Goal: Task Accomplishment & Management: Complete application form

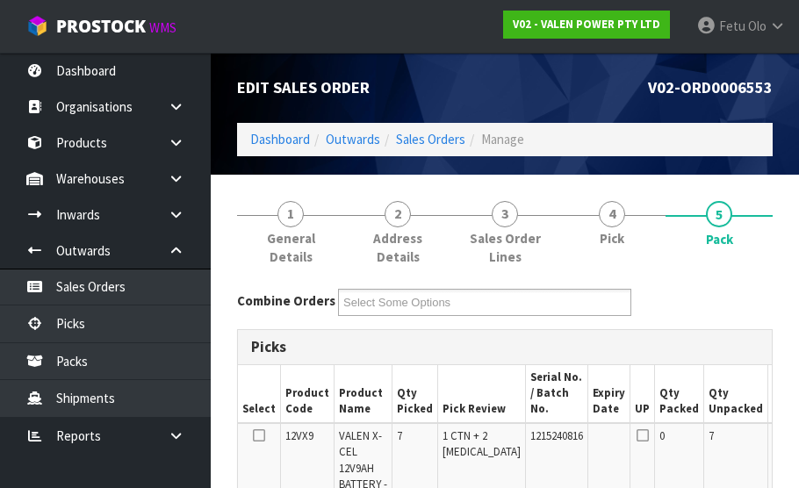
click at [769, 423] on td at bounding box center [791, 477] width 45 height 108
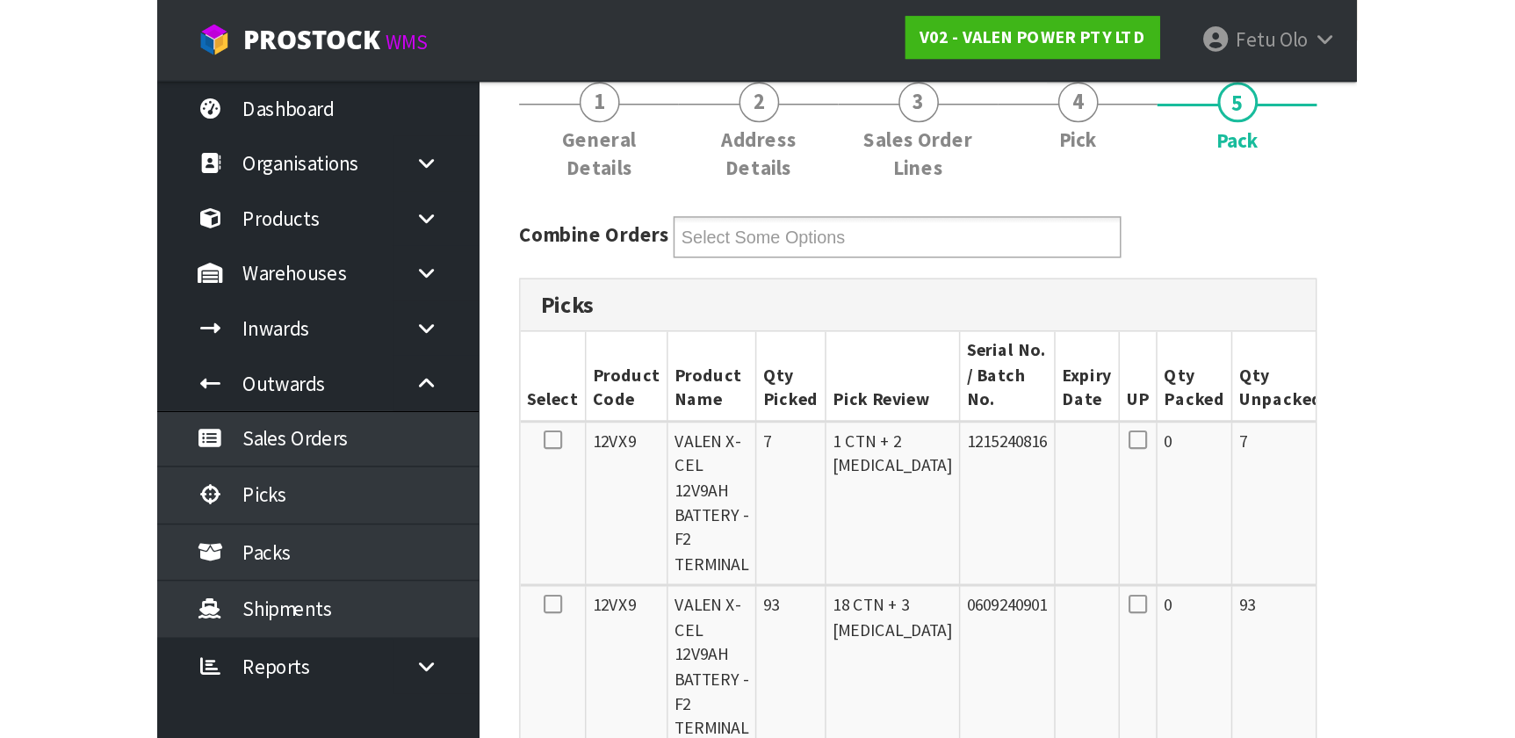
scroll to position [156, 0]
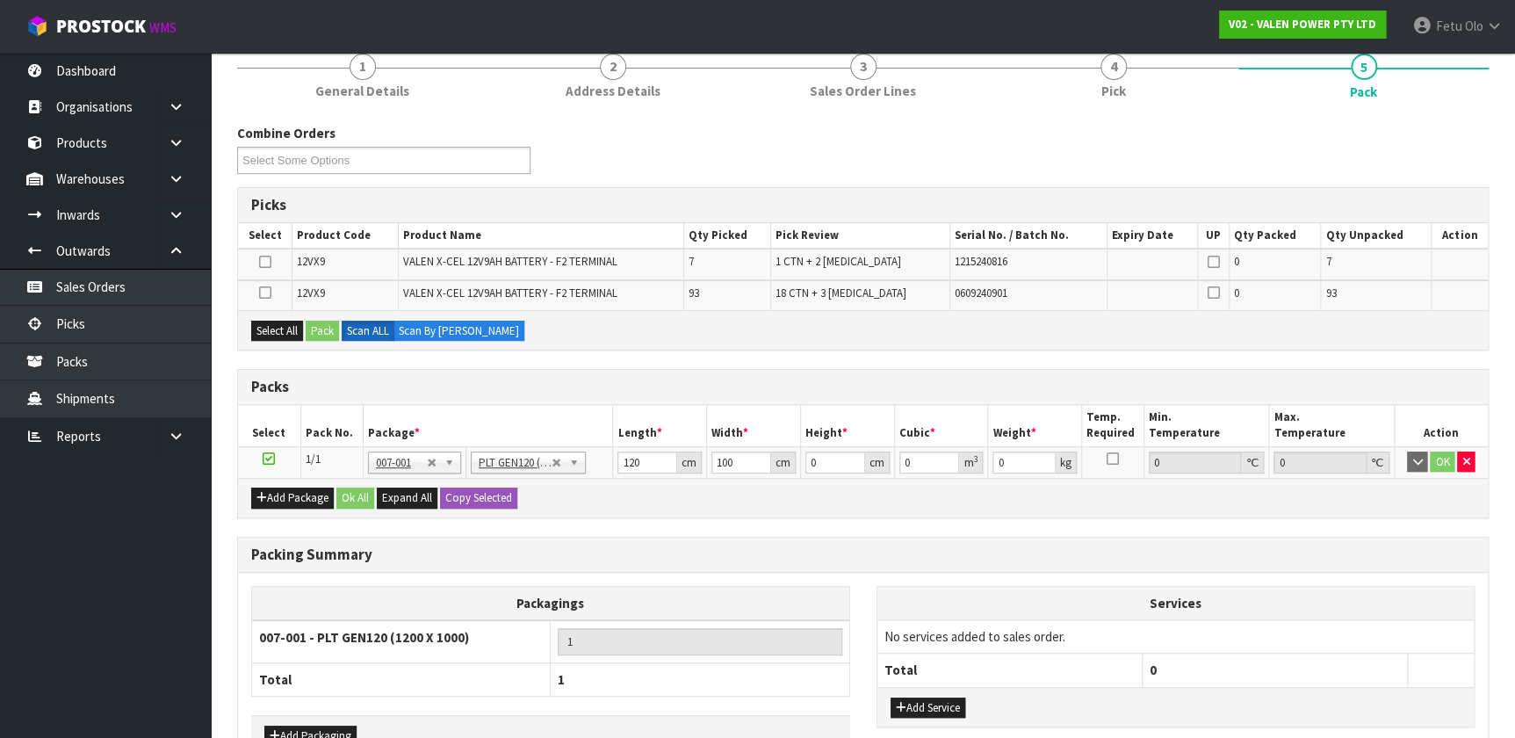
click at [799, 178] on div "Combine Orders V02-ORD0006553 V02-ORD0006557 V02-ORD0006558 V02-ORD0006560 V02-…" at bounding box center [863, 155] width 1278 height 63
drag, startPoint x: 651, startPoint y: 454, endPoint x: 580, endPoint y: 485, distance: 77.5
click at [580, 485] on div "Packs Select Pack No. Package * Length * Width * Height * Cubic * Weight * Temp…" at bounding box center [863, 443] width 1252 height 149
type input "115"
type input "80"
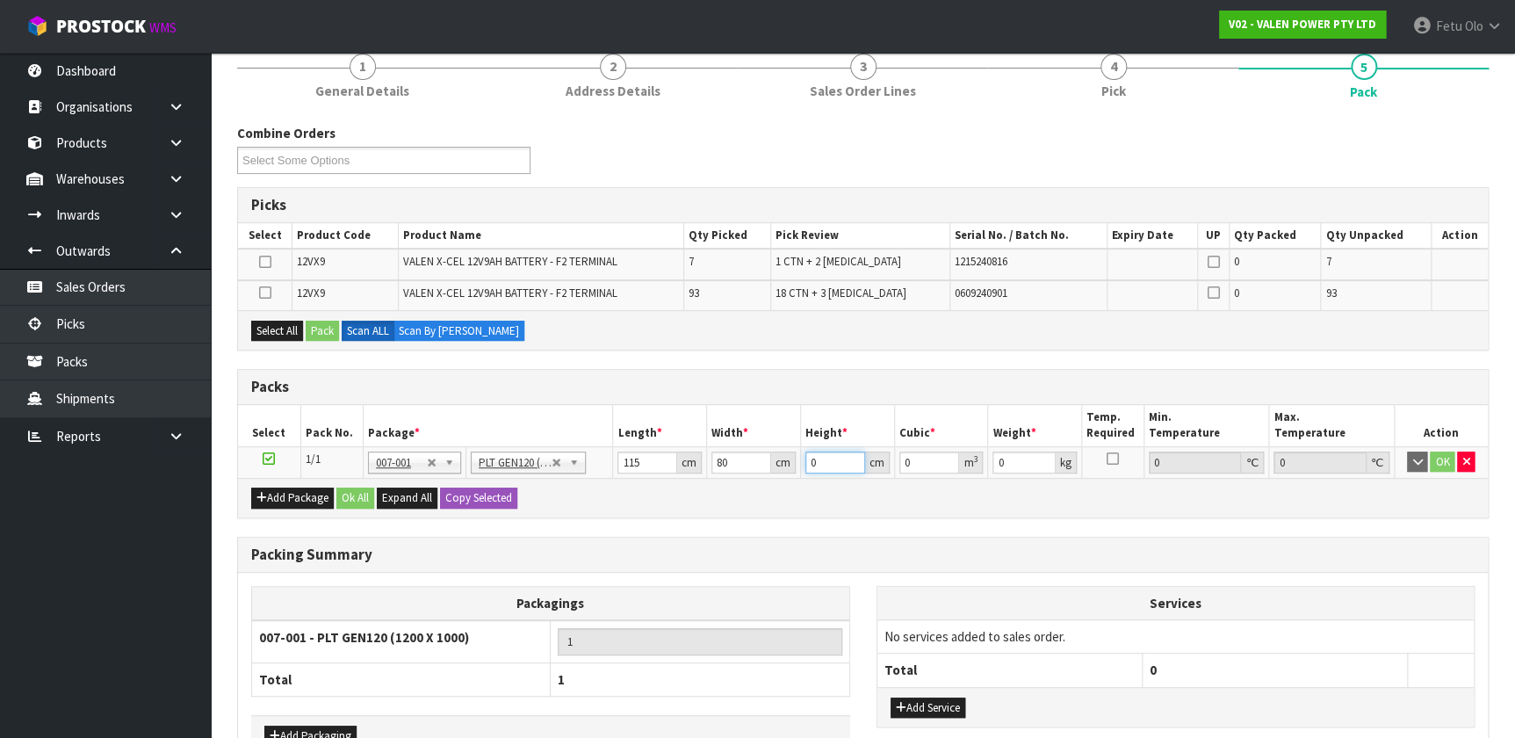
type input "4"
type input "0.0368"
type input "40"
type input "0.368"
type input "40"
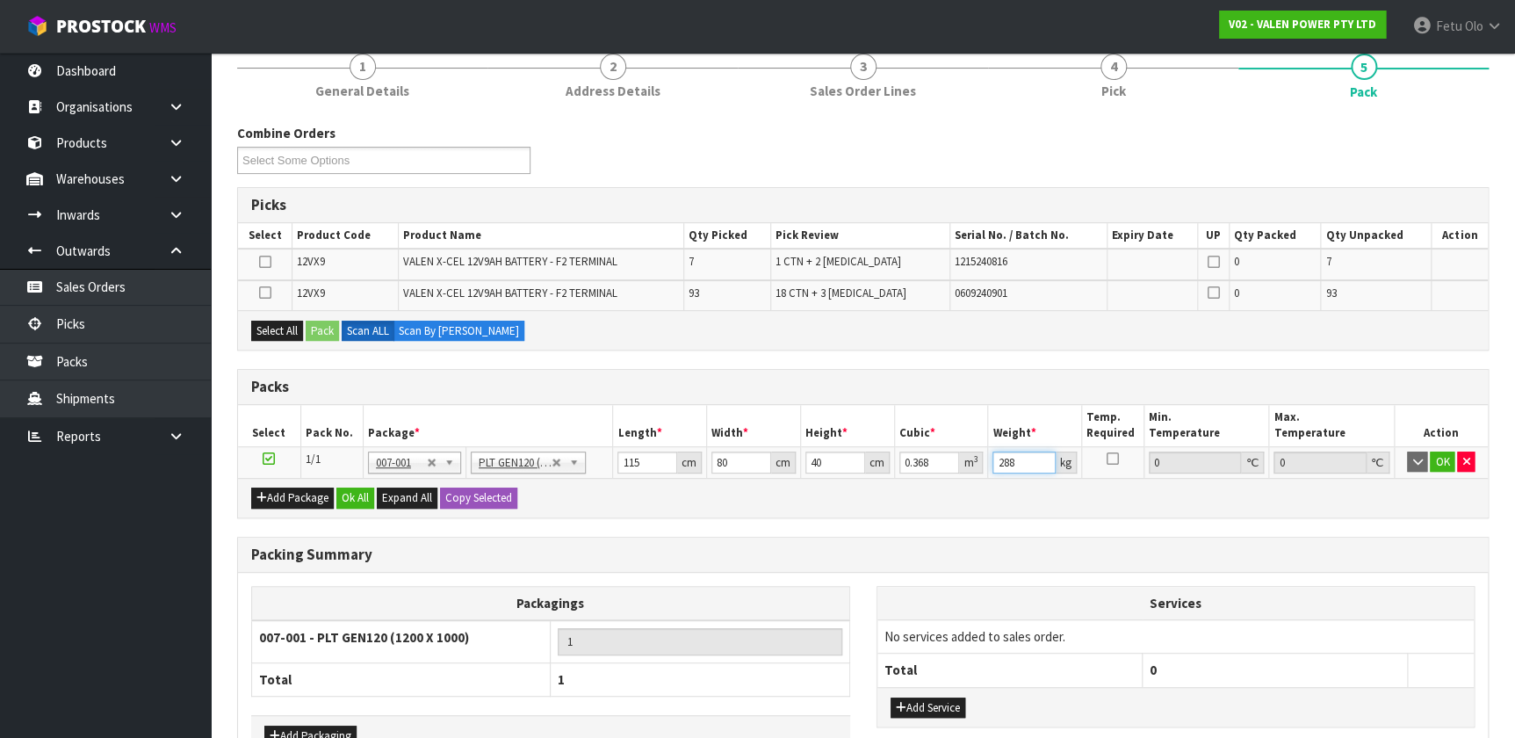
type input "288"
click button "button" at bounding box center [1466, 462] width 18 height 21
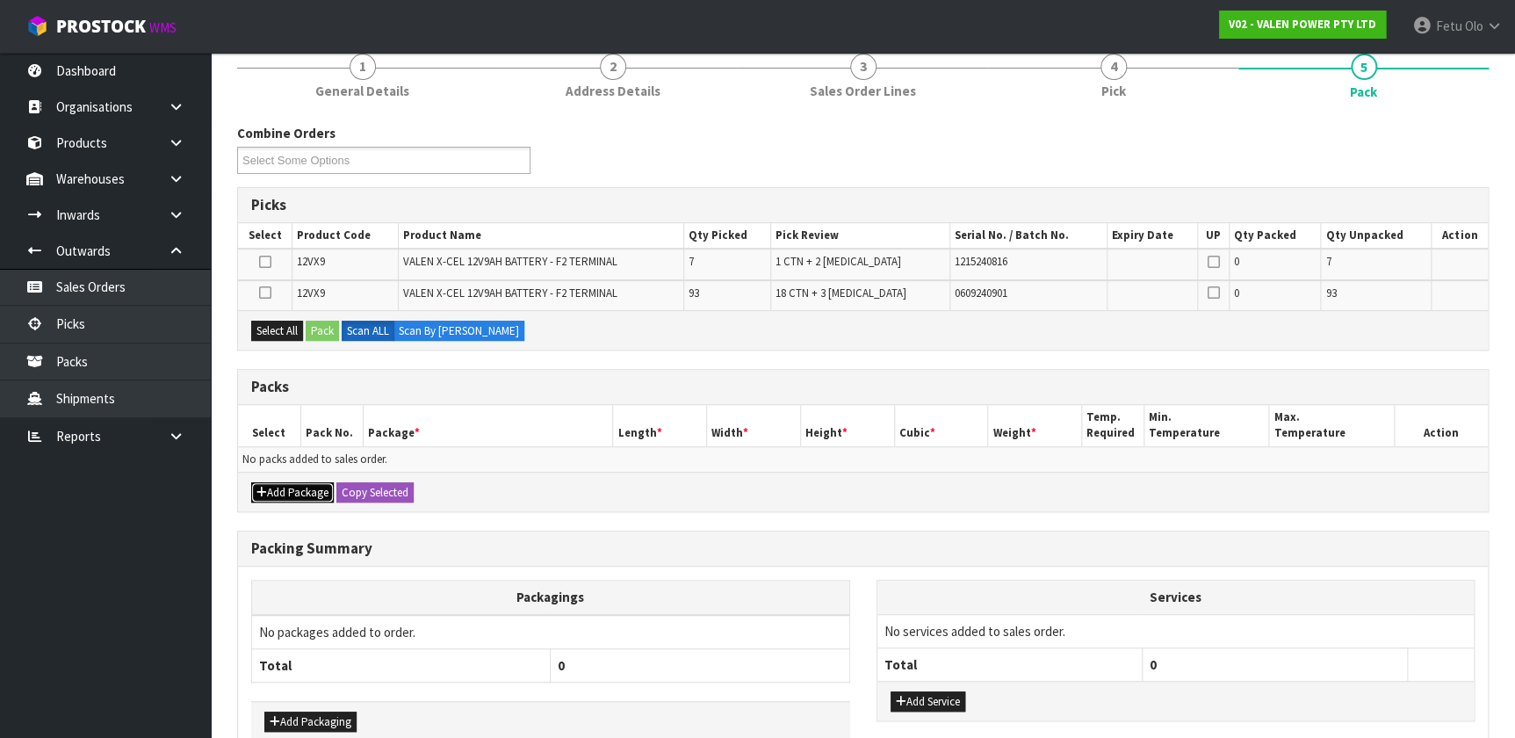
click at [291, 488] on button "Add Package" at bounding box center [292, 492] width 83 height 21
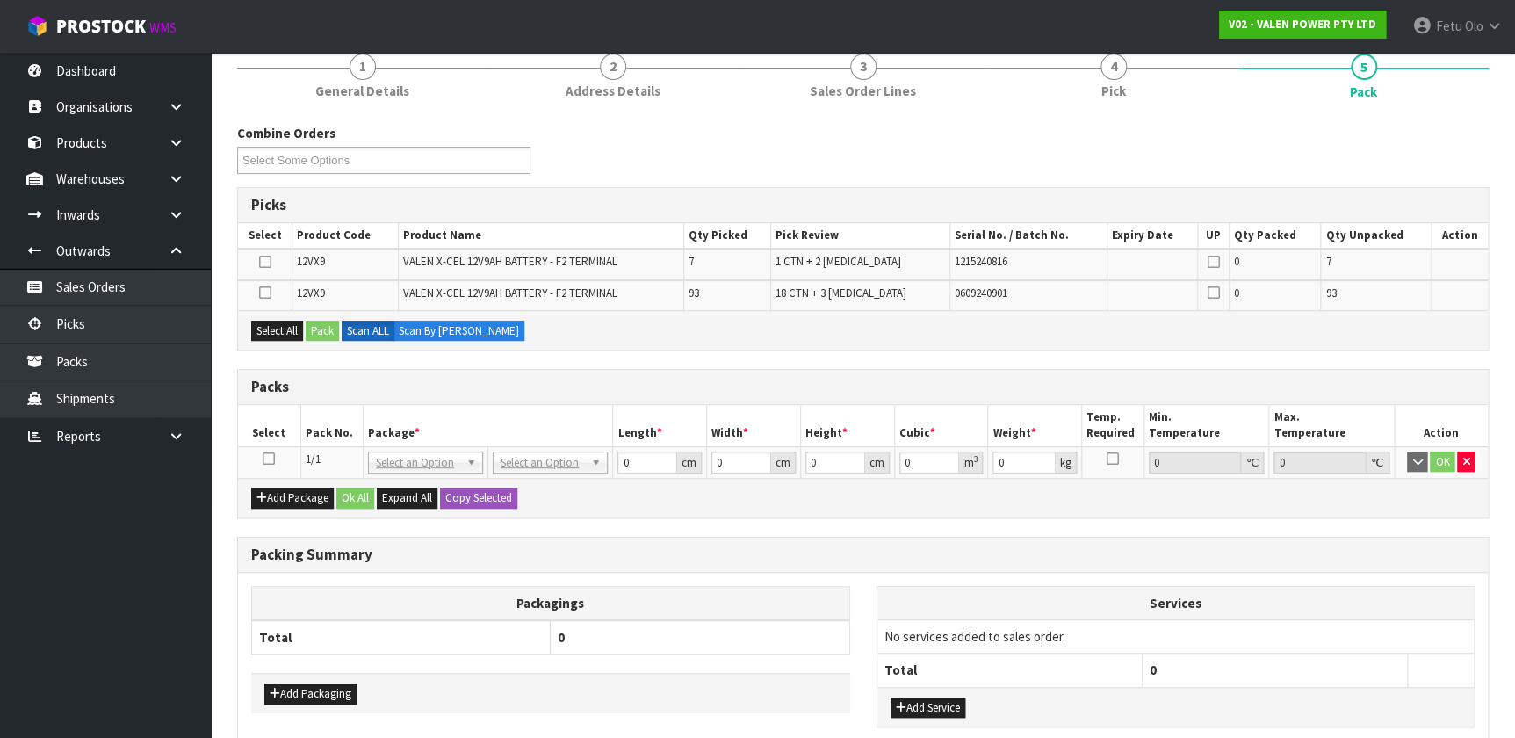
drag, startPoint x: 272, startPoint y: 457, endPoint x: 278, endPoint y: 387, distance: 70.5
click at [272, 459] on icon at bounding box center [269, 459] width 12 height 1
drag, startPoint x: 294, startPoint y: 333, endPoint x: 334, endPoint y: 317, distance: 42.6
click at [296, 332] on button "Select All" at bounding box center [277, 331] width 52 height 21
click at [334, 317] on div "Select All Pack Scan ALL Scan By [PERSON_NAME]" at bounding box center [863, 330] width 1250 height 40
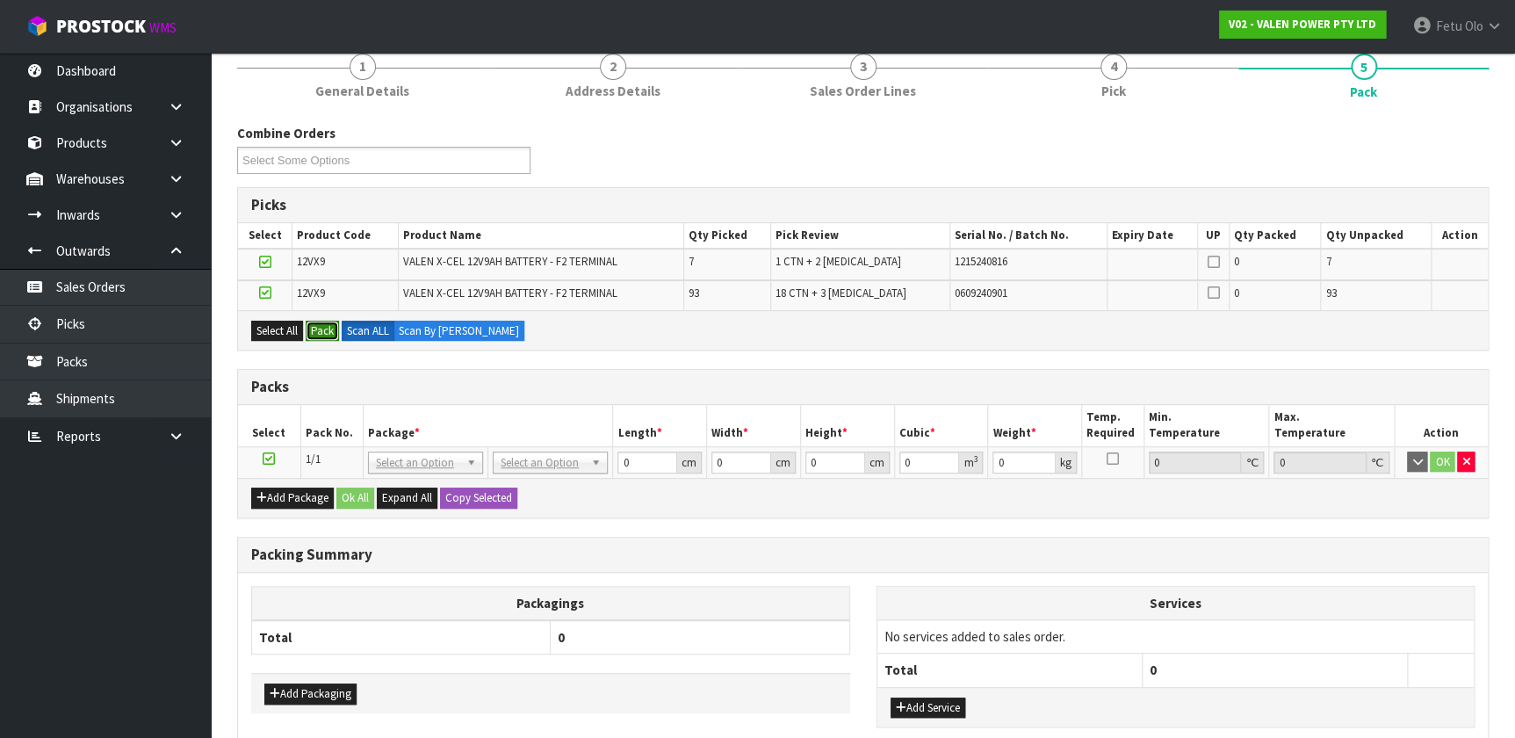
click at [329, 324] on button "Pack" at bounding box center [322, 331] width 33 height 21
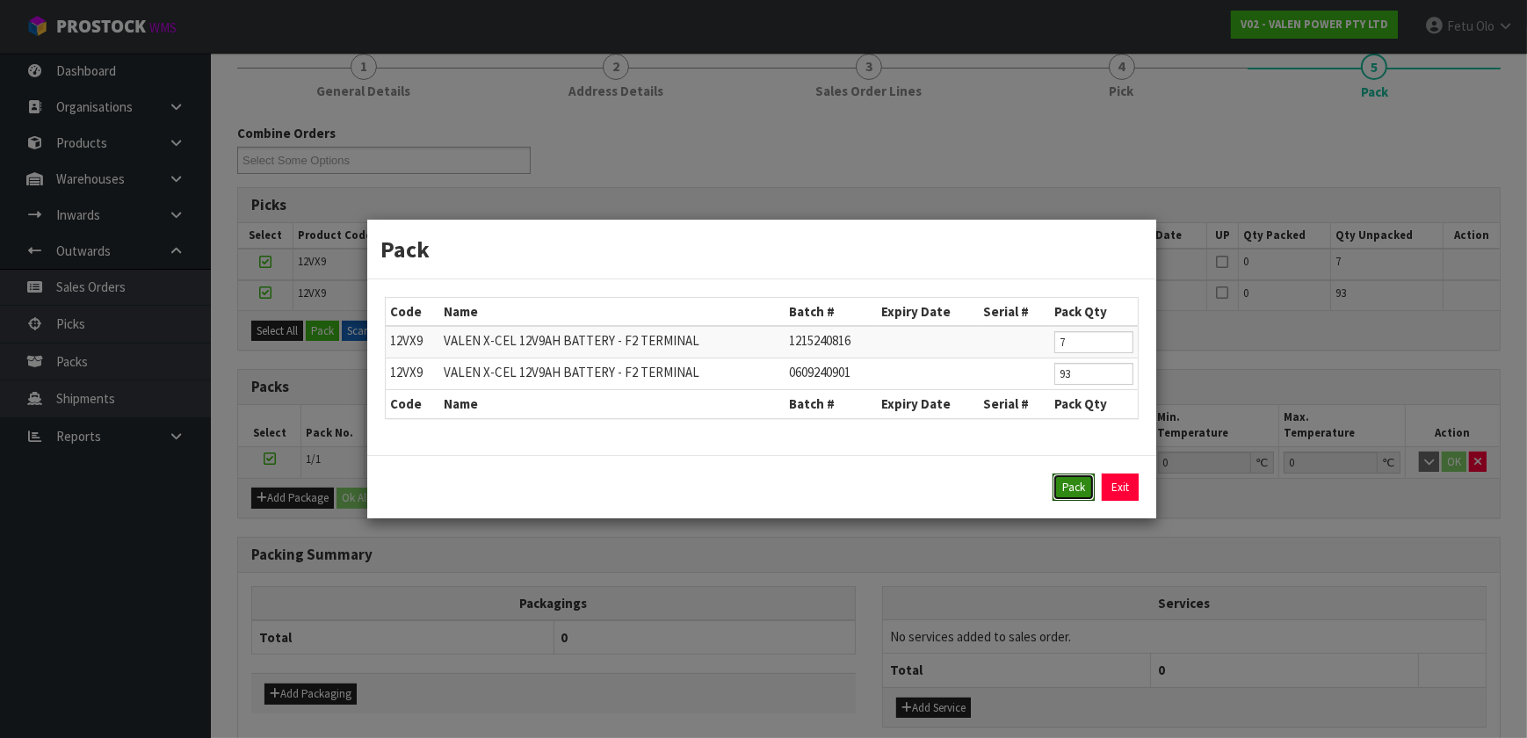
click at [799, 488] on button "Pack" at bounding box center [1073, 488] width 42 height 28
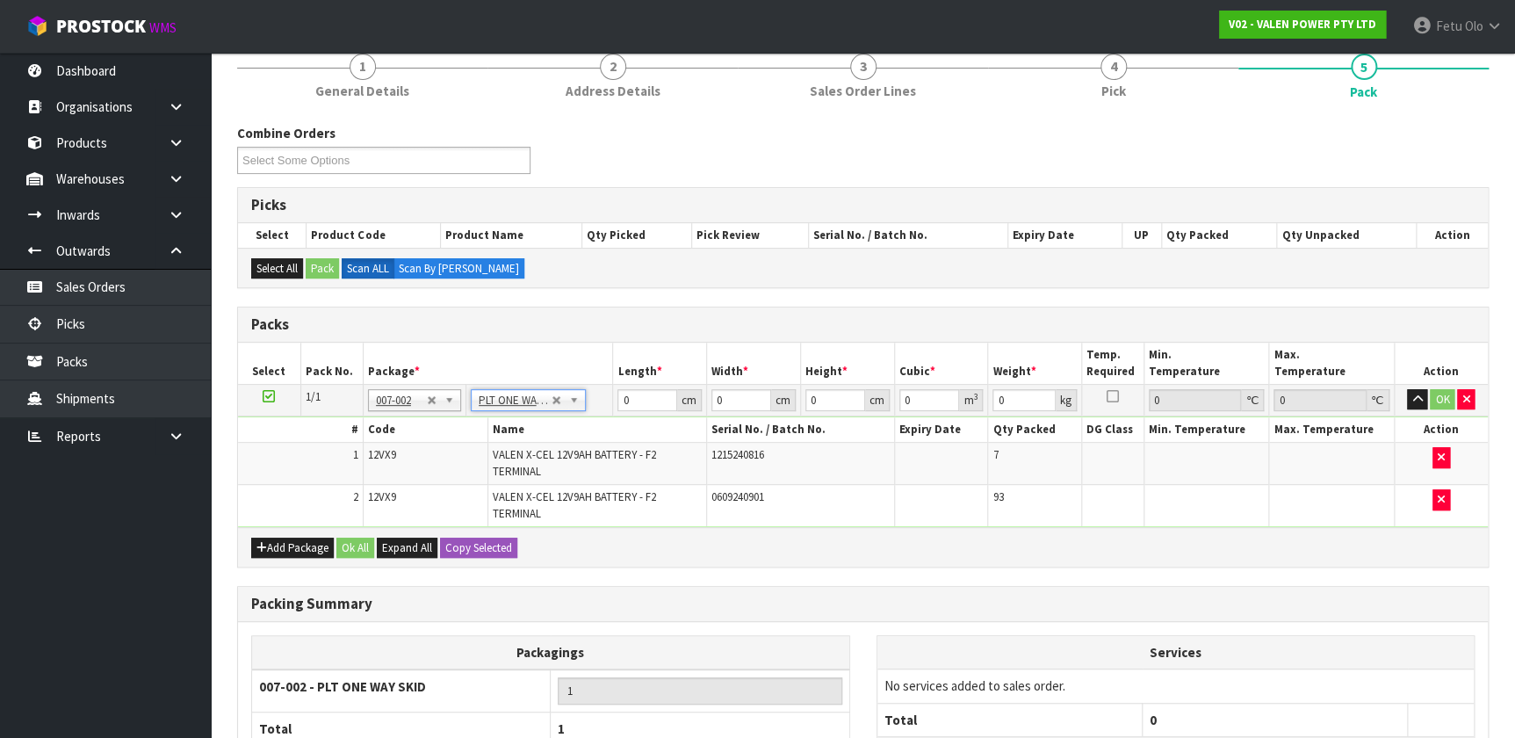
type input "277.92"
drag, startPoint x: 646, startPoint y: 401, endPoint x: 545, endPoint y: 415, distance: 101.9
click at [545, 415] on tbody "1/1 NONE 007-001 007-002 007-004 007-009 007-013 007-014 007-015 007-017 007-01…" at bounding box center [863, 455] width 1250 height 143
type input "115"
type input "80"
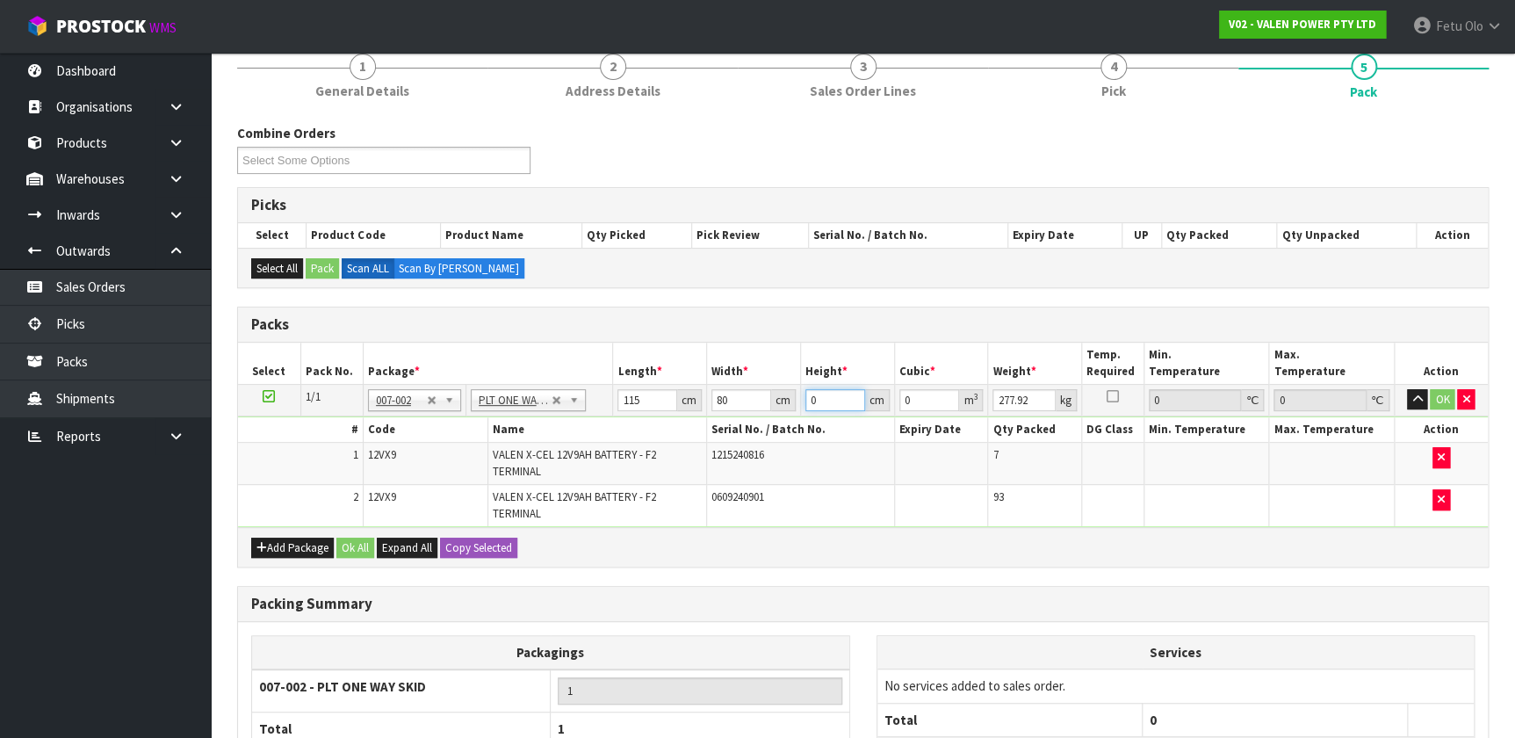
type input "4"
type input "0.0368"
type input "40"
type input "0.368"
type input "40"
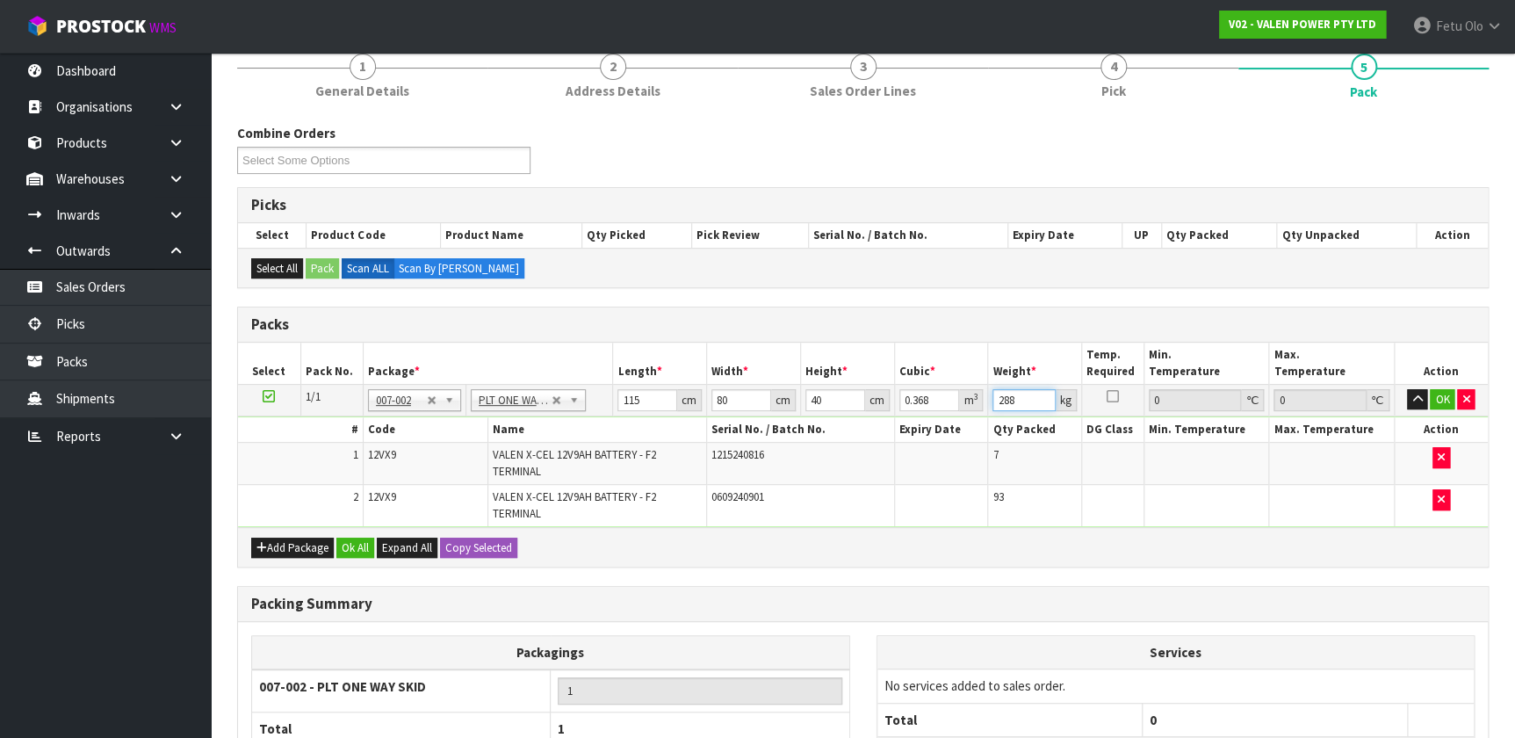
type input "288"
click button "OK" at bounding box center [1442, 399] width 25 height 21
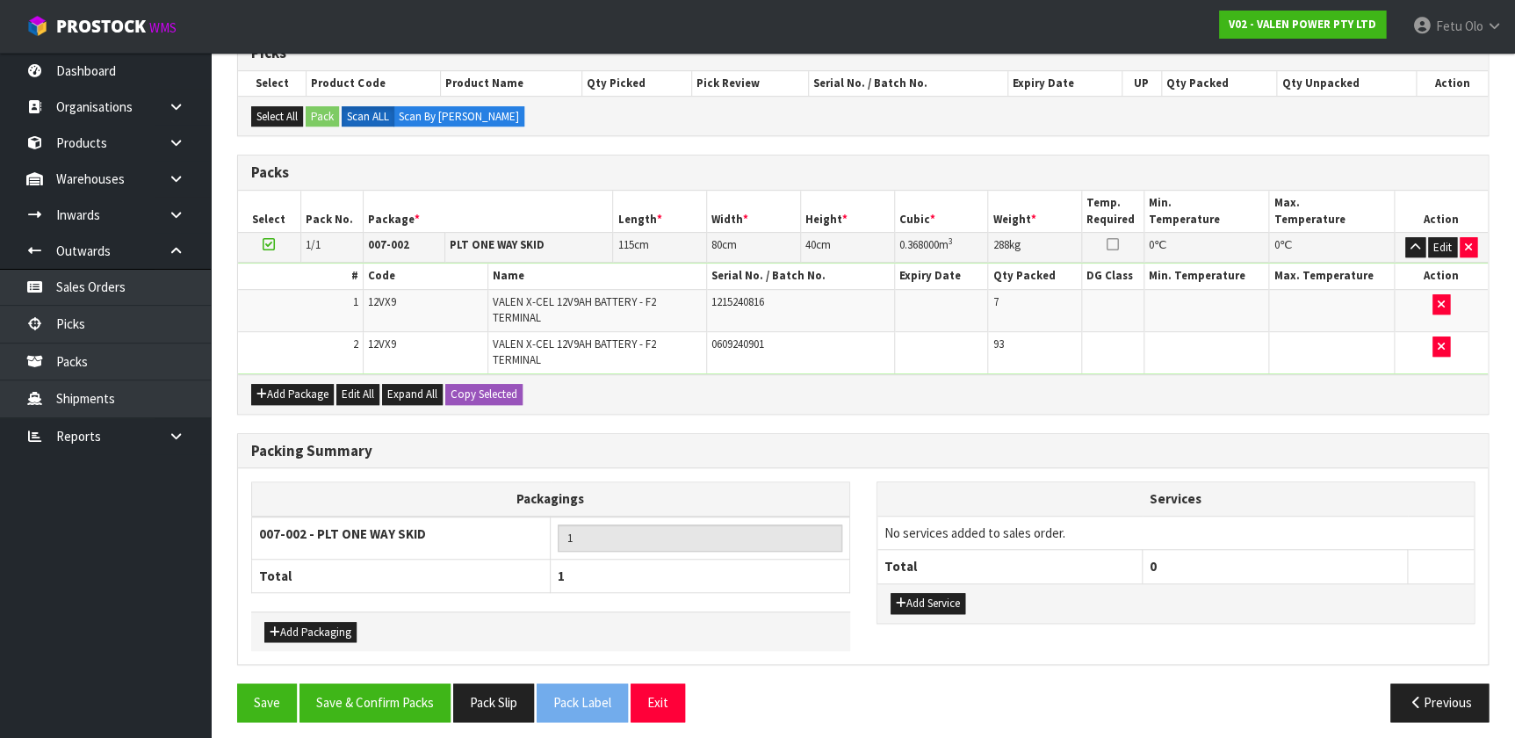
scroll to position [314, 0]
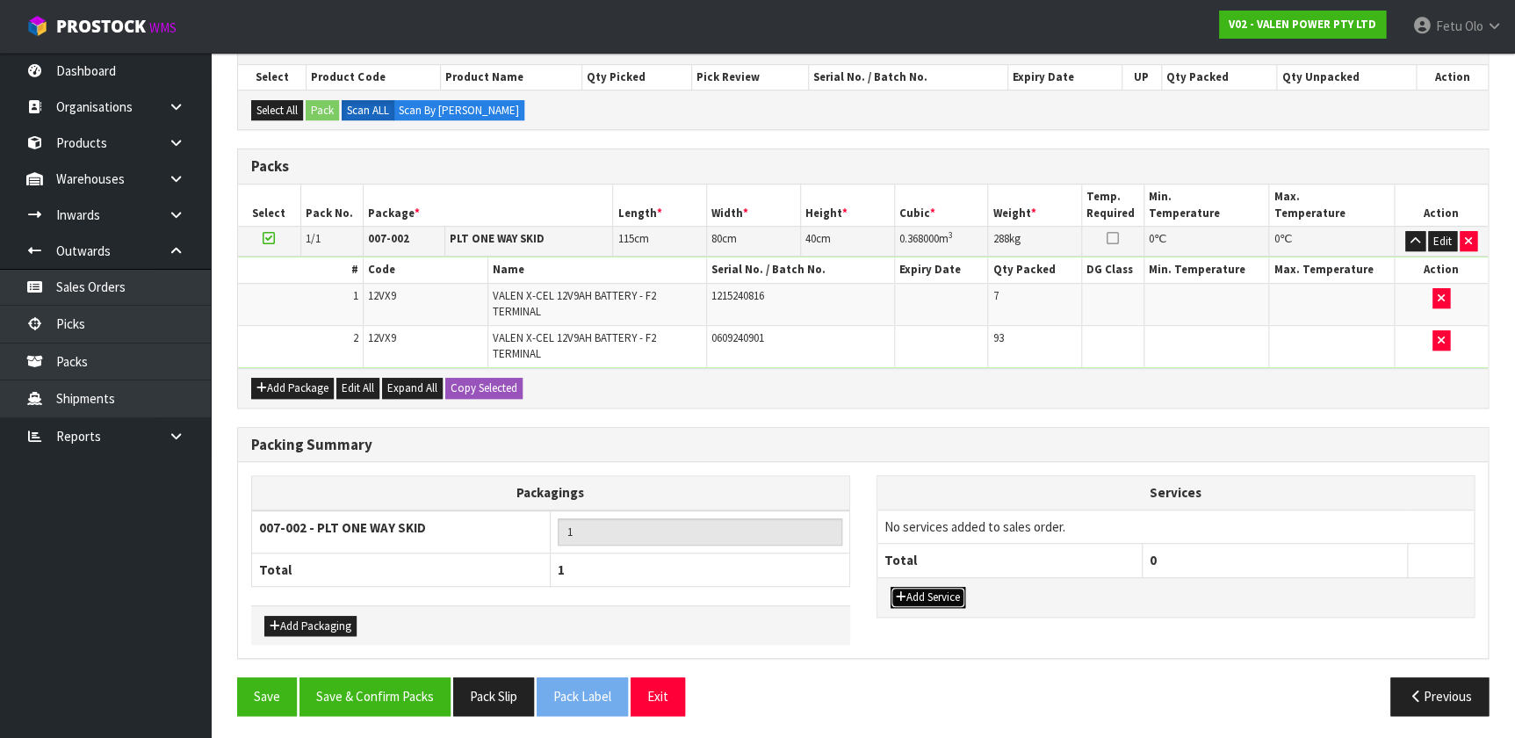
click at [799, 488] on button "Add Service" at bounding box center [928, 597] width 75 height 21
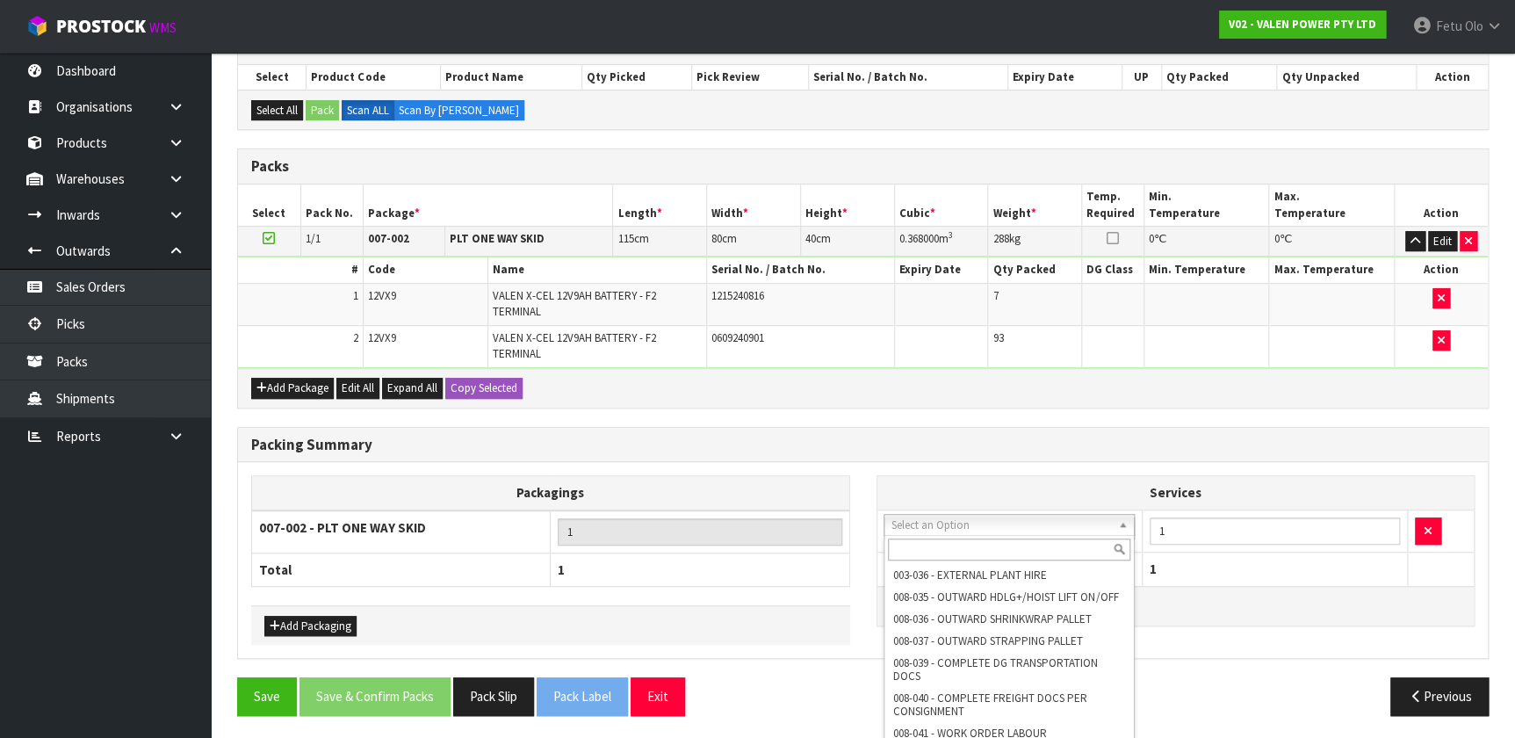
click at [799, 488] on input "text" at bounding box center [1009, 550] width 242 height 22
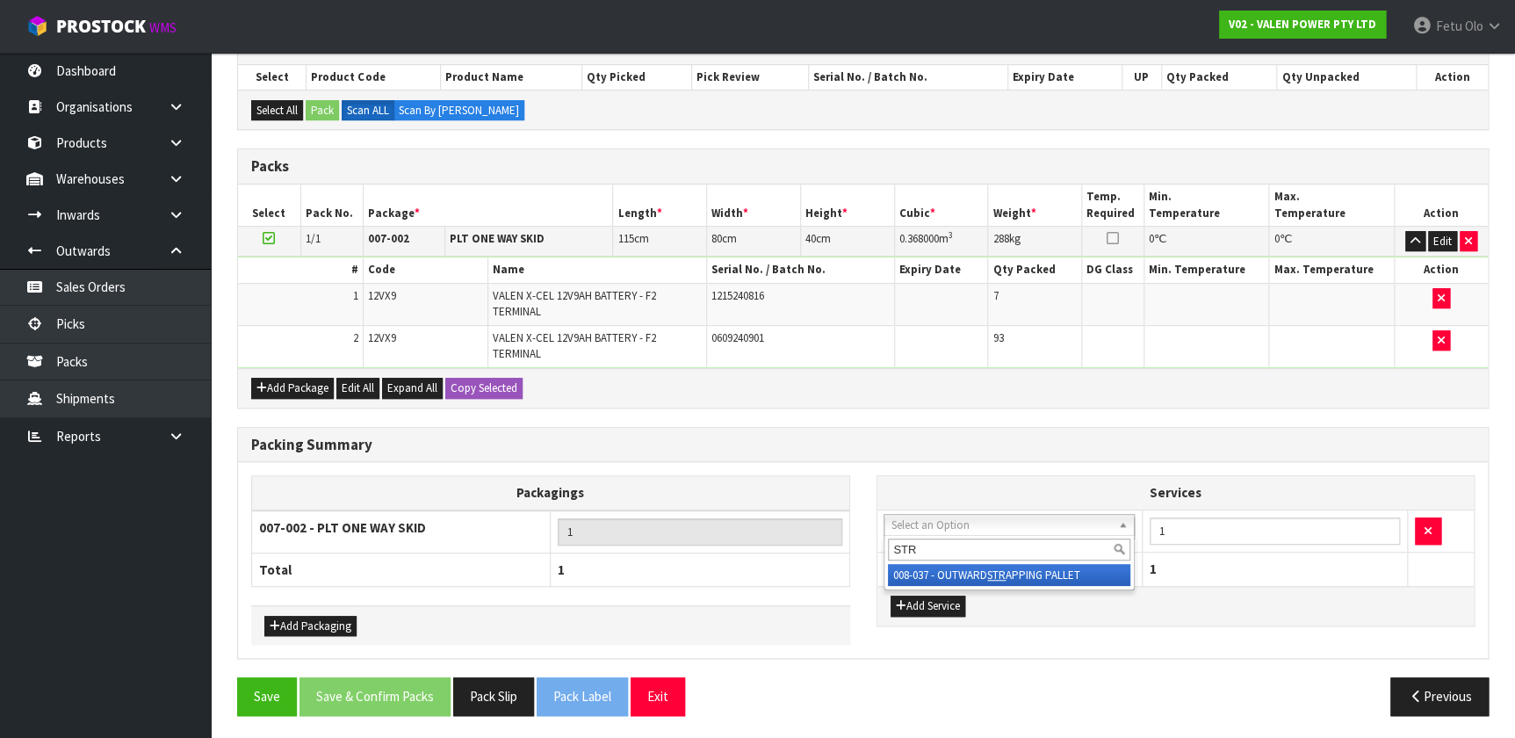
type input "STR"
drag, startPoint x: 1001, startPoint y: 576, endPoint x: 1127, endPoint y: 545, distance: 130.4
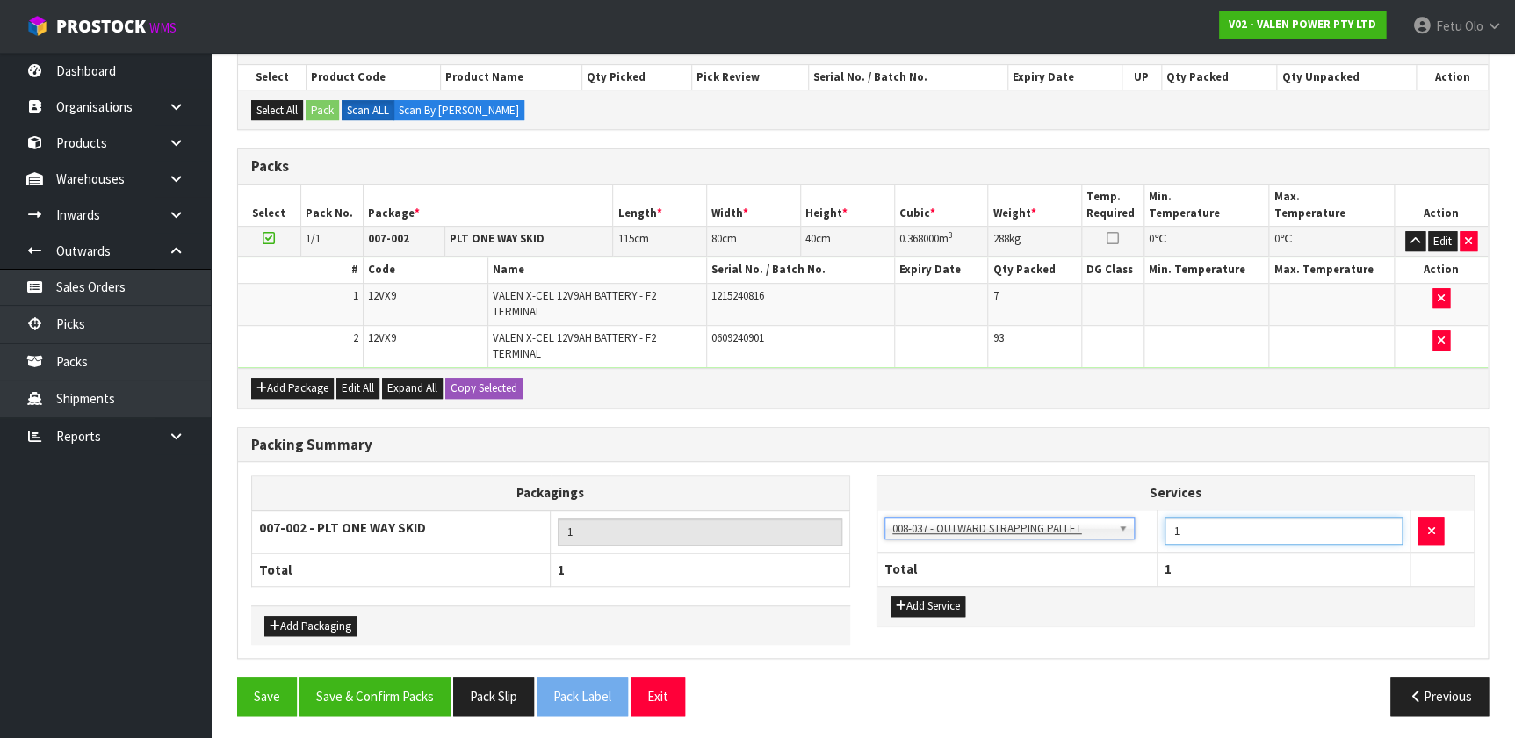
click at [799, 488] on div "Services 003-036 - EXTERNAL PLANT HIRE 008-035 - OUTWARD HDLG+/HOIST LIFT ON/OF…" at bounding box center [1176, 550] width 599 height 150
type input "2"
click at [799, 488] on button "Add Service" at bounding box center [928, 606] width 75 height 21
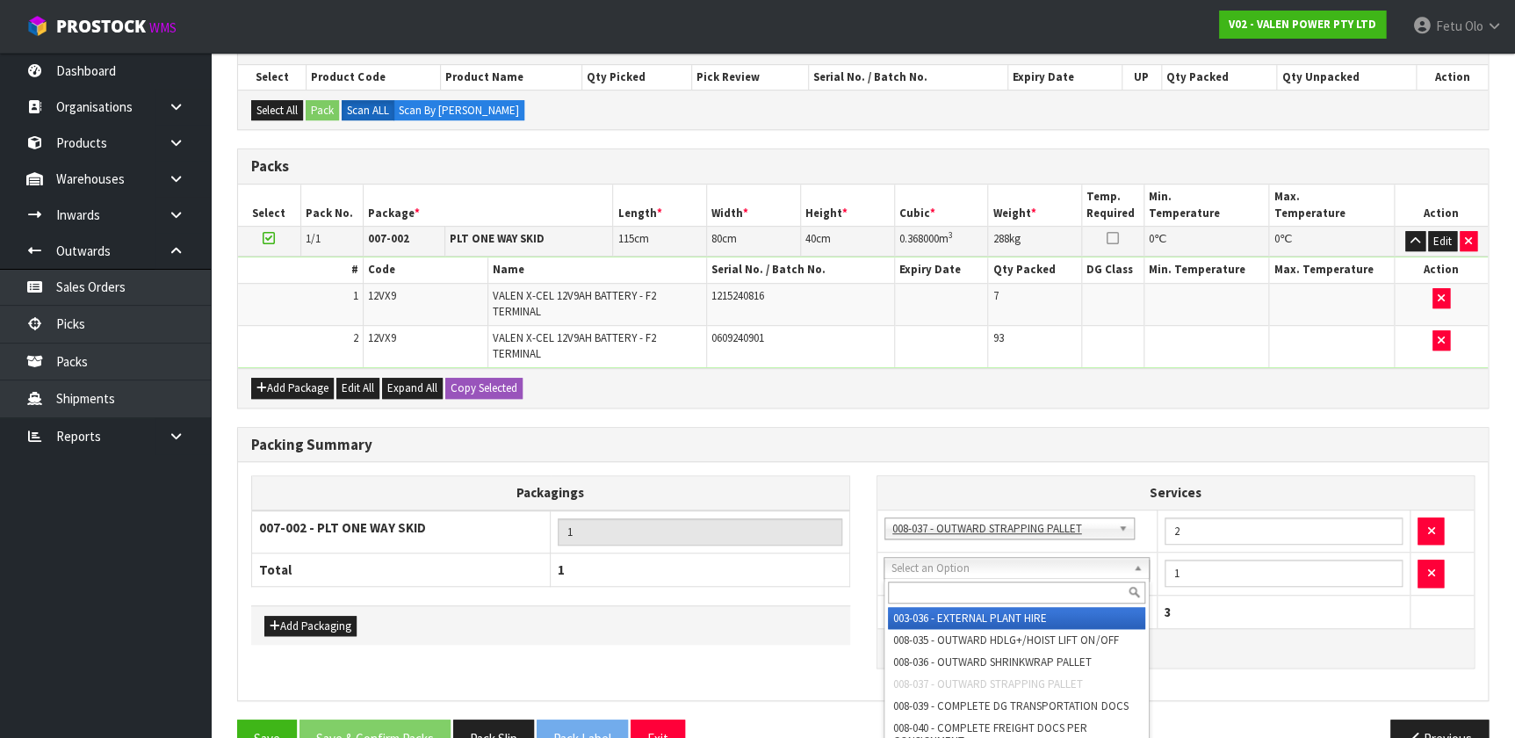
drag, startPoint x: 959, startPoint y: 575, endPoint x: 966, endPoint y: 586, distance: 12.7
click at [799, 488] on input "text" at bounding box center [1016, 593] width 257 height 22
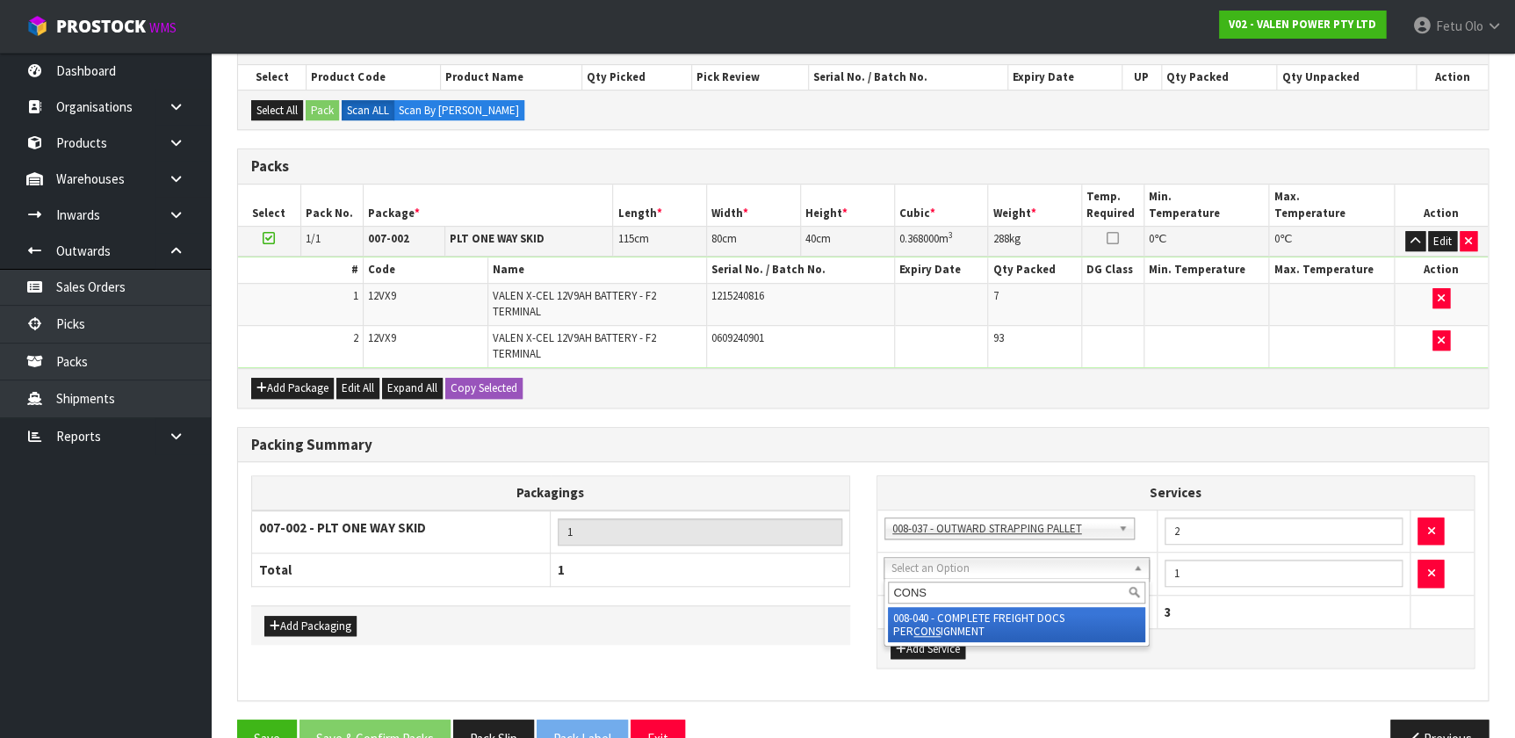
type input "CONS"
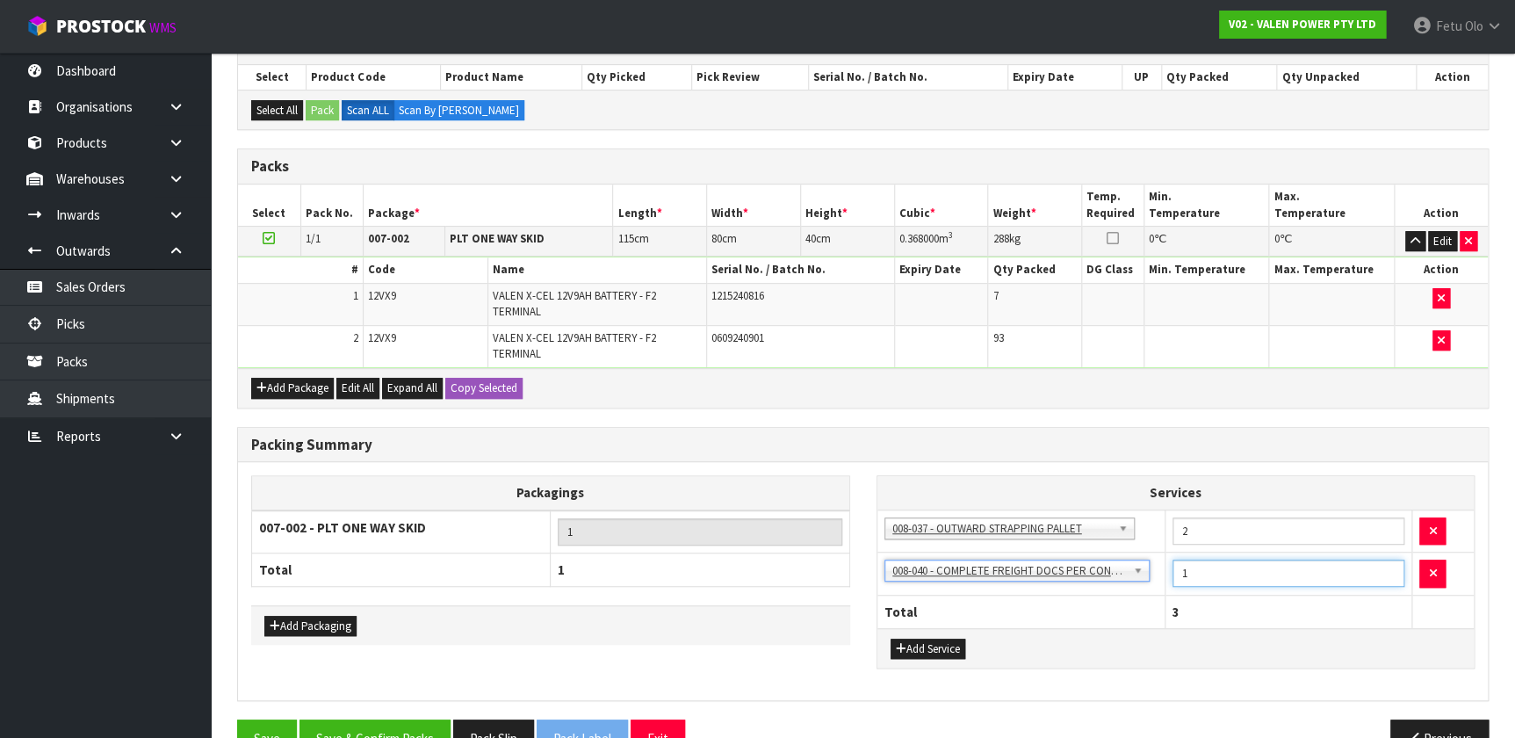
drag, startPoint x: 1203, startPoint y: 567, endPoint x: 1041, endPoint y: 617, distance: 169.2
click at [799, 488] on table "Services 003-036 - EXTERNAL PLANT HIRE 008-035 - OUTWARD HDLG+/HOIST LIFT ON/OF…" at bounding box center [1176, 552] width 597 height 152
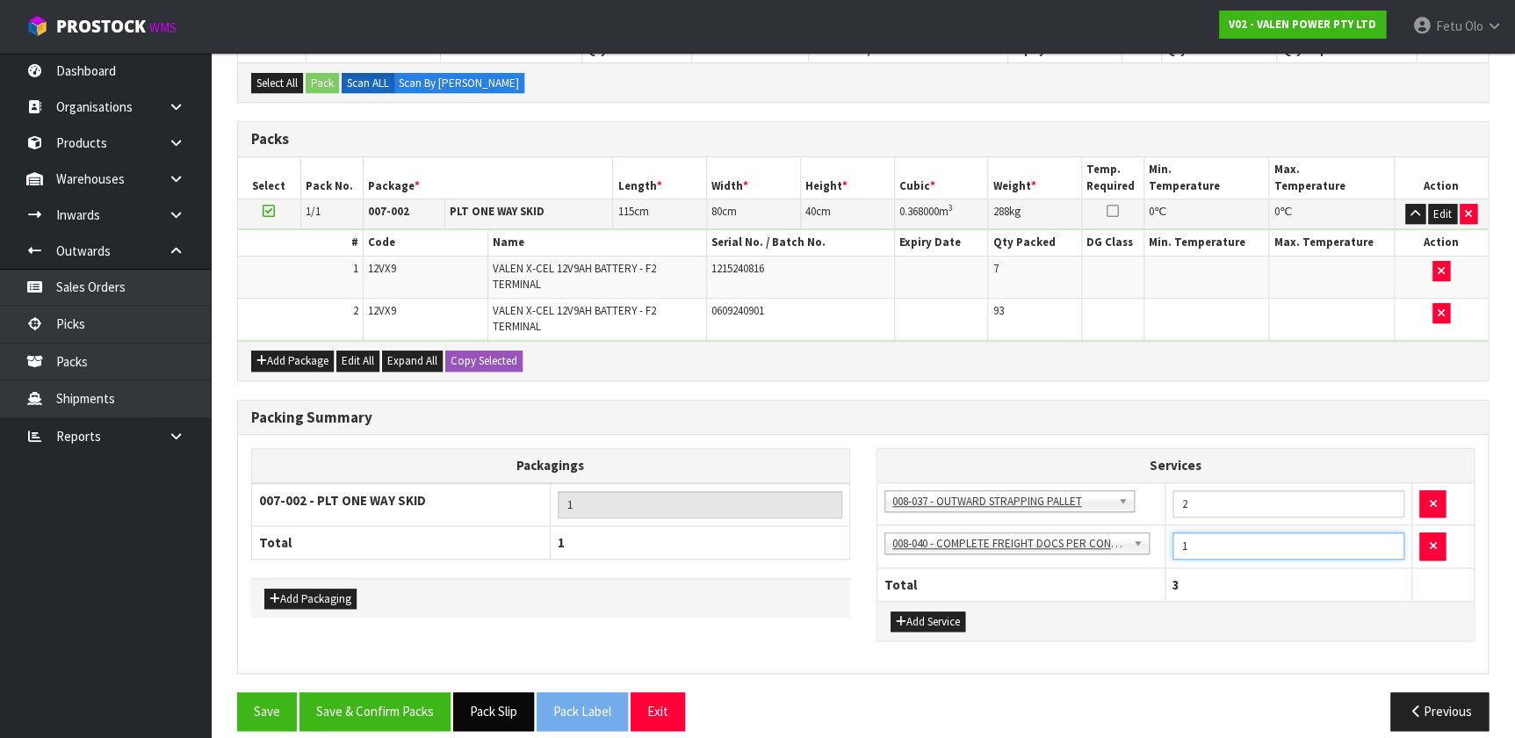
scroll to position [356, 0]
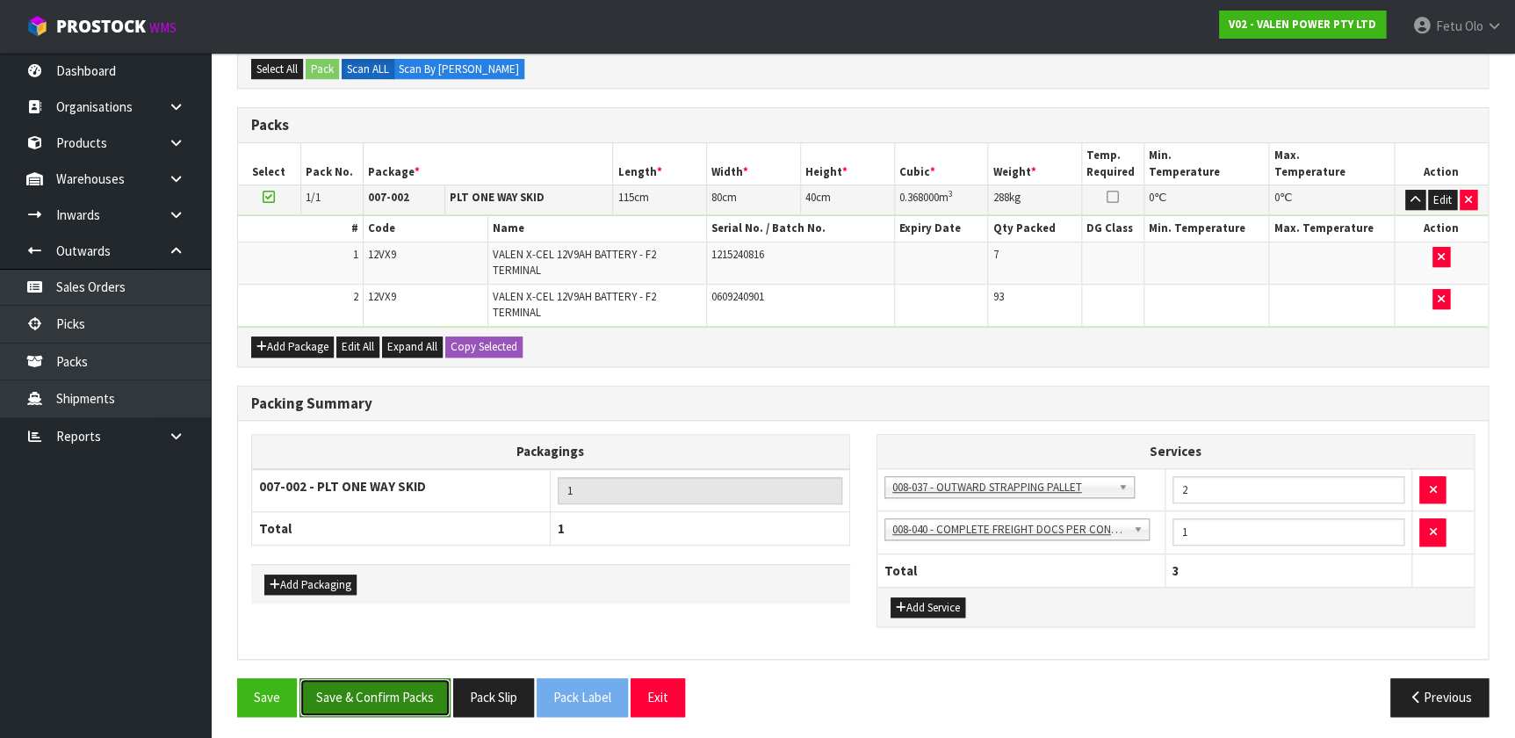
click at [430, 488] on button "Save & Confirm Packs" at bounding box center [375, 697] width 151 height 38
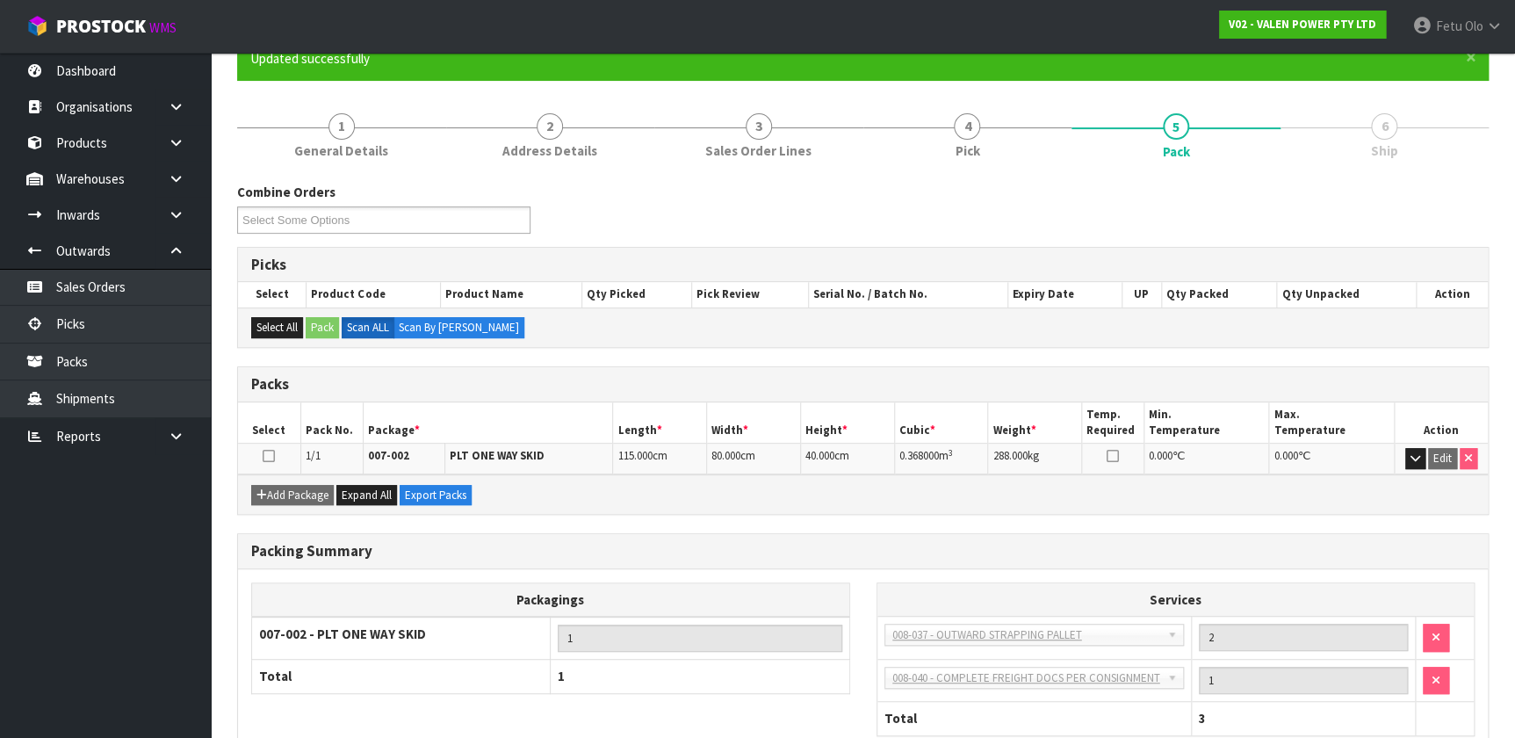
scroll to position [271, 0]
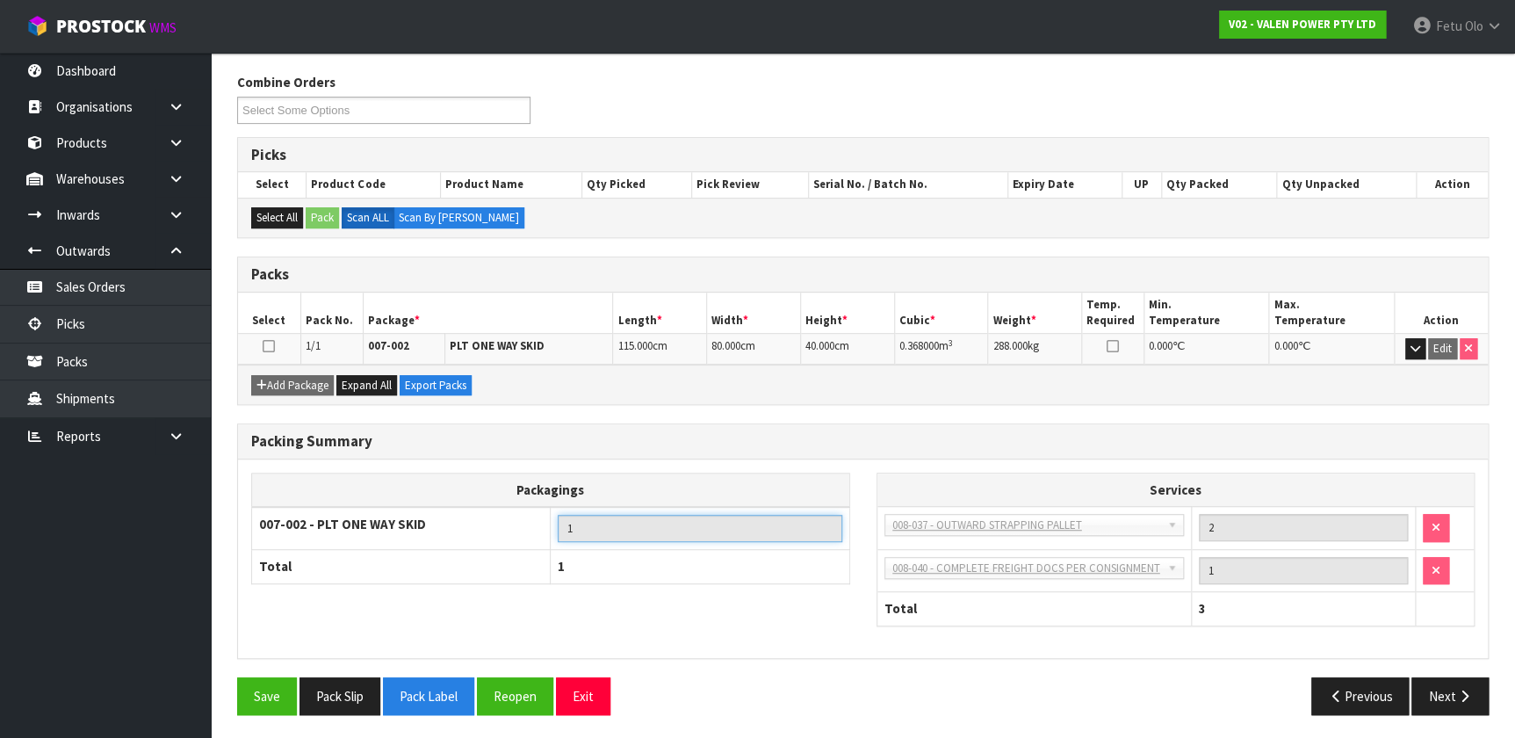
click at [778, 488] on input "1" at bounding box center [700, 528] width 284 height 27
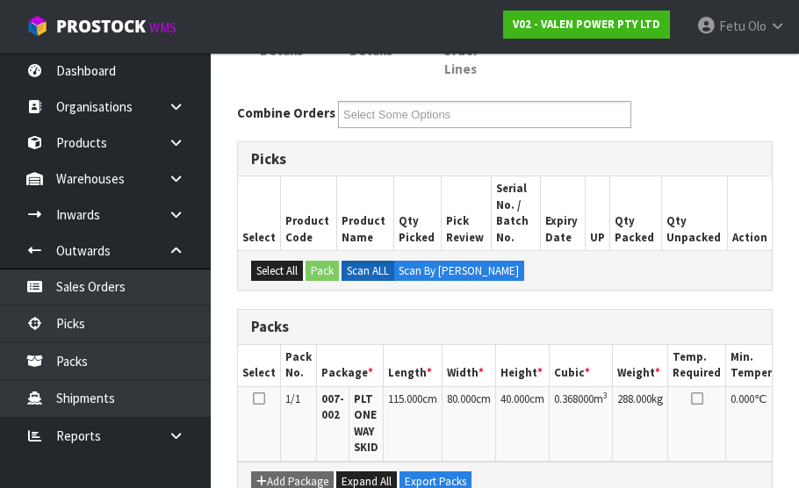
click at [763, 348] on th "Min. Temperature" at bounding box center [767, 365] width 81 height 41
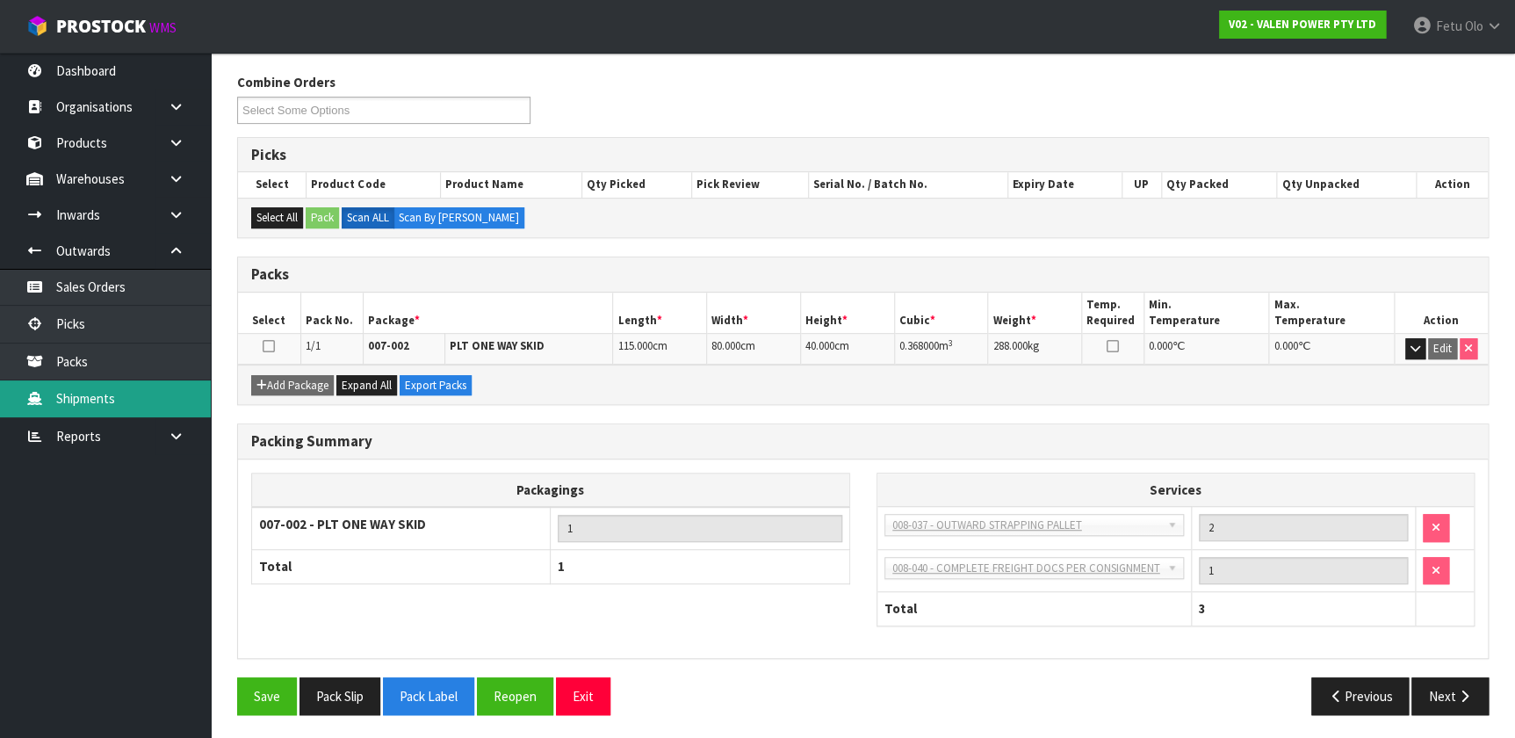
scroll to position [0, 0]
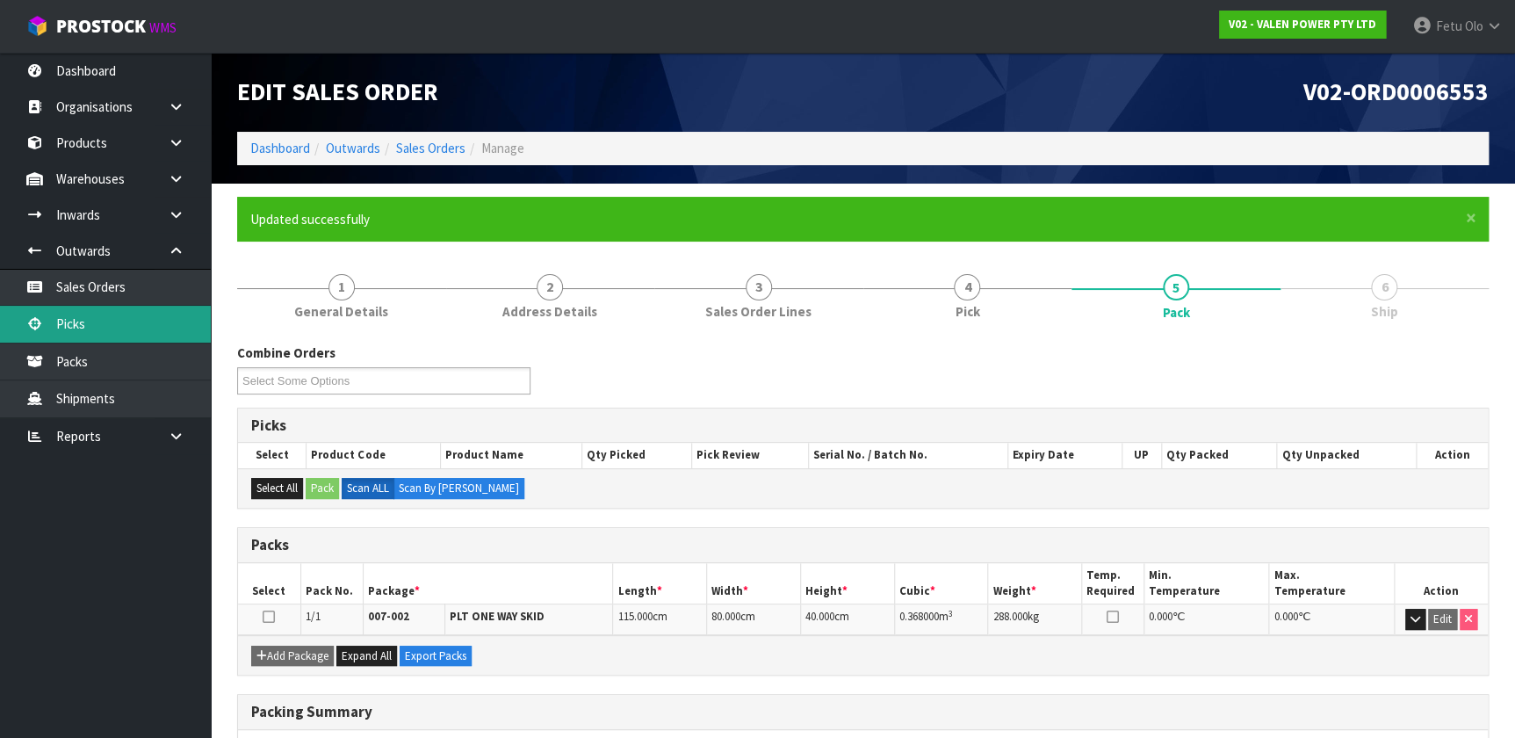
click at [79, 329] on link "Picks" at bounding box center [105, 324] width 211 height 36
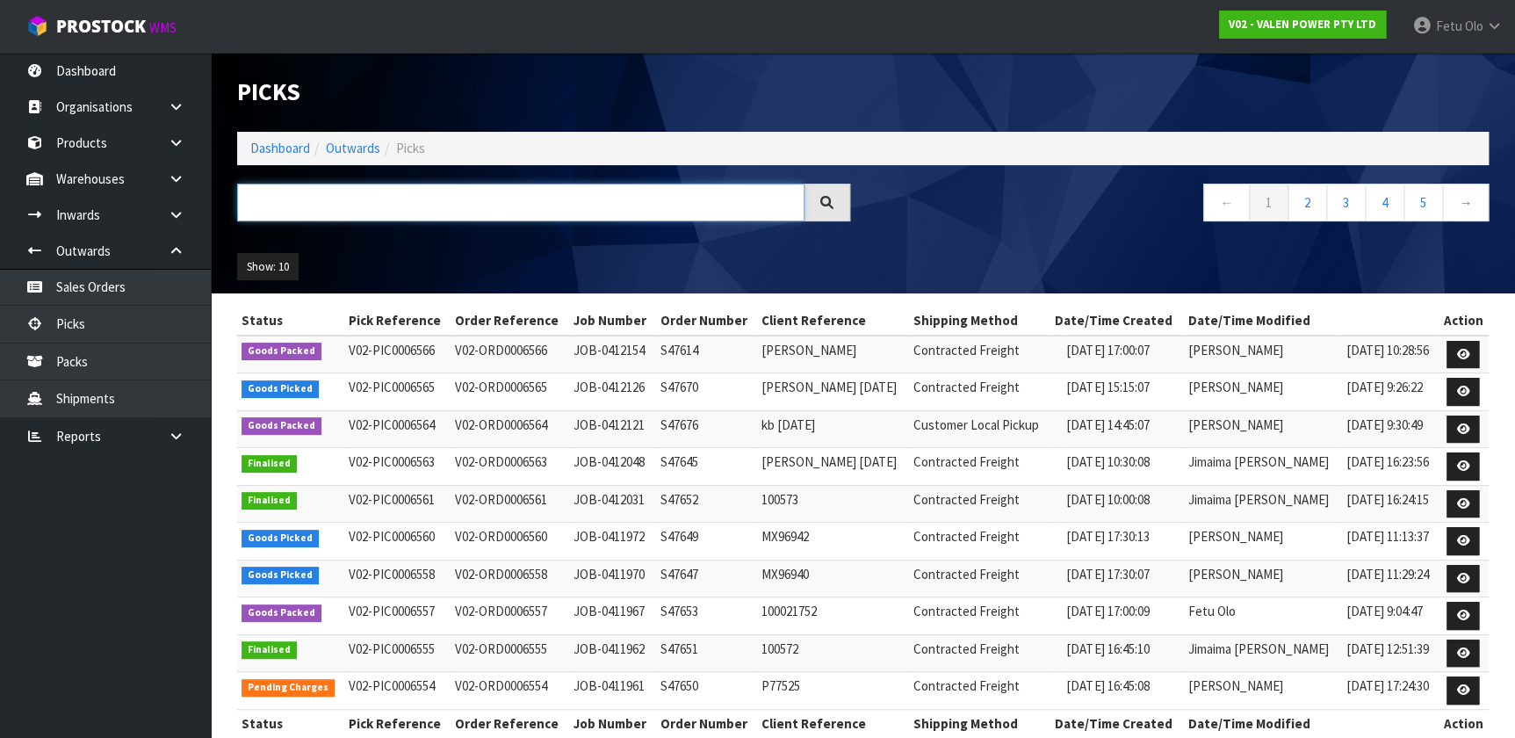
click at [471, 204] on input "text" at bounding box center [520, 203] width 567 height 38
type input "6558"
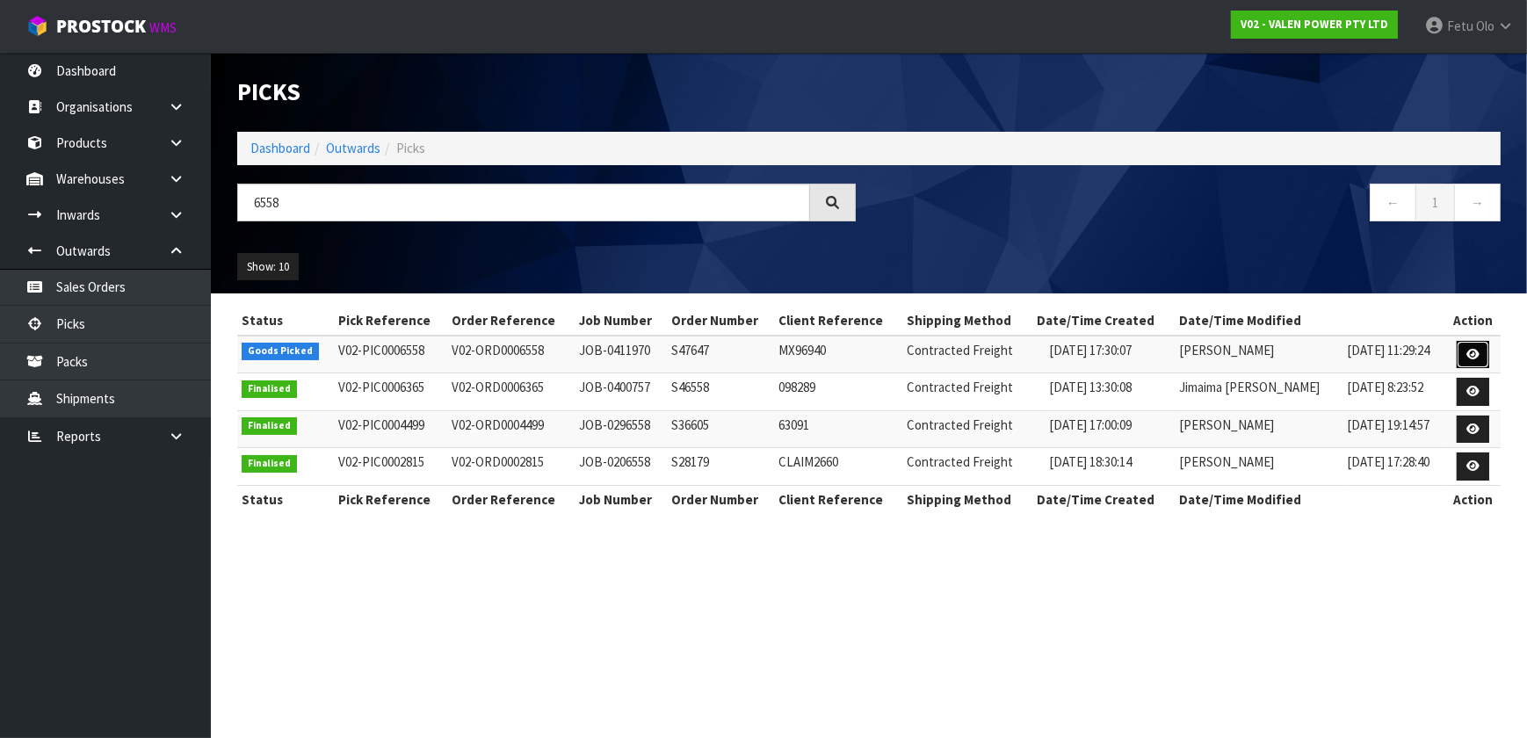
click at [799, 358] on icon at bounding box center [1472, 354] width 13 height 11
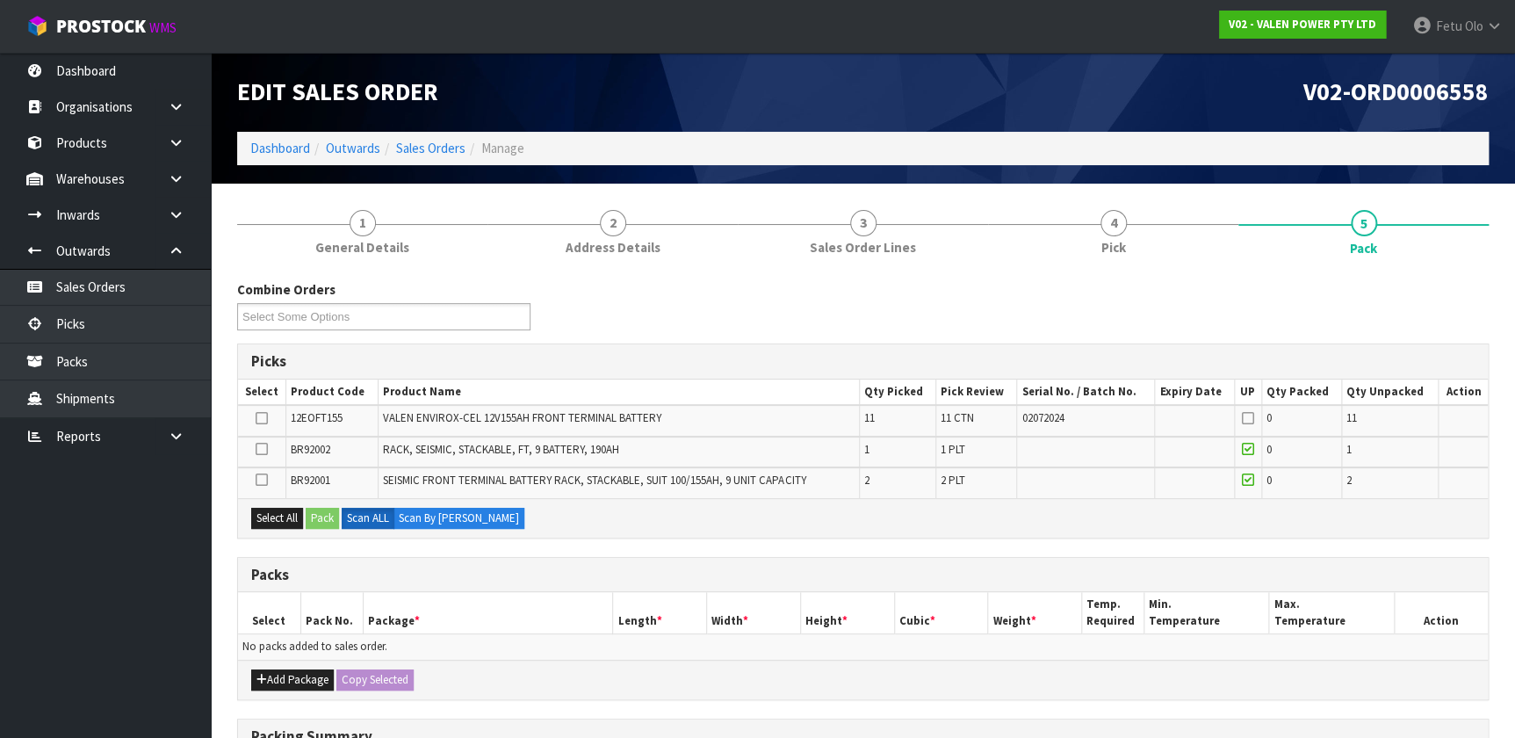
click at [264, 480] on icon at bounding box center [262, 480] width 12 height 1
click at [0, 0] on input "checkbox" at bounding box center [0, 0] width 0 height 0
click at [263, 449] on icon at bounding box center [262, 449] width 12 height 1
click at [0, 0] on input "checkbox" at bounding box center [0, 0] width 0 height 0
click at [277, 488] on button "Add Package" at bounding box center [292, 679] width 83 height 21
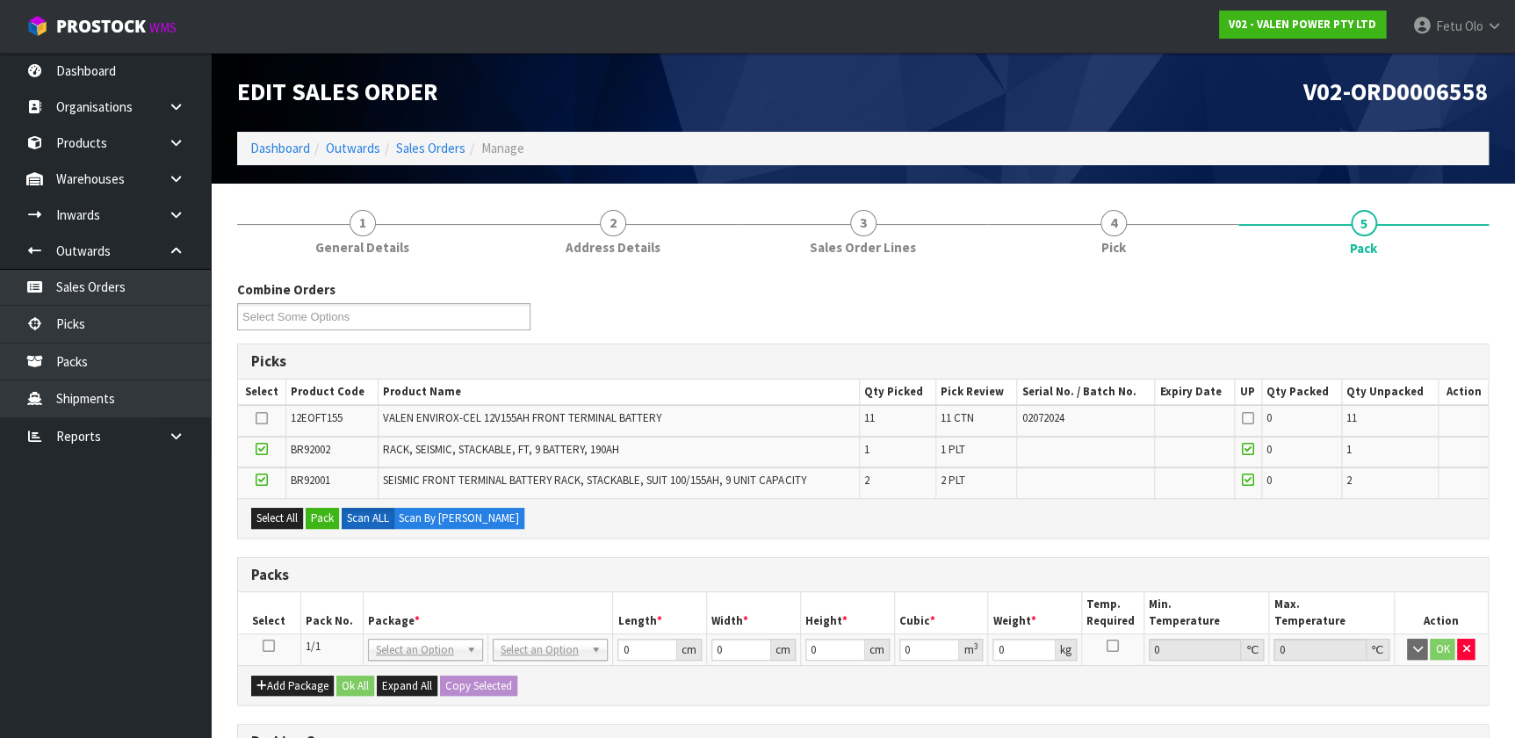
click at [274, 488] on icon at bounding box center [269, 646] width 12 height 1
click at [326, 488] on button "Pack" at bounding box center [322, 518] width 33 height 21
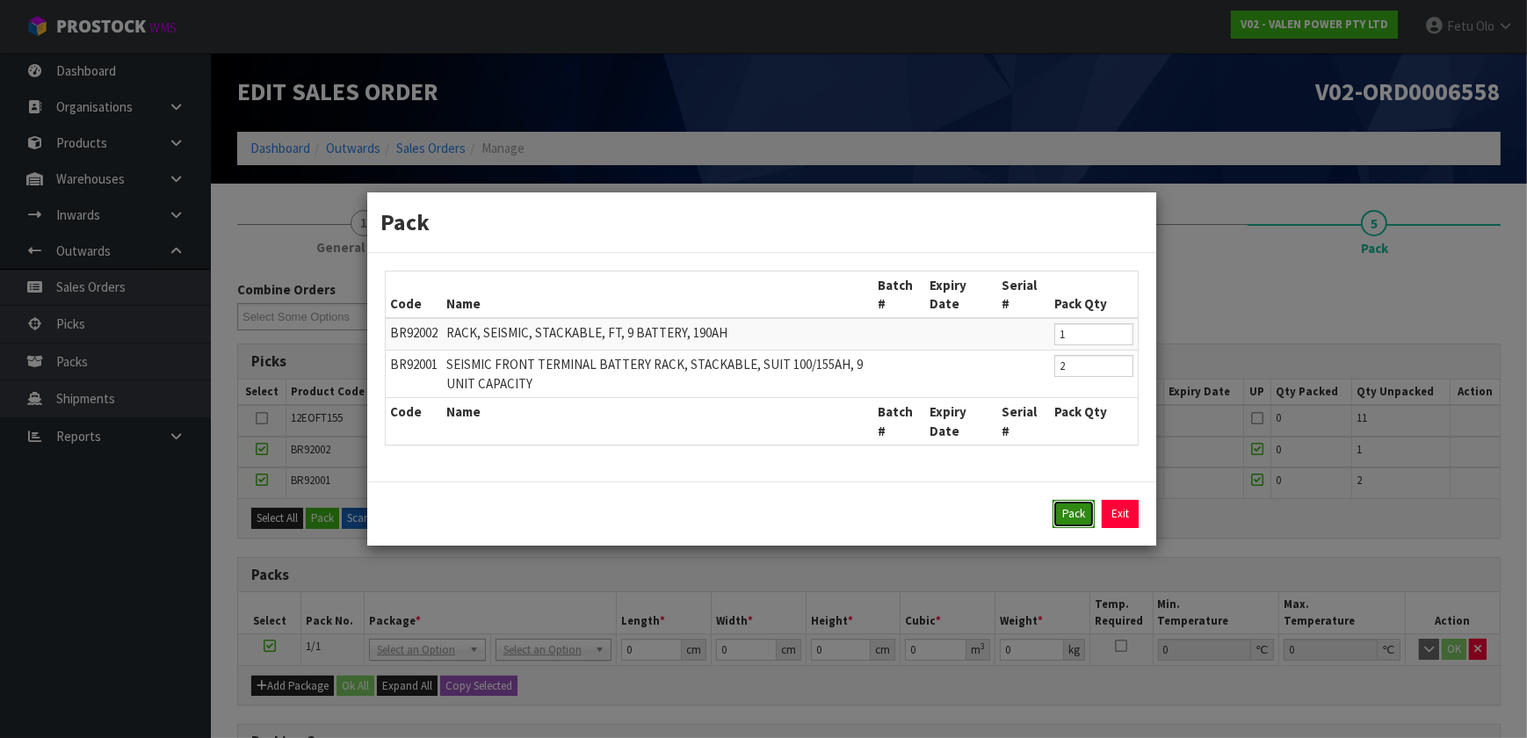
click at [799, 488] on button "Pack" at bounding box center [1073, 514] width 42 height 28
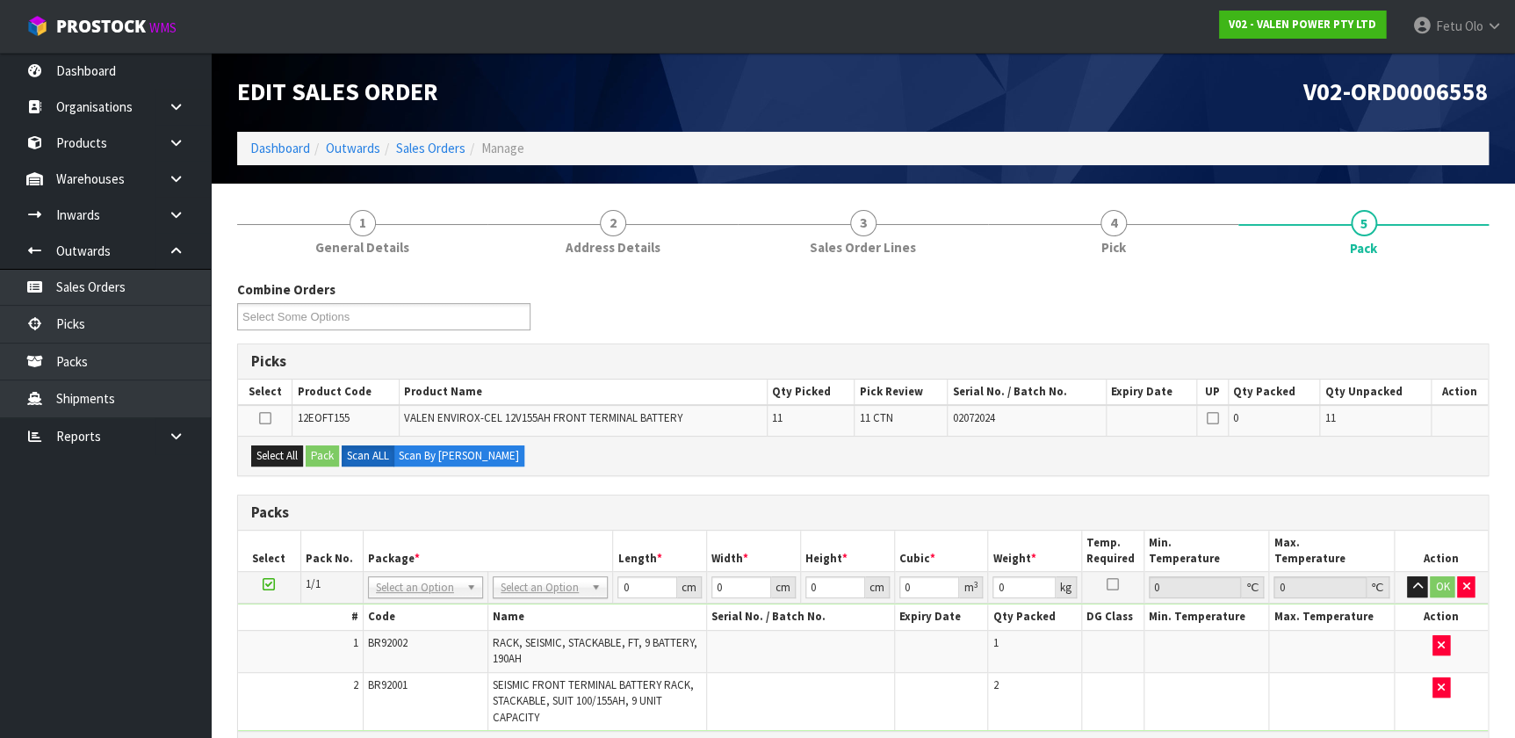
click at [266, 488] on icon at bounding box center [269, 584] width 12 height 1
drag, startPoint x: 438, startPoint y: 581, endPoint x: 421, endPoint y: 634, distance: 56.4
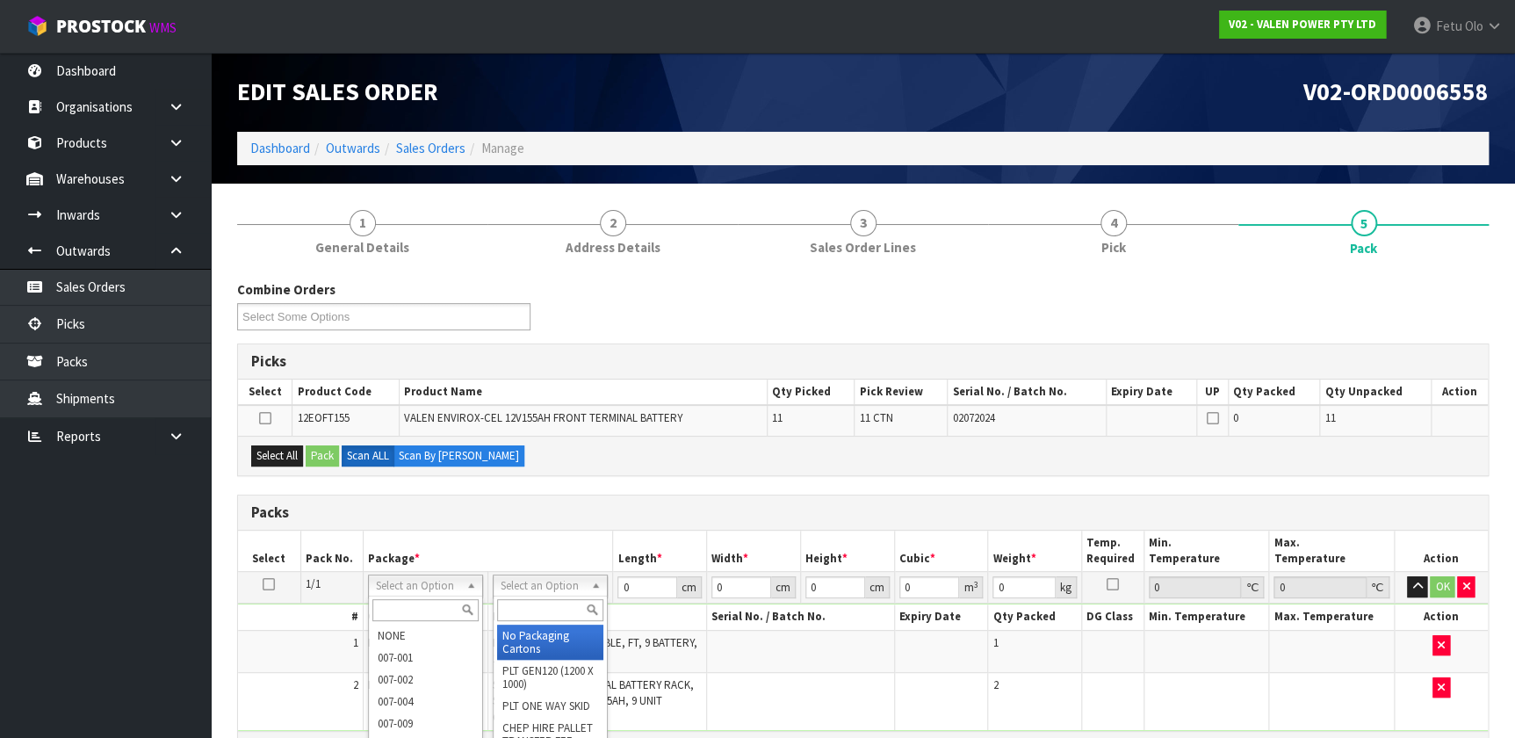
click at [546, 488] on input "text" at bounding box center [550, 610] width 106 height 22
type input "U"
drag, startPoint x: 530, startPoint y: 638, endPoint x: 603, endPoint y: 609, distance: 78.5
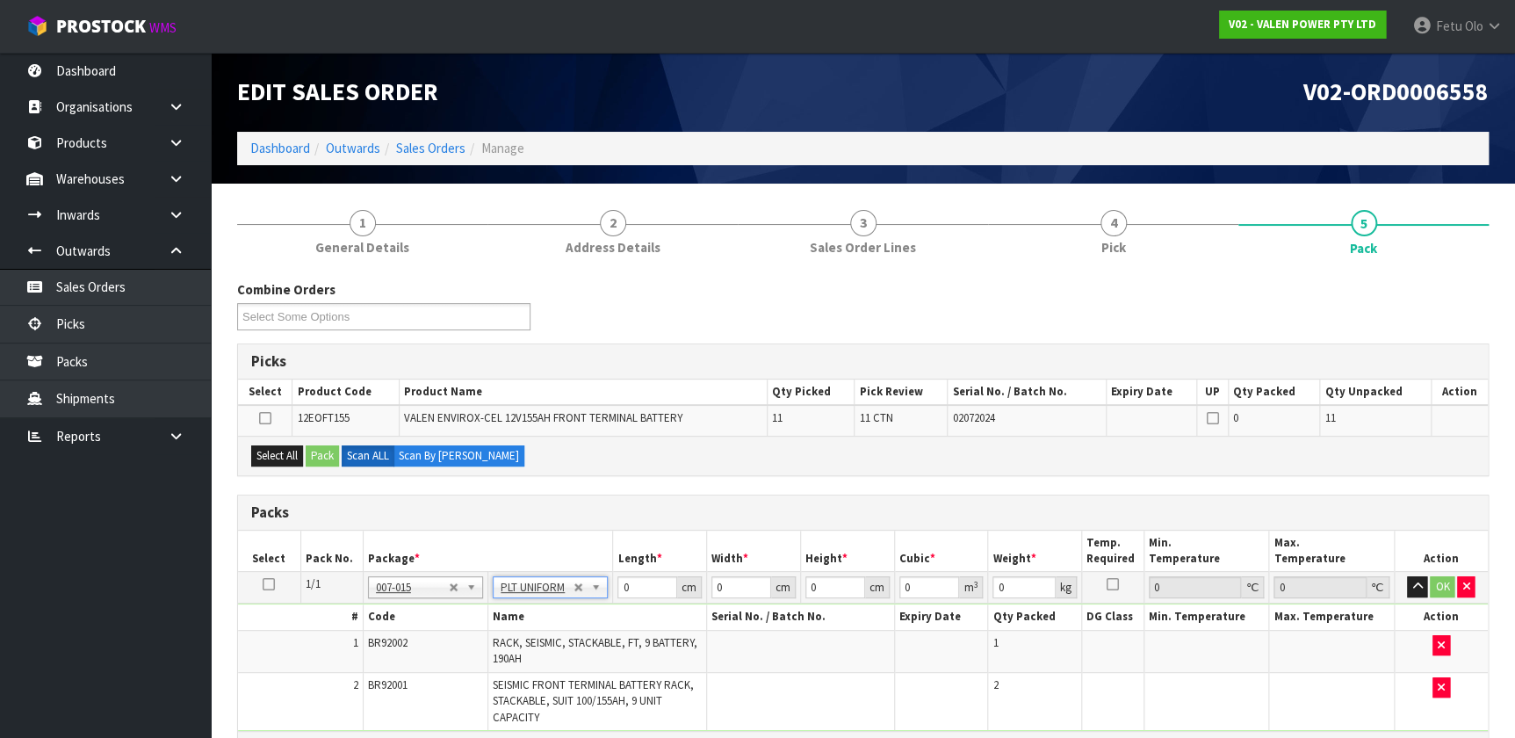
type input "261"
drag, startPoint x: 636, startPoint y: 585, endPoint x: 531, endPoint y: 615, distance: 109.6
click at [531, 488] on tbody "1/1 NONE 007-001 007-002 007-004 007-009 007-013 007-014 007-015 007-017 007-01…" at bounding box center [863, 651] width 1250 height 159
type input "131"
click at [633, 488] on input "131" at bounding box center [648, 587] width 60 height 22
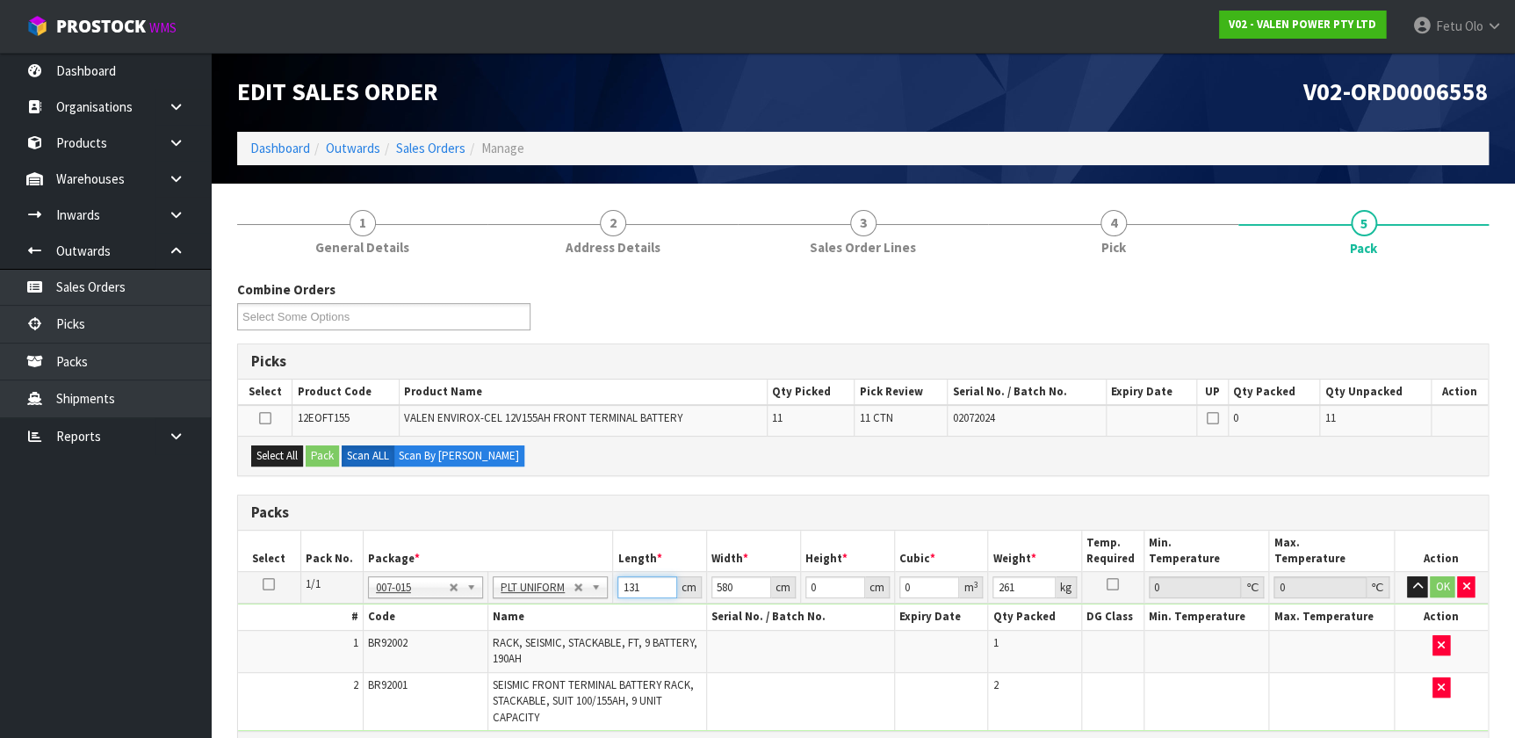
click at [639, 488] on input "131" at bounding box center [648, 587] width 60 height 22
type input "80"
type input "8"
type input "0.08384"
type input "89"
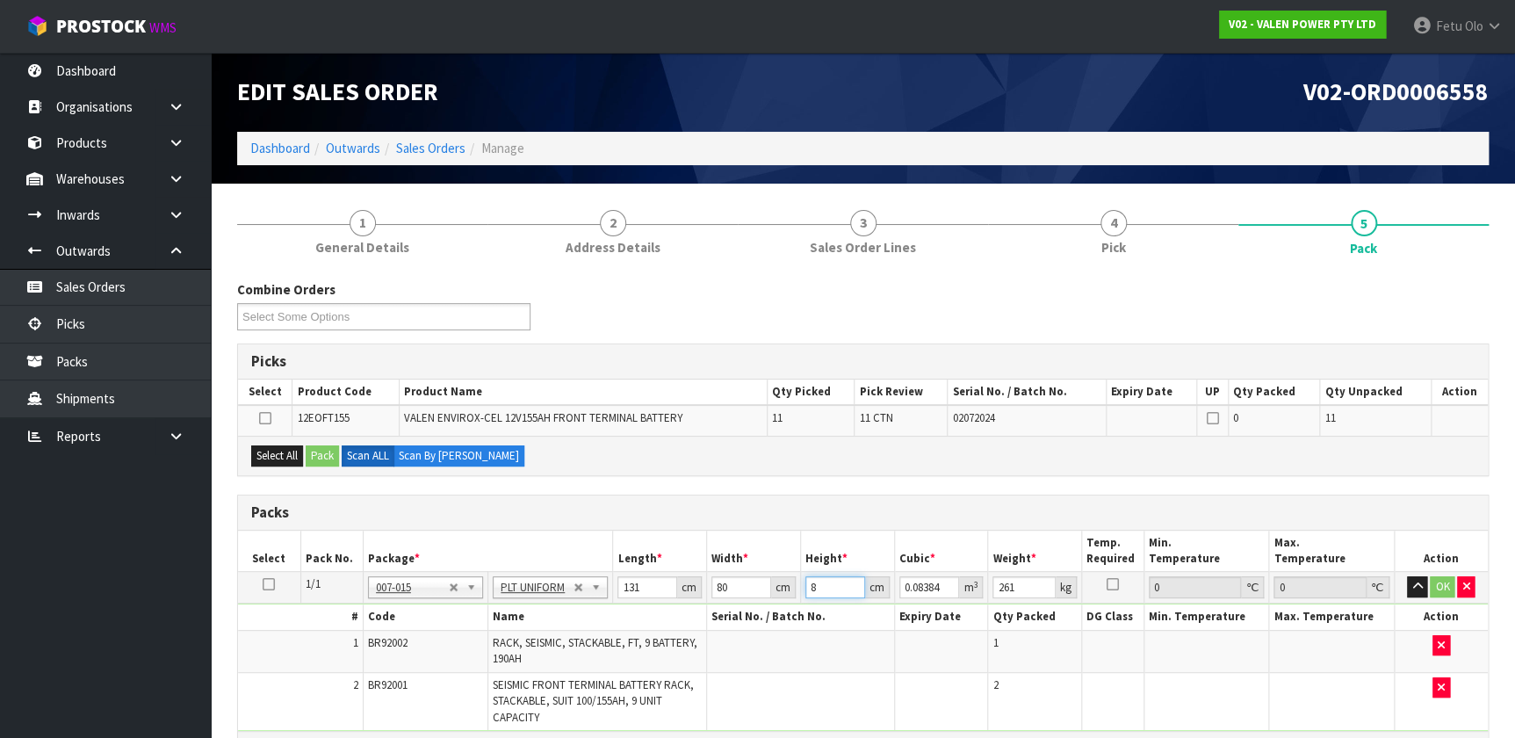
type input "0.93272"
type input "89"
type input "221"
click button "OK" at bounding box center [1442, 586] width 25 height 21
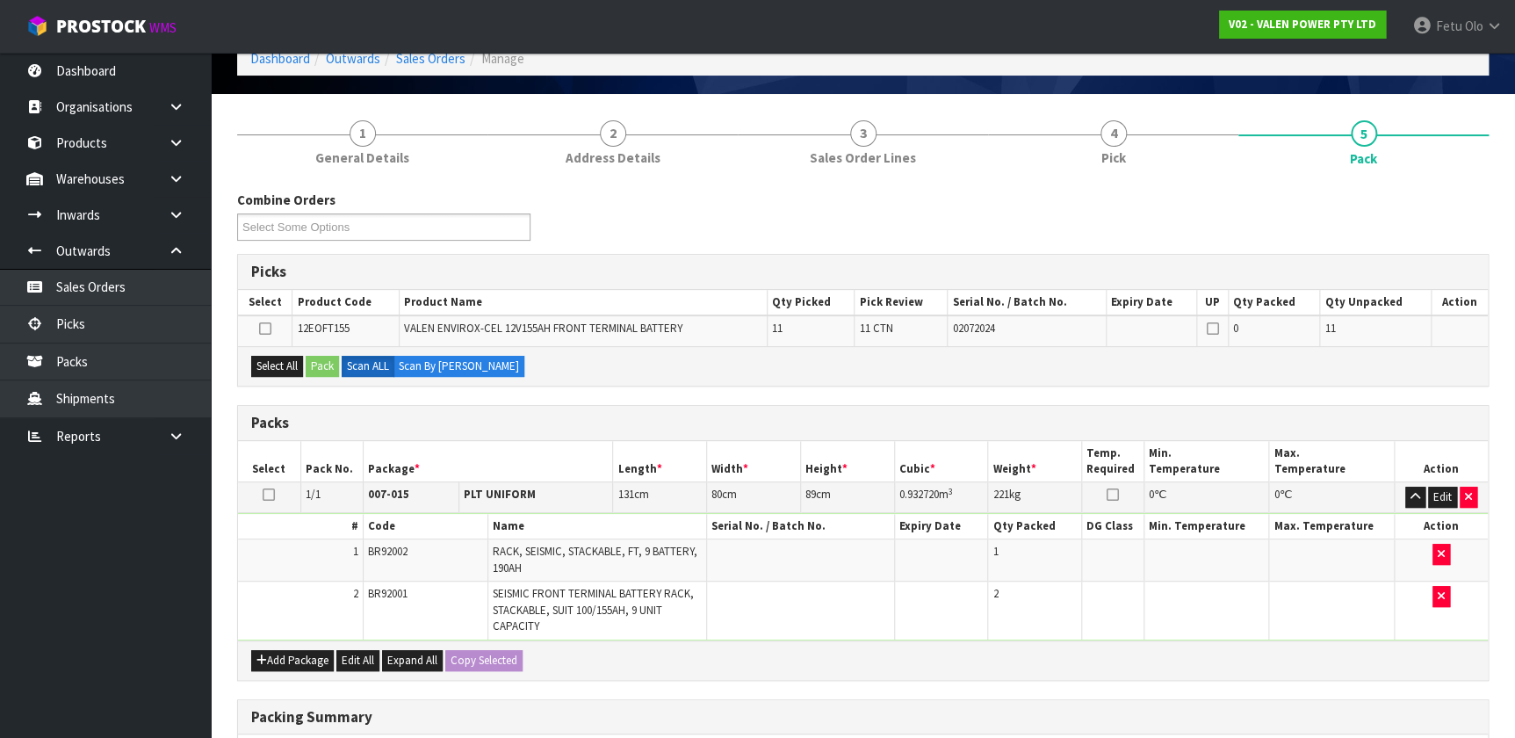
scroll to position [319, 0]
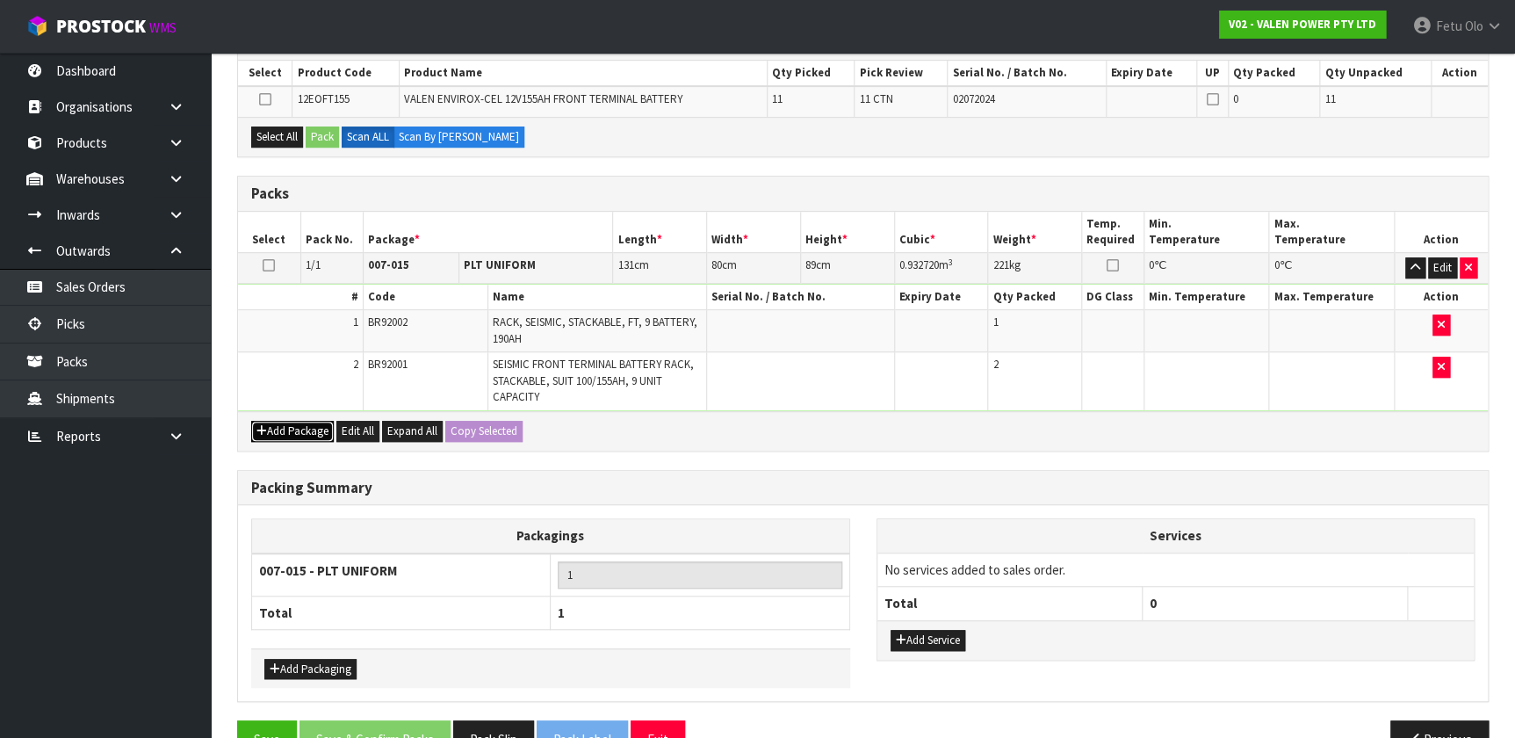
click at [275, 432] on button "Add Package" at bounding box center [292, 431] width 83 height 21
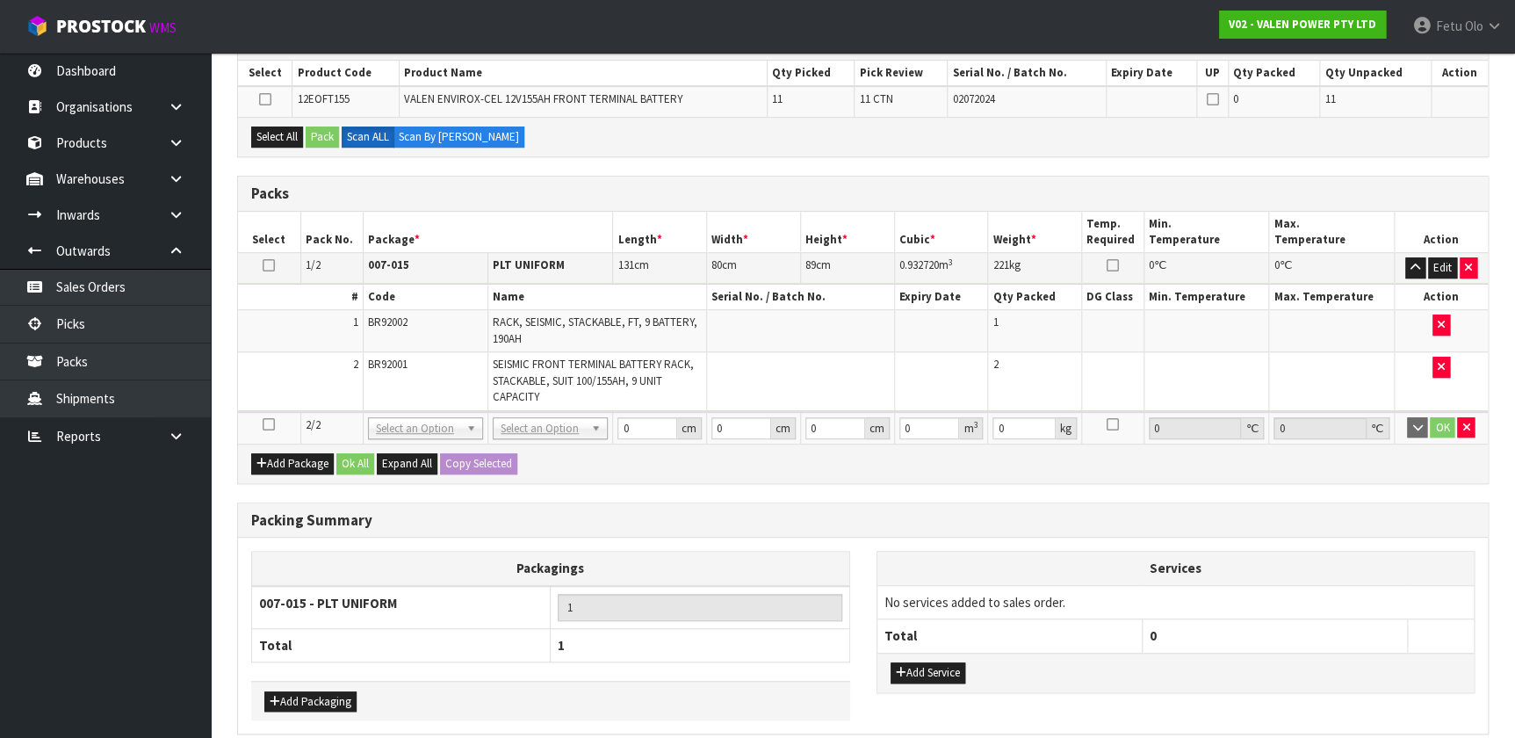
click at [271, 424] on icon at bounding box center [269, 424] width 12 height 1
click at [192, 488] on ul "Dashboard Organisations Clients Consignees Carriers Products Categories Serial …" at bounding box center [105, 395] width 211 height 685
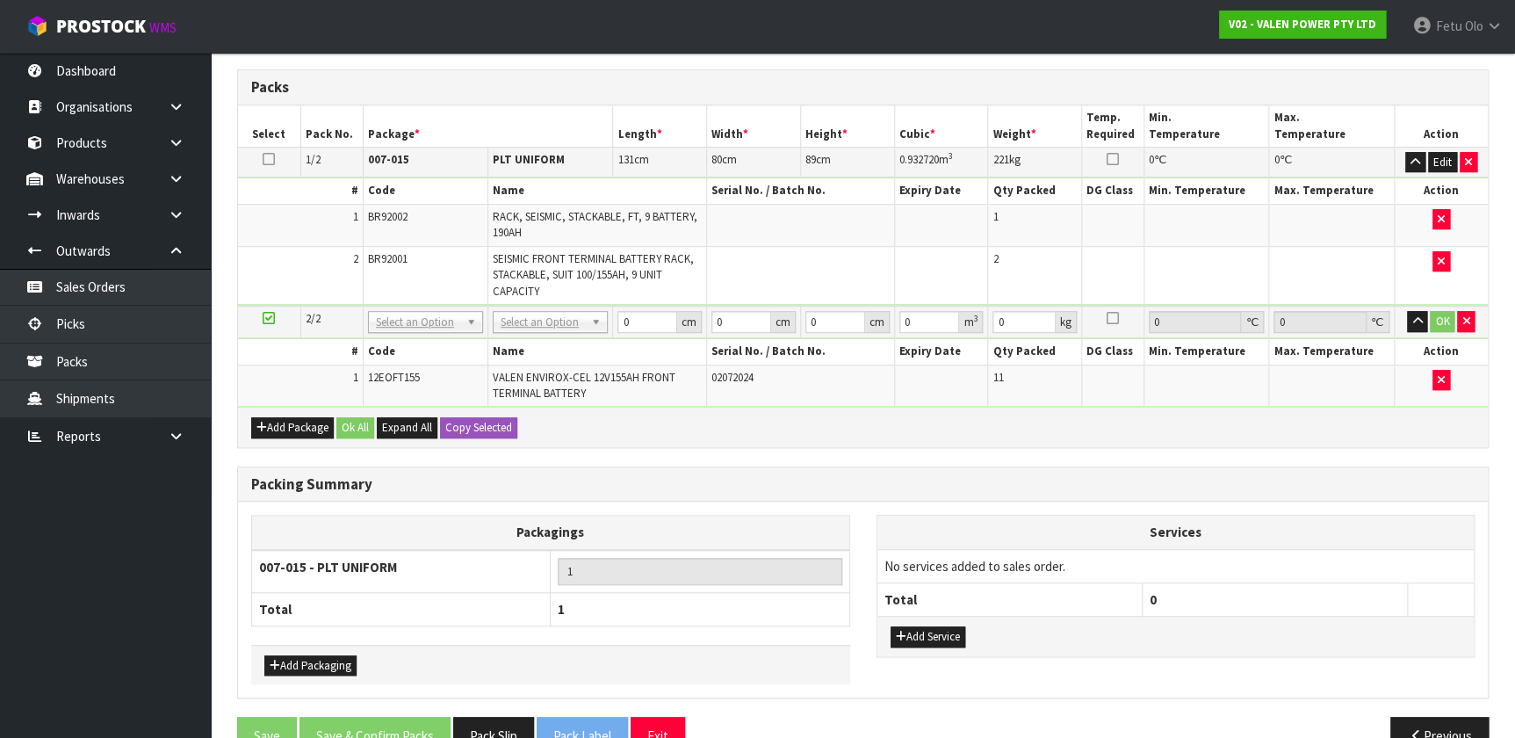
scroll to position [154, 0]
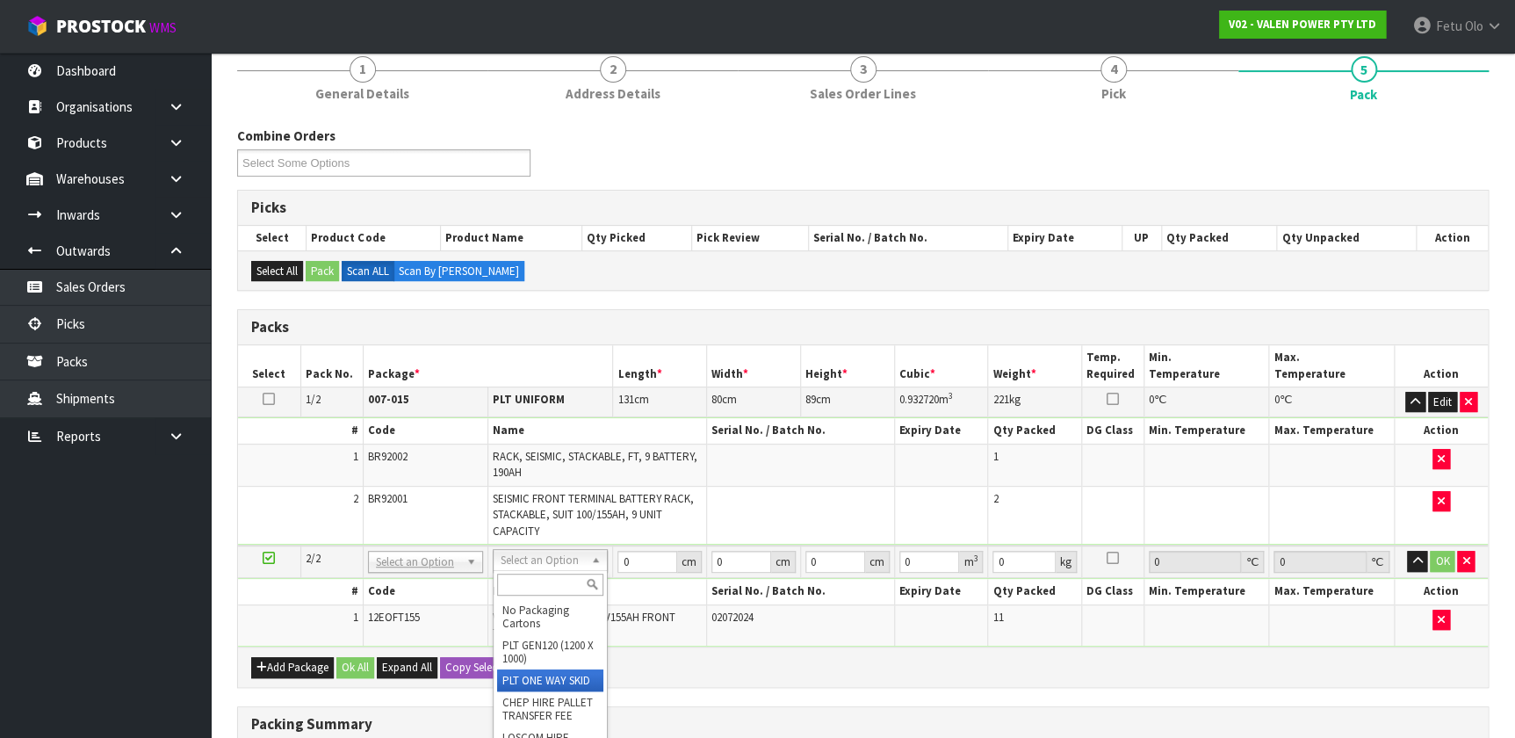
type input "517"
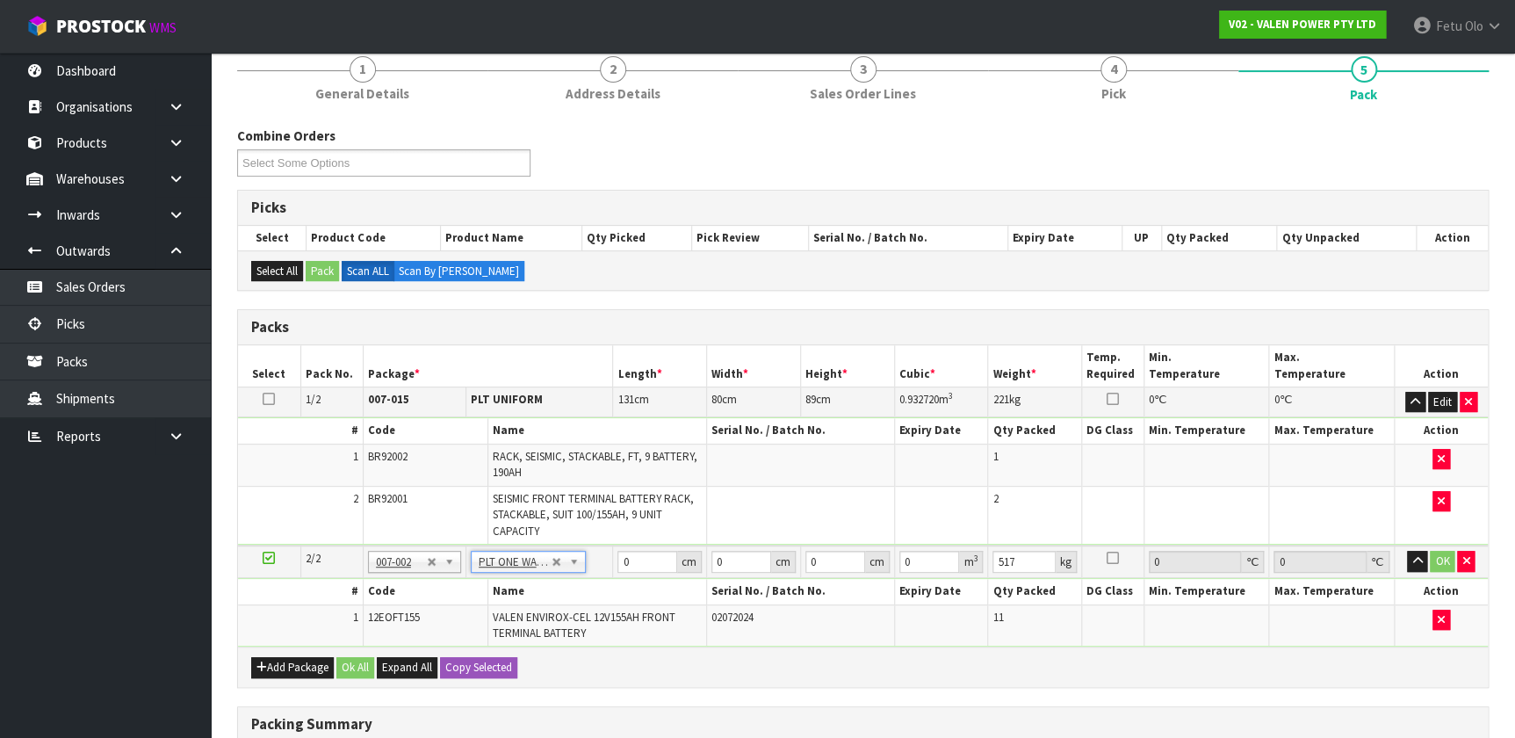
click at [741, 488] on td at bounding box center [800, 515] width 187 height 58
drag, startPoint x: 514, startPoint y: 653, endPoint x: 574, endPoint y: 602, distance: 78.5
type input "120"
drag, startPoint x: 745, startPoint y: 560, endPoint x: 637, endPoint y: 575, distance: 109.1
click at [637, 488] on tbody "2/2 NONE 007-001 007-002 007-004 007-009 007-013 007-014 007-015 007-017 007-01…" at bounding box center [863, 596] width 1250 height 101
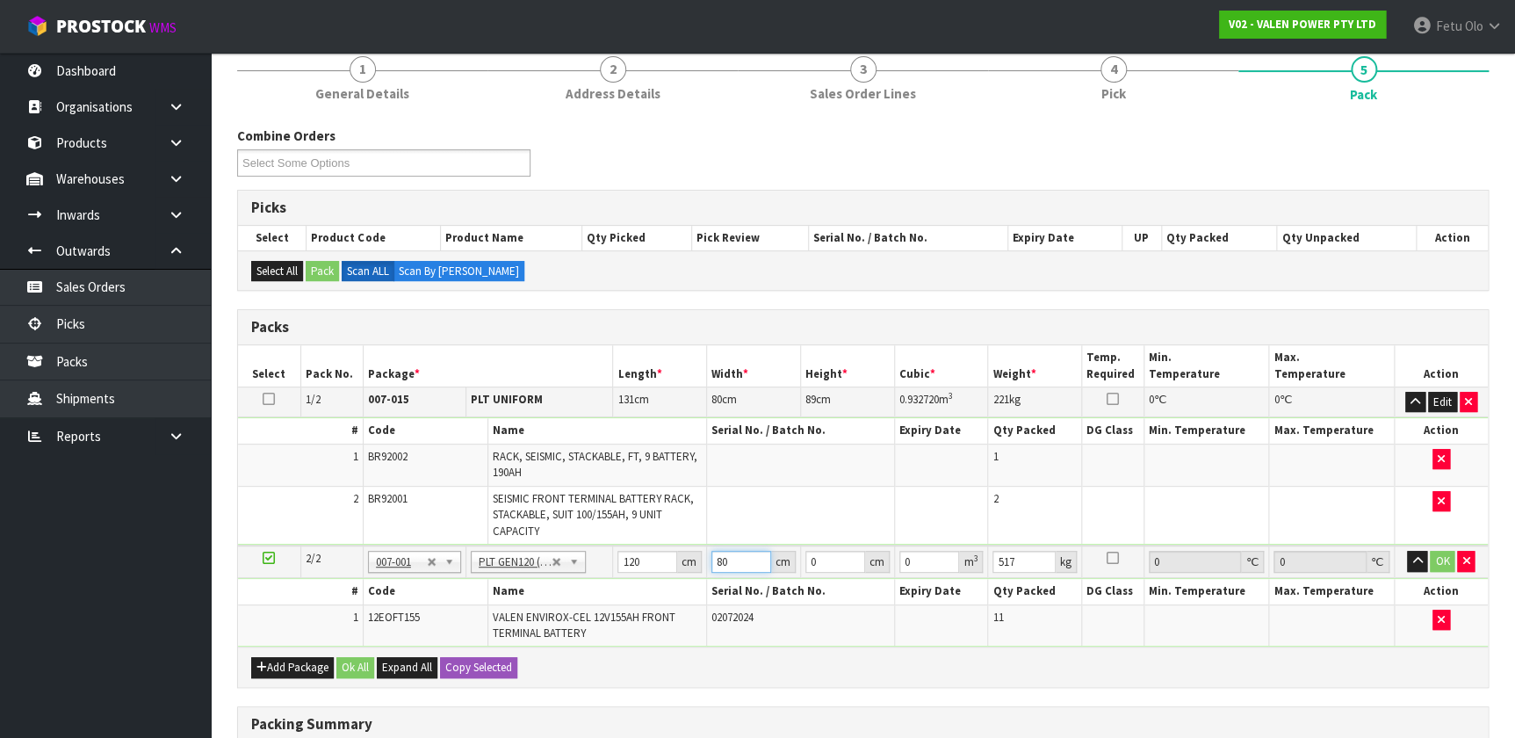
type input "80"
type input "4"
type input "0.0384"
type input "44"
type input "0.4224"
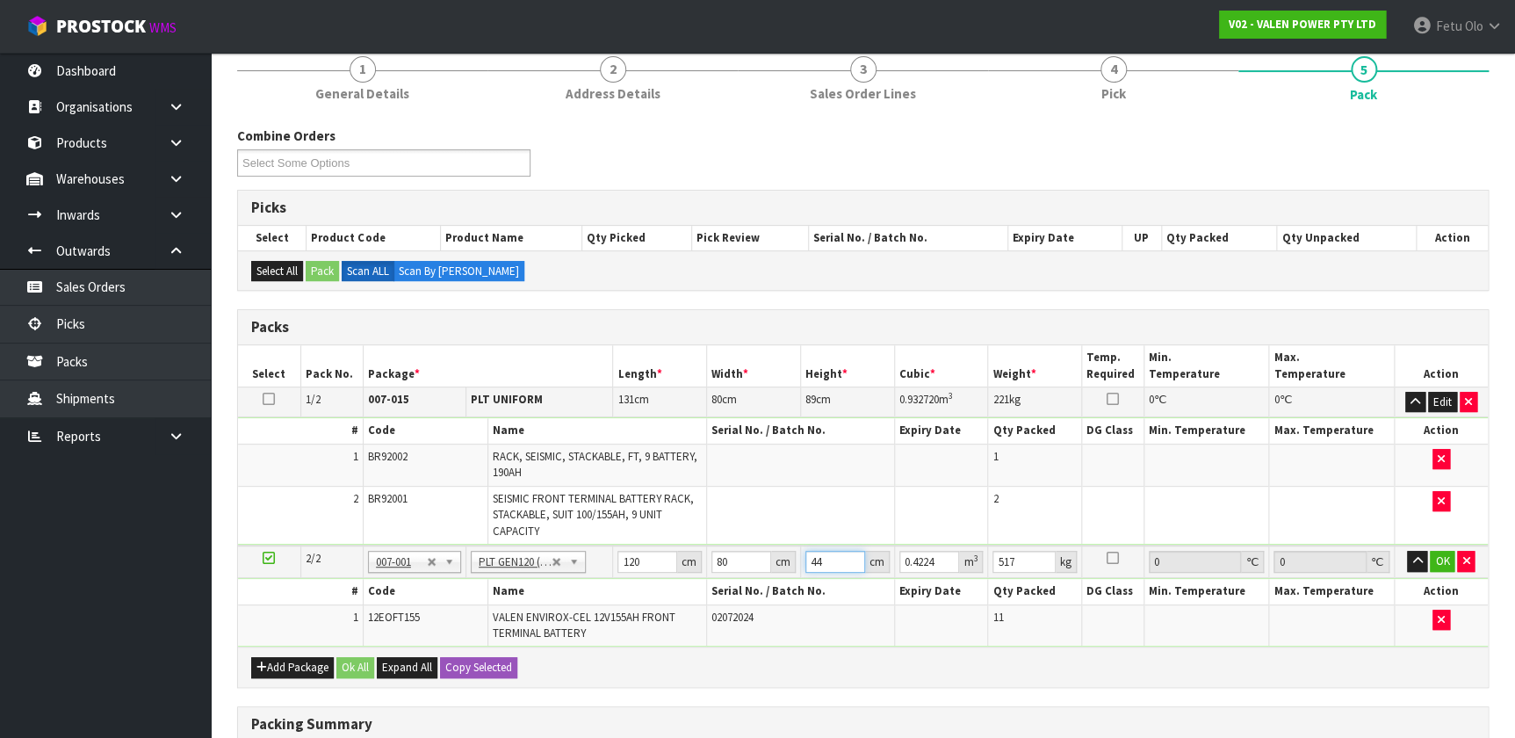
type input "44"
type input "527"
click button "OK" at bounding box center [1442, 561] width 25 height 21
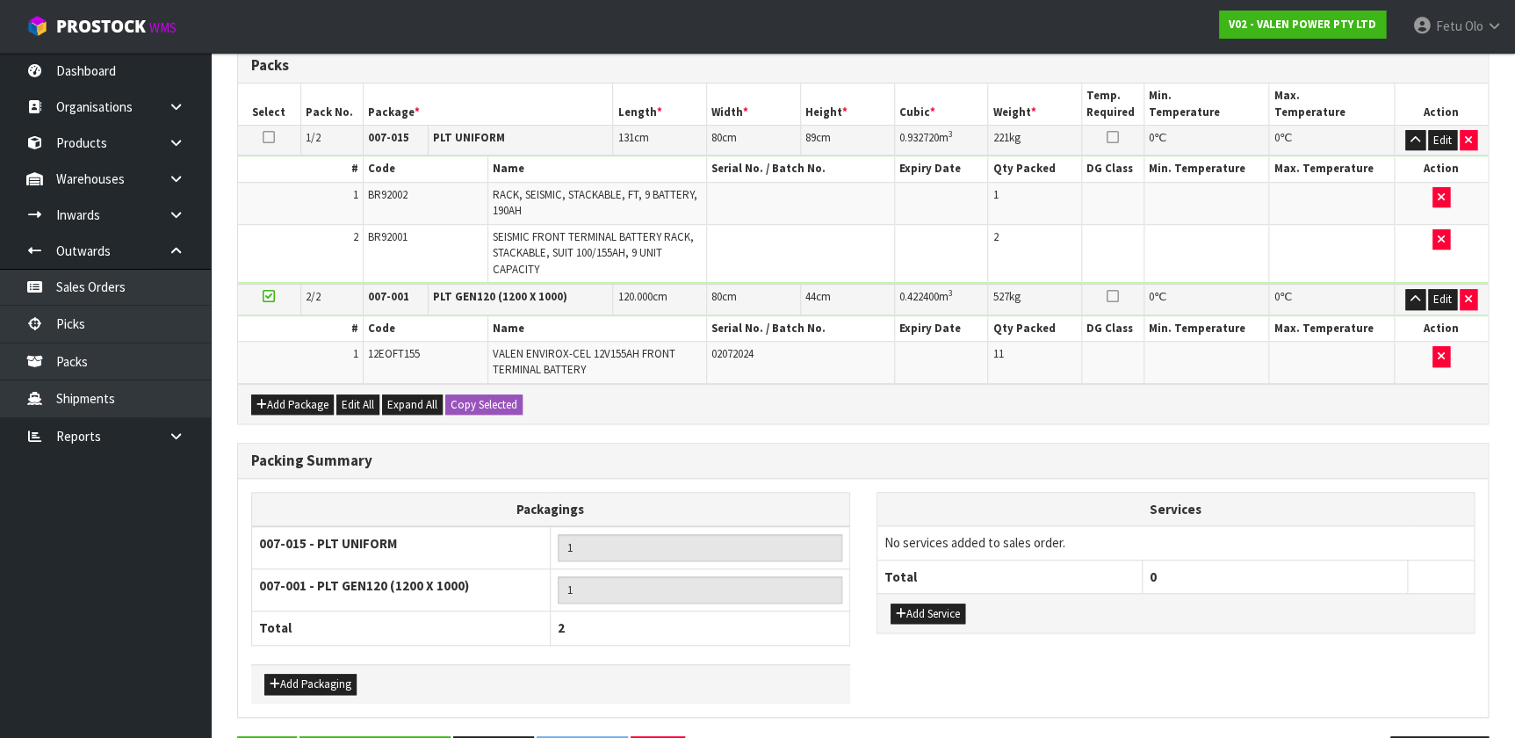
scroll to position [473, 0]
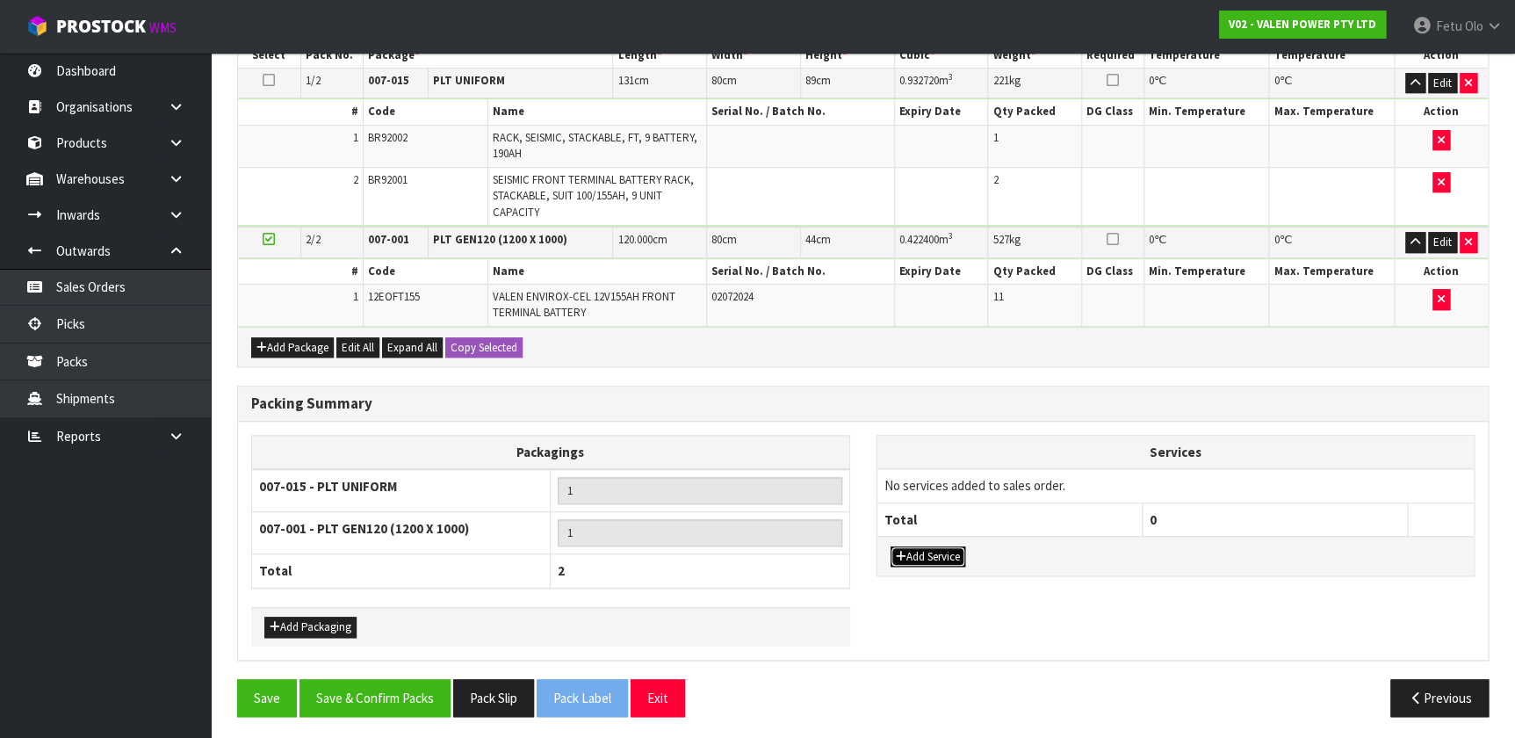
click at [799, 488] on button "Add Service" at bounding box center [928, 556] width 75 height 21
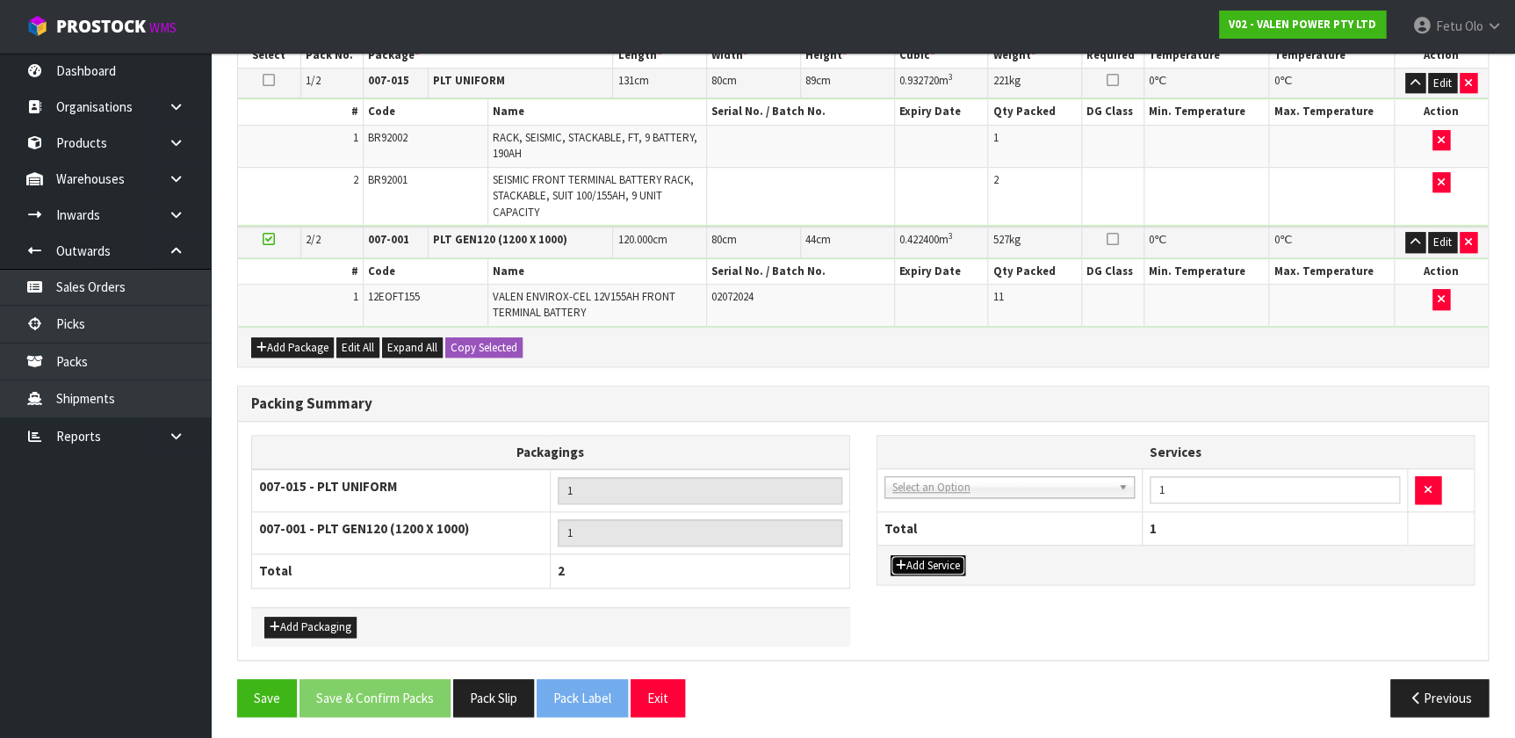
drag, startPoint x: 986, startPoint y: 492, endPoint x: 979, endPoint y: 500, distance: 10.6
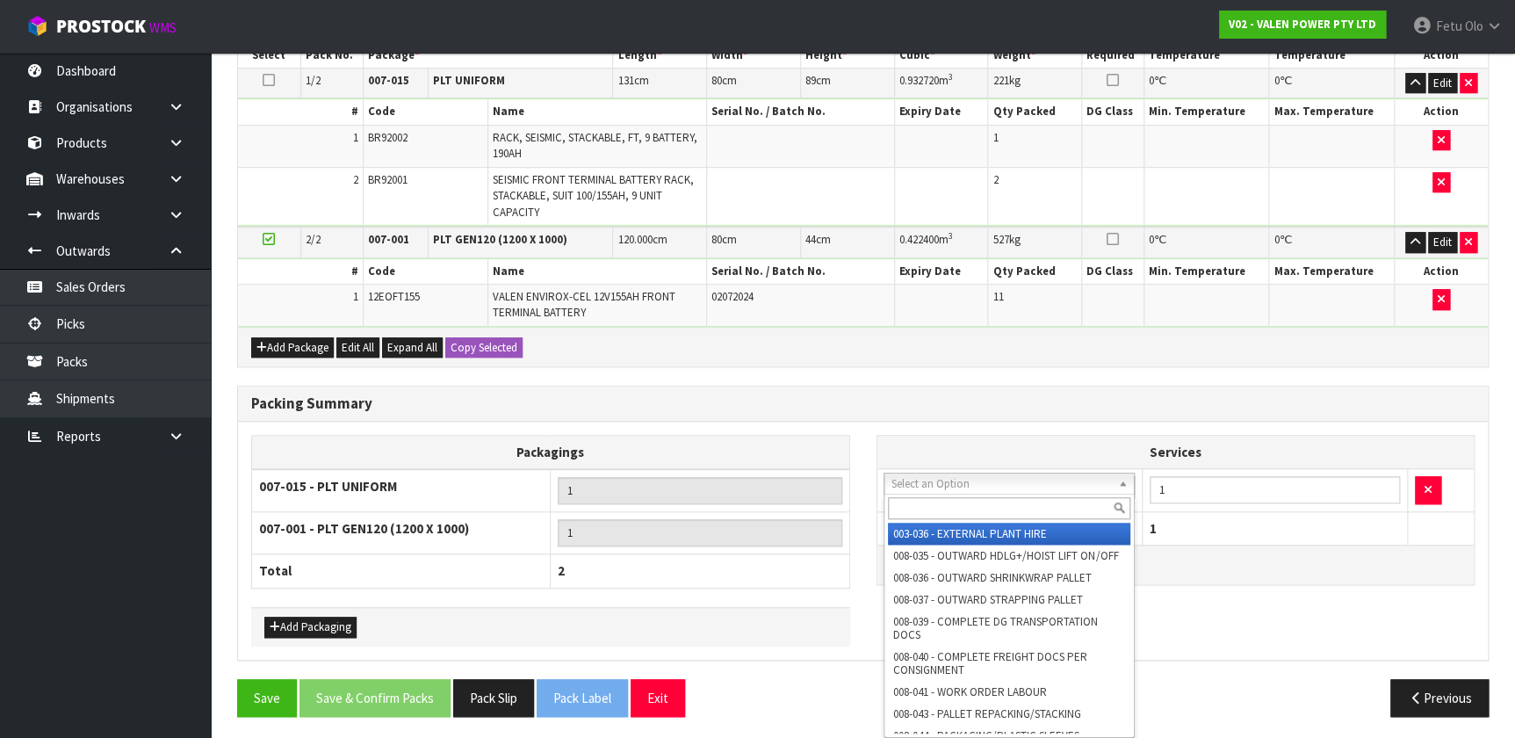
click at [799, 488] on input "text" at bounding box center [1009, 508] width 242 height 22
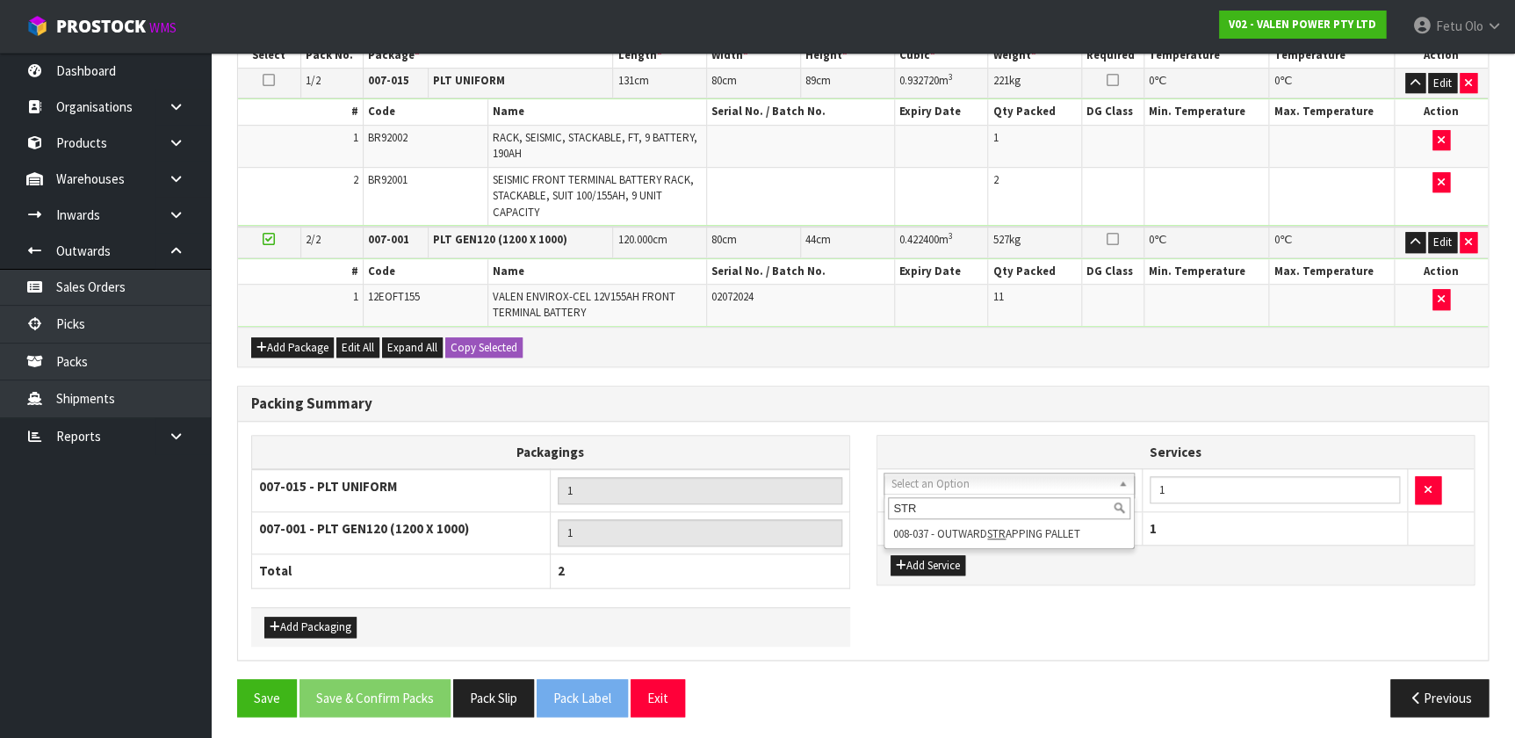
type input "STR"
click at [799, 488] on div "STR 008-037 - OUTWARD STR APPING PALLET" at bounding box center [1009, 521] width 251 height 55
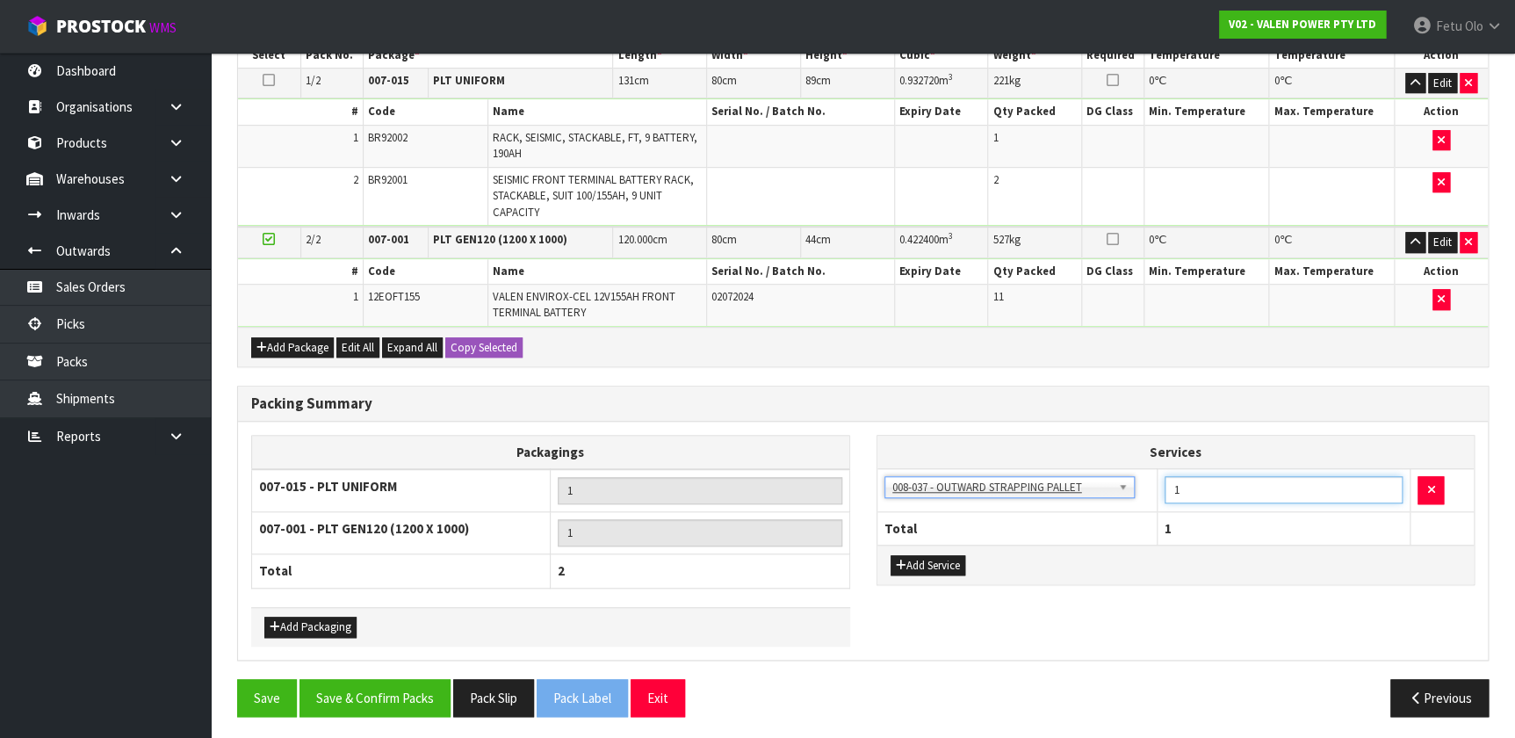
drag, startPoint x: 1137, startPoint y: 502, endPoint x: 1128, endPoint y: 502, distance: 8.8
click at [799, 488] on tr "003-036 - EXTERNAL PLANT HIRE 008-035 - OUTWARD HDLG+/HOIST LIFT ON/OFF 008-036…" at bounding box center [1176, 490] width 597 height 43
type input "4"
click at [799, 488] on button "Add Service" at bounding box center [928, 565] width 75 height 21
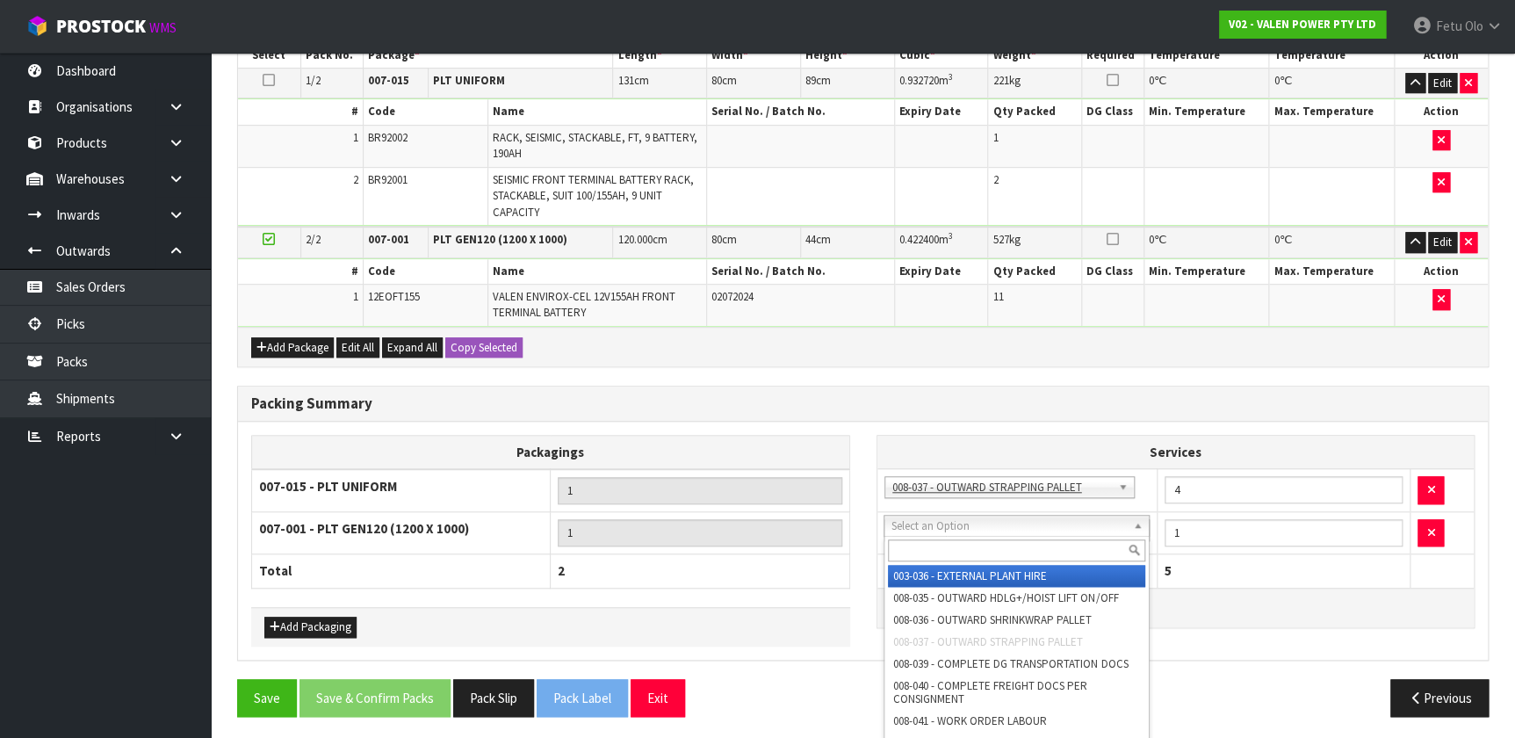
click at [799, 488] on input "text" at bounding box center [1016, 550] width 257 height 22
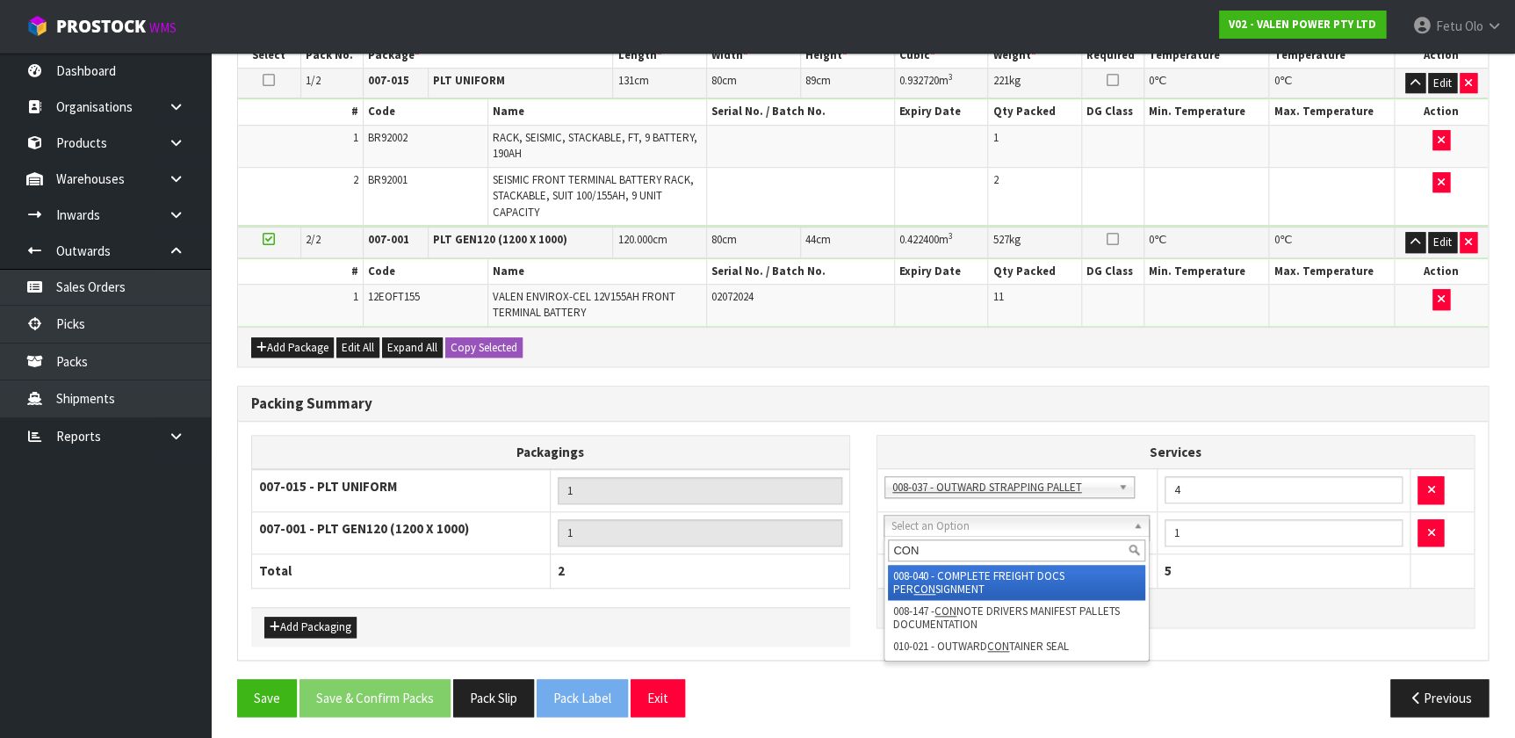
type input "CON"
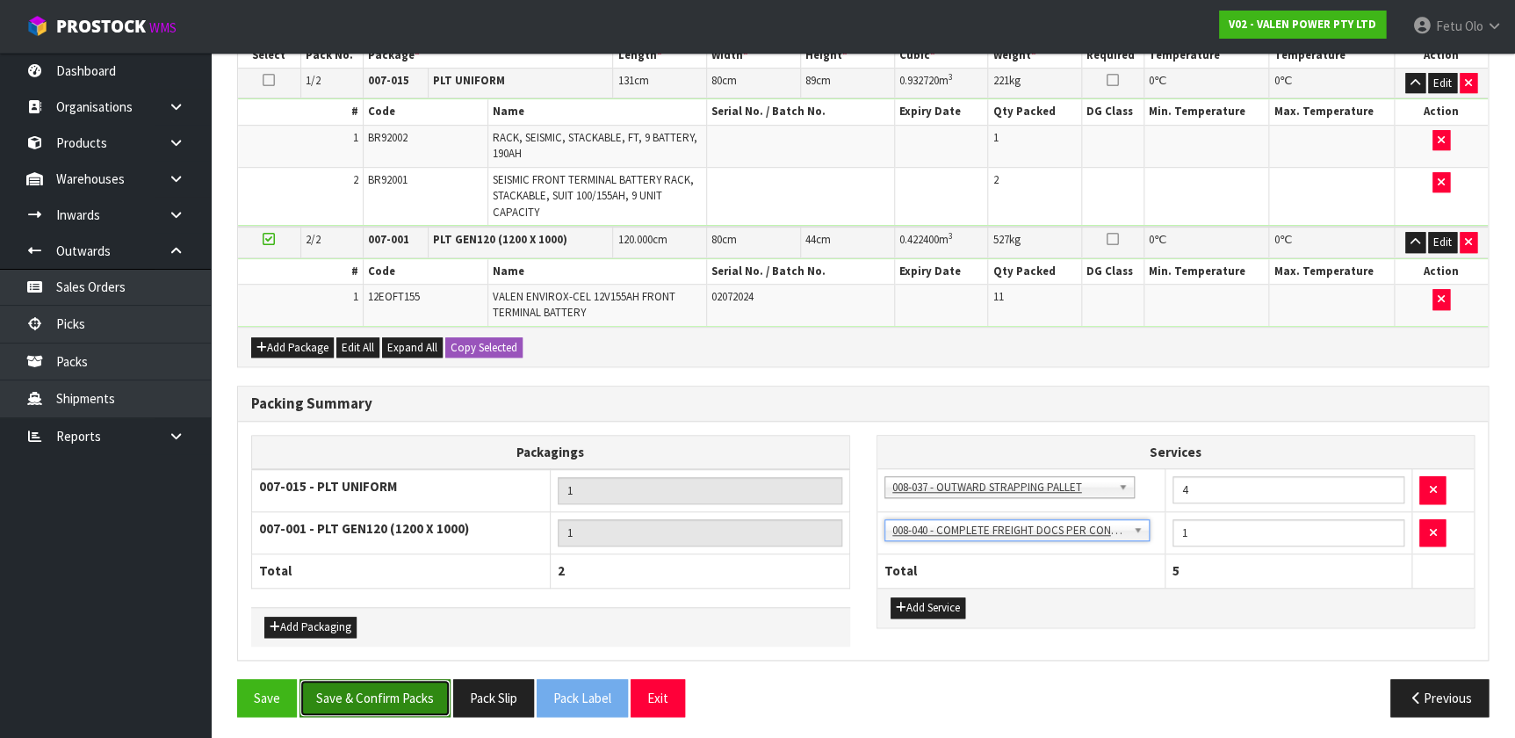
drag, startPoint x: 399, startPoint y: 698, endPoint x: 385, endPoint y: 690, distance: 16.6
click at [400, 488] on button "Save & Confirm Packs" at bounding box center [375, 698] width 151 height 38
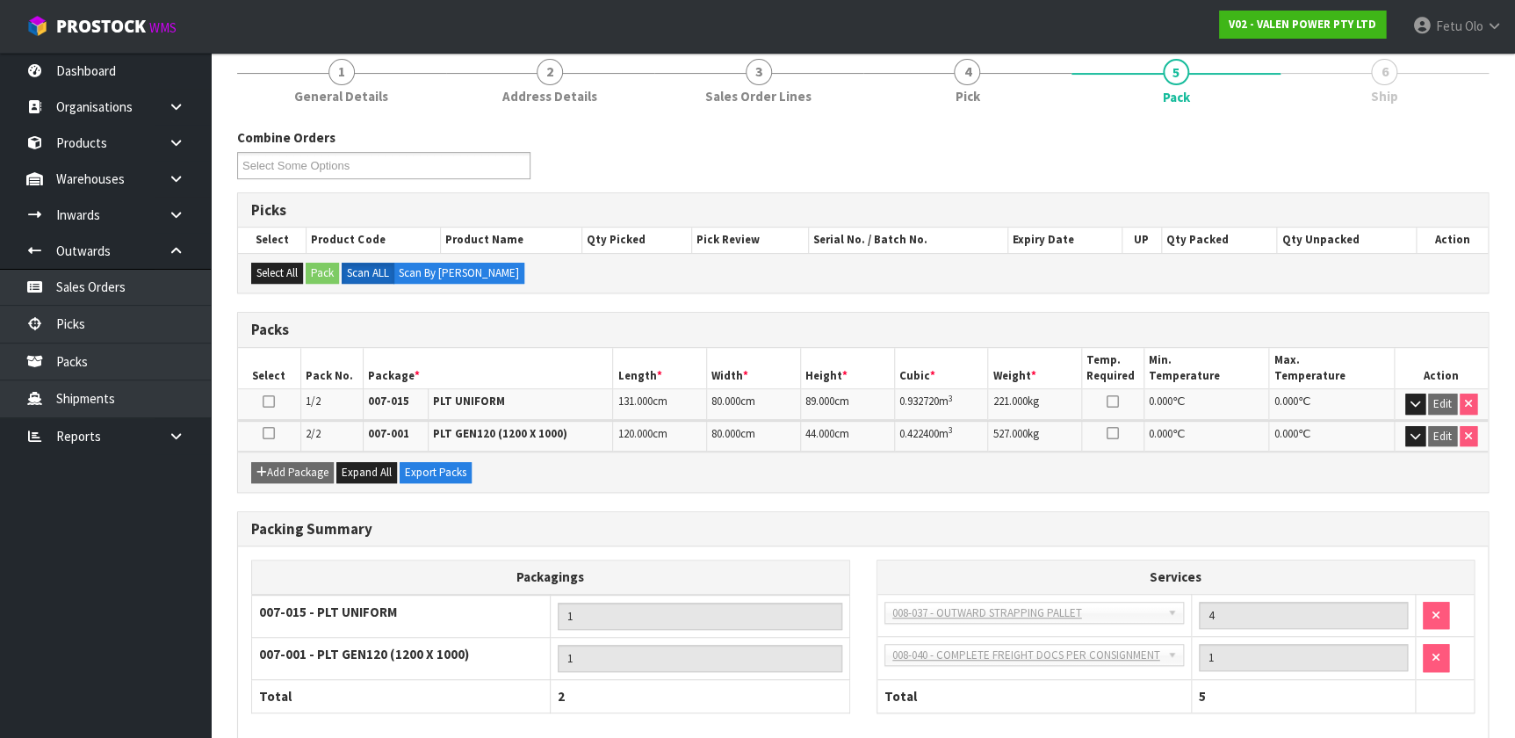
scroll to position [302, 0]
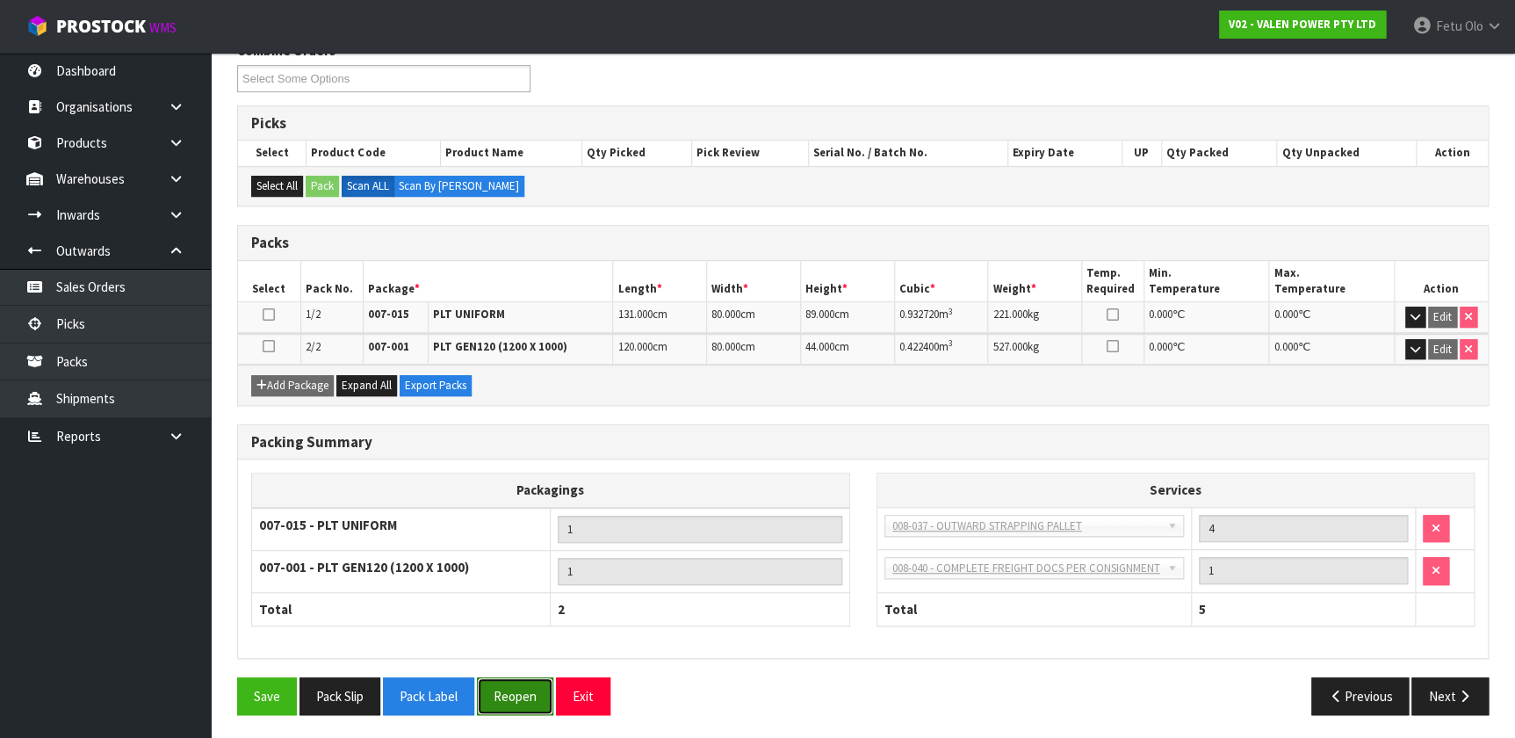
click at [536, 488] on button "Reopen" at bounding box center [515, 696] width 76 height 38
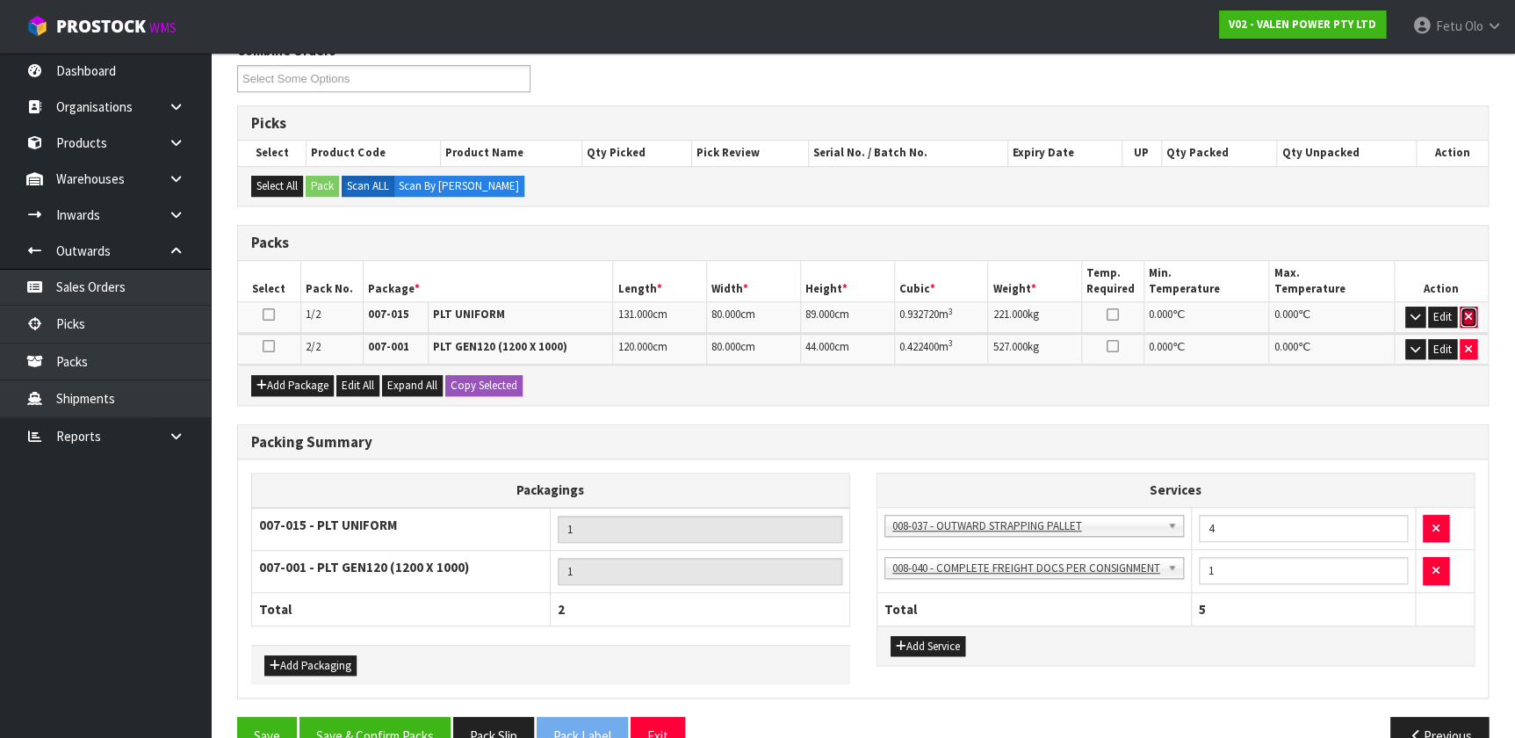
click at [799, 314] on icon "button" at bounding box center [1468, 316] width 7 height 11
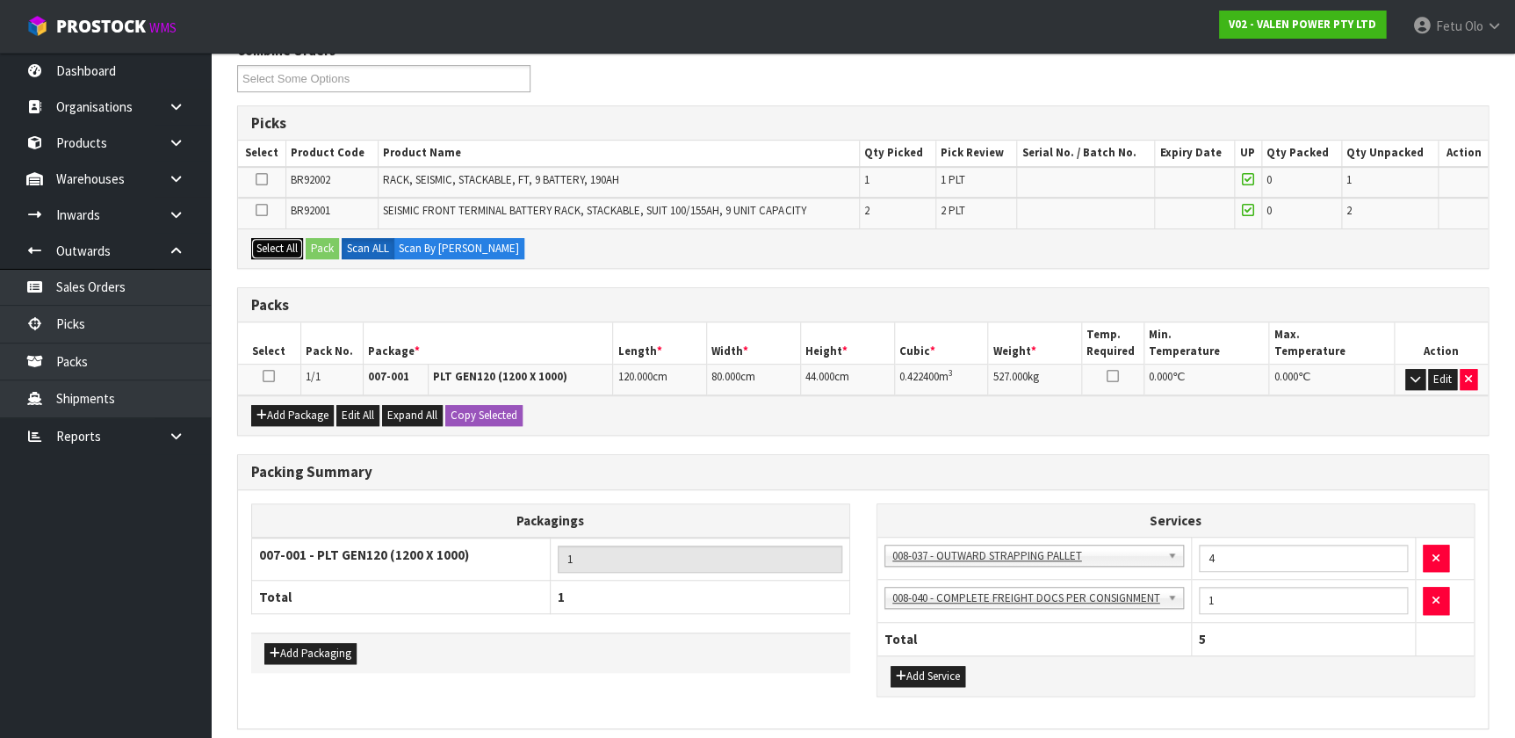
click at [269, 242] on button "Select All" at bounding box center [277, 248] width 52 height 21
click at [325, 239] on button "Pack" at bounding box center [322, 248] width 33 height 21
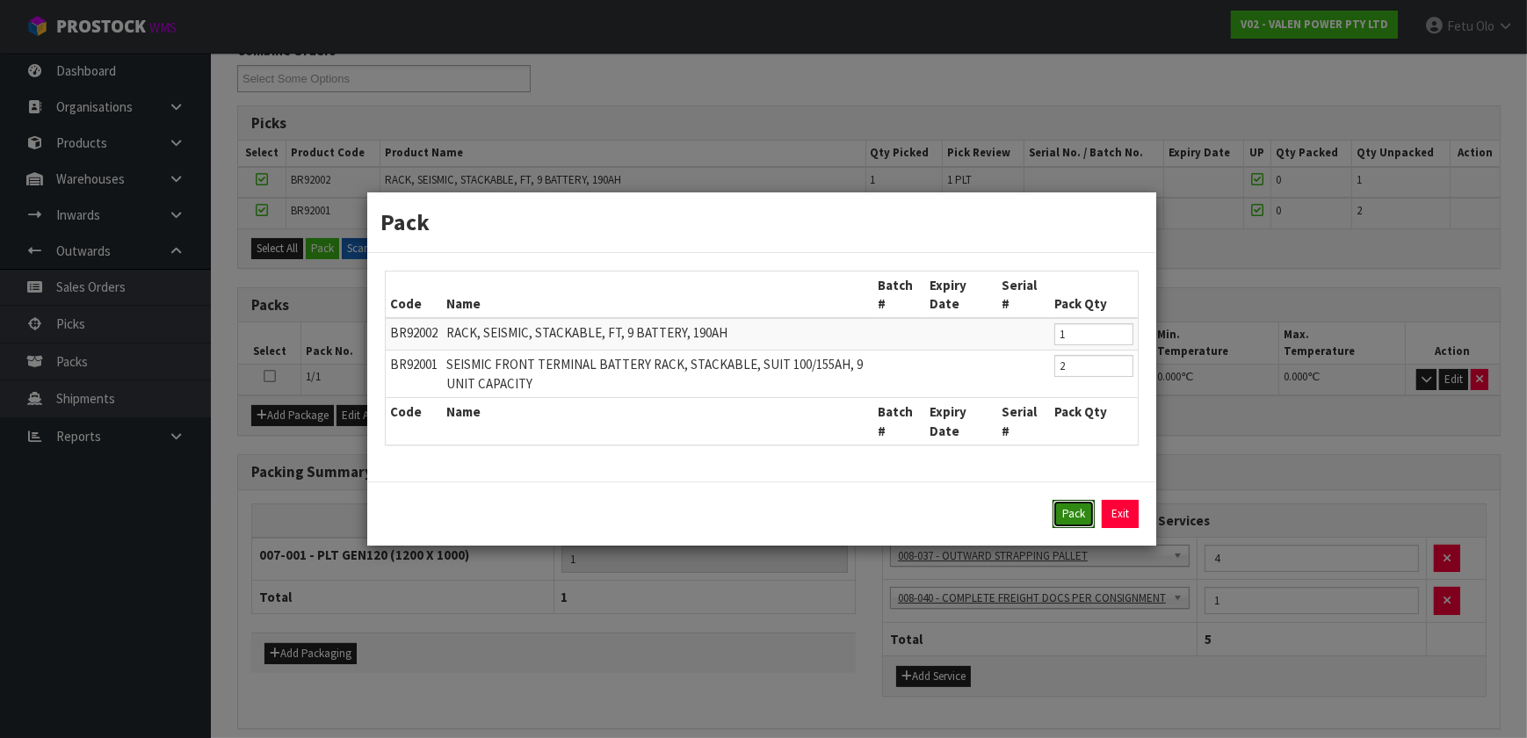
click at [799, 488] on button "Pack" at bounding box center [1073, 514] width 42 height 28
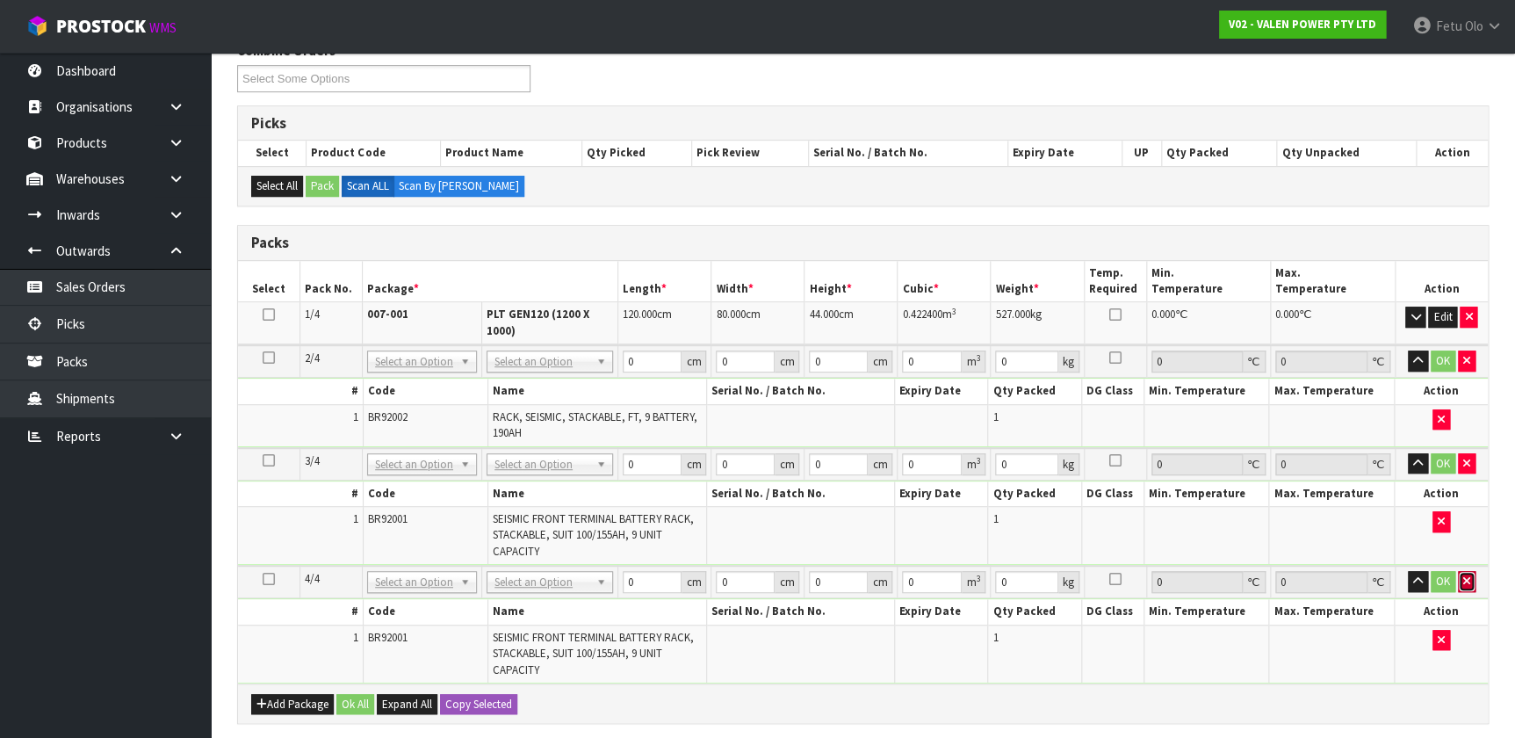
click at [799, 488] on button "button" at bounding box center [1467, 581] width 18 height 21
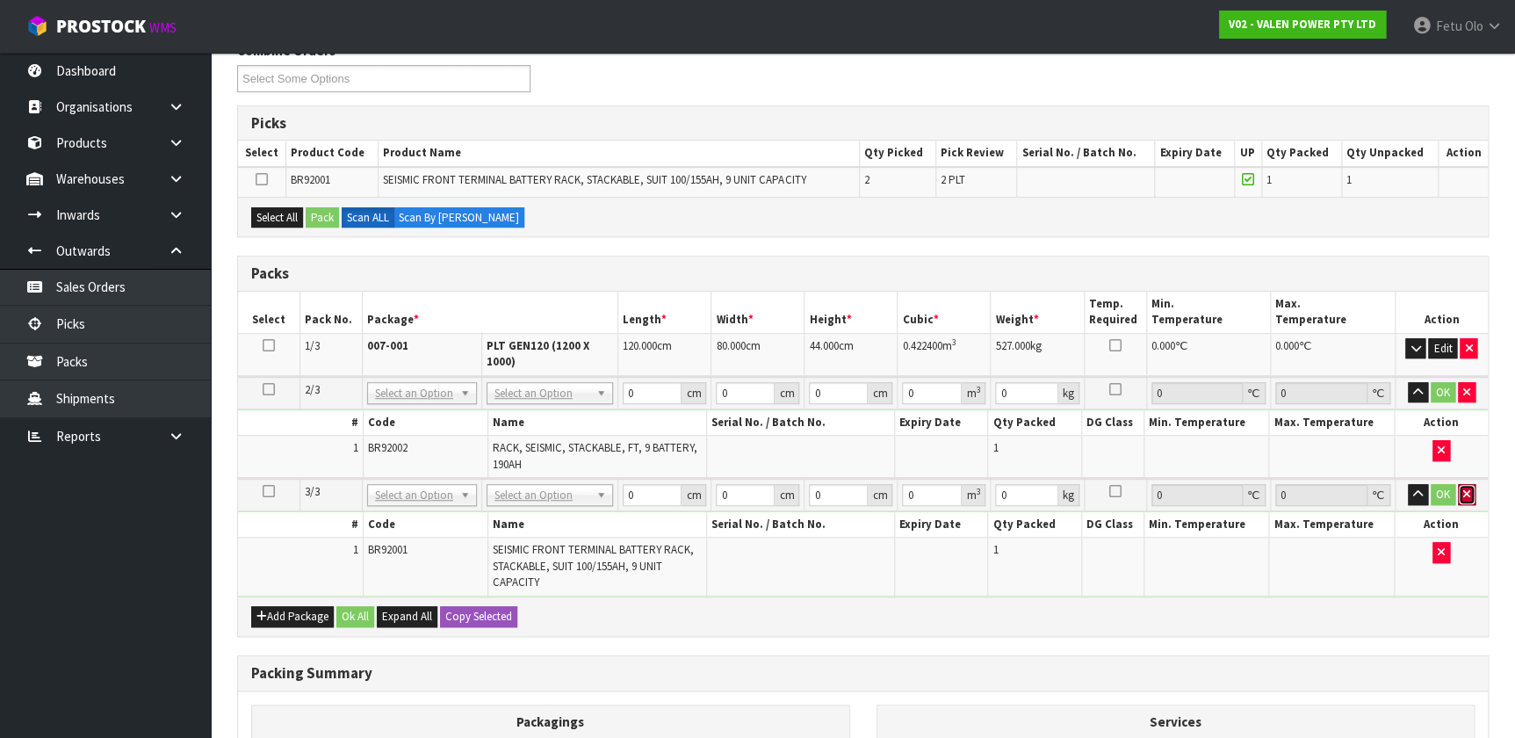
drag, startPoint x: 1458, startPoint y: 492, endPoint x: 1274, endPoint y: 469, distance: 185.9
click at [799, 488] on td "OK" at bounding box center [1441, 495] width 93 height 33
click at [799, 488] on icon "button" at bounding box center [1467, 493] width 7 height 11
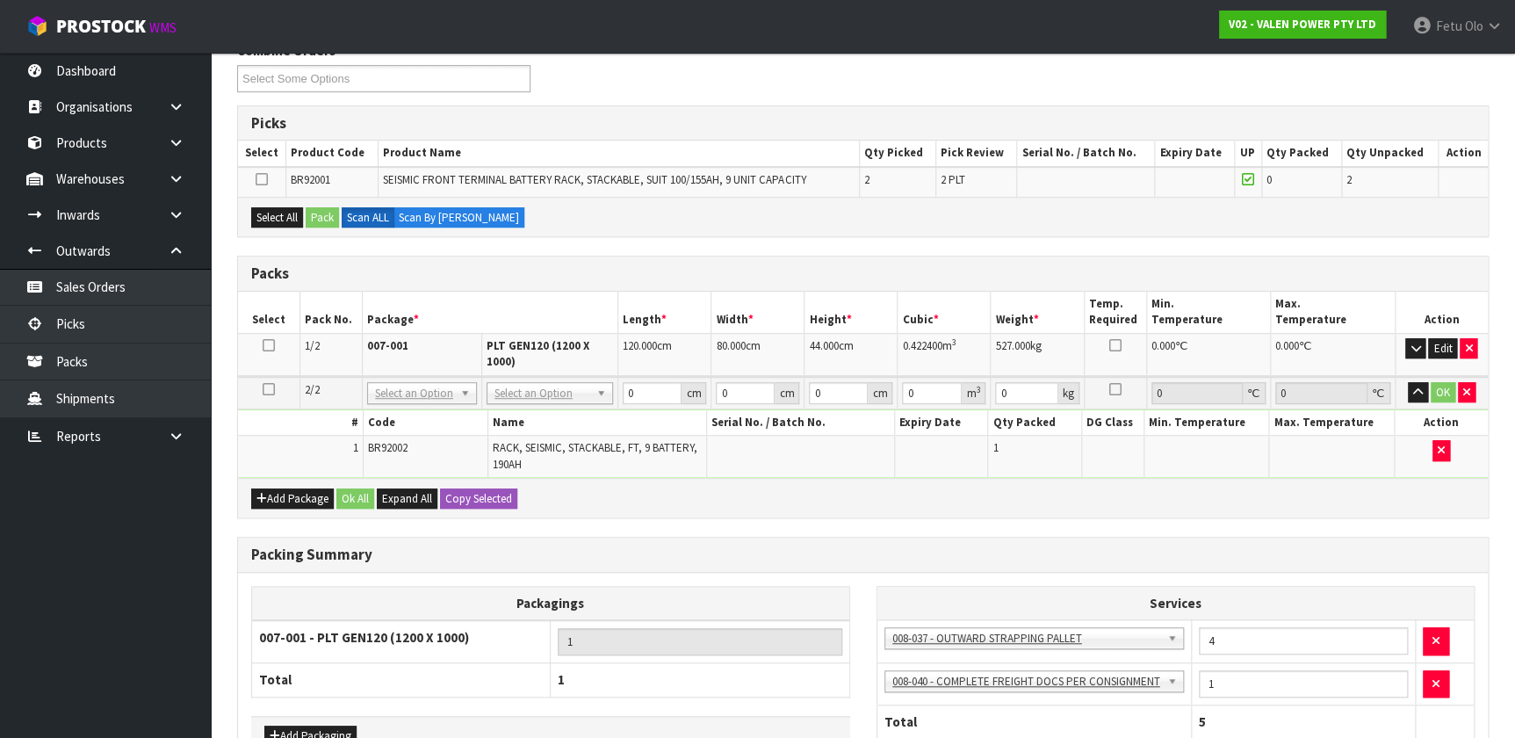
drag, startPoint x: 264, startPoint y: 385, endPoint x: 267, endPoint y: 376, distance: 9.2
click at [265, 389] on icon at bounding box center [269, 389] width 12 height 1
click at [283, 216] on button "Select All" at bounding box center [277, 217] width 52 height 21
click at [318, 218] on button "Pack" at bounding box center [322, 217] width 33 height 21
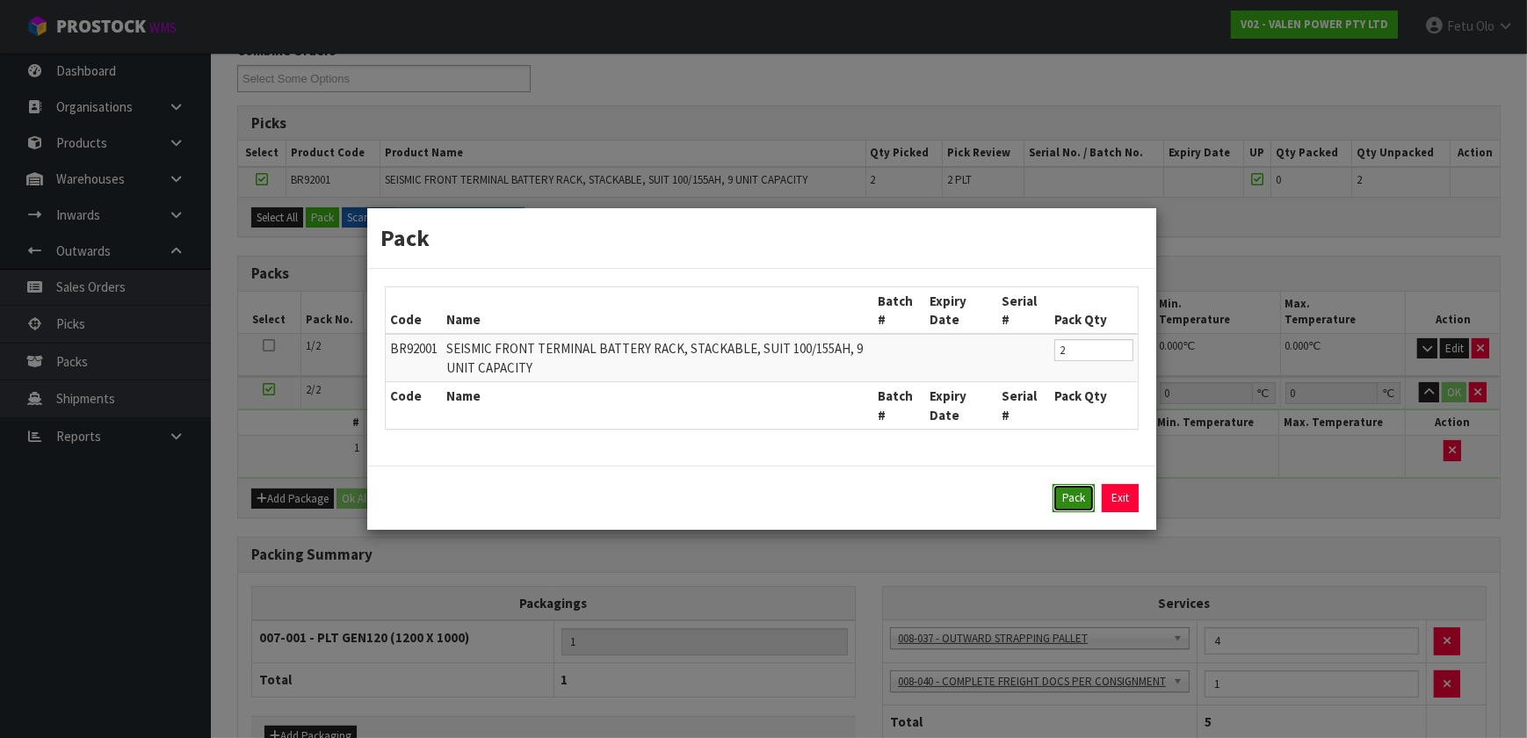
click at [799, 488] on button "Pack" at bounding box center [1073, 498] width 42 height 28
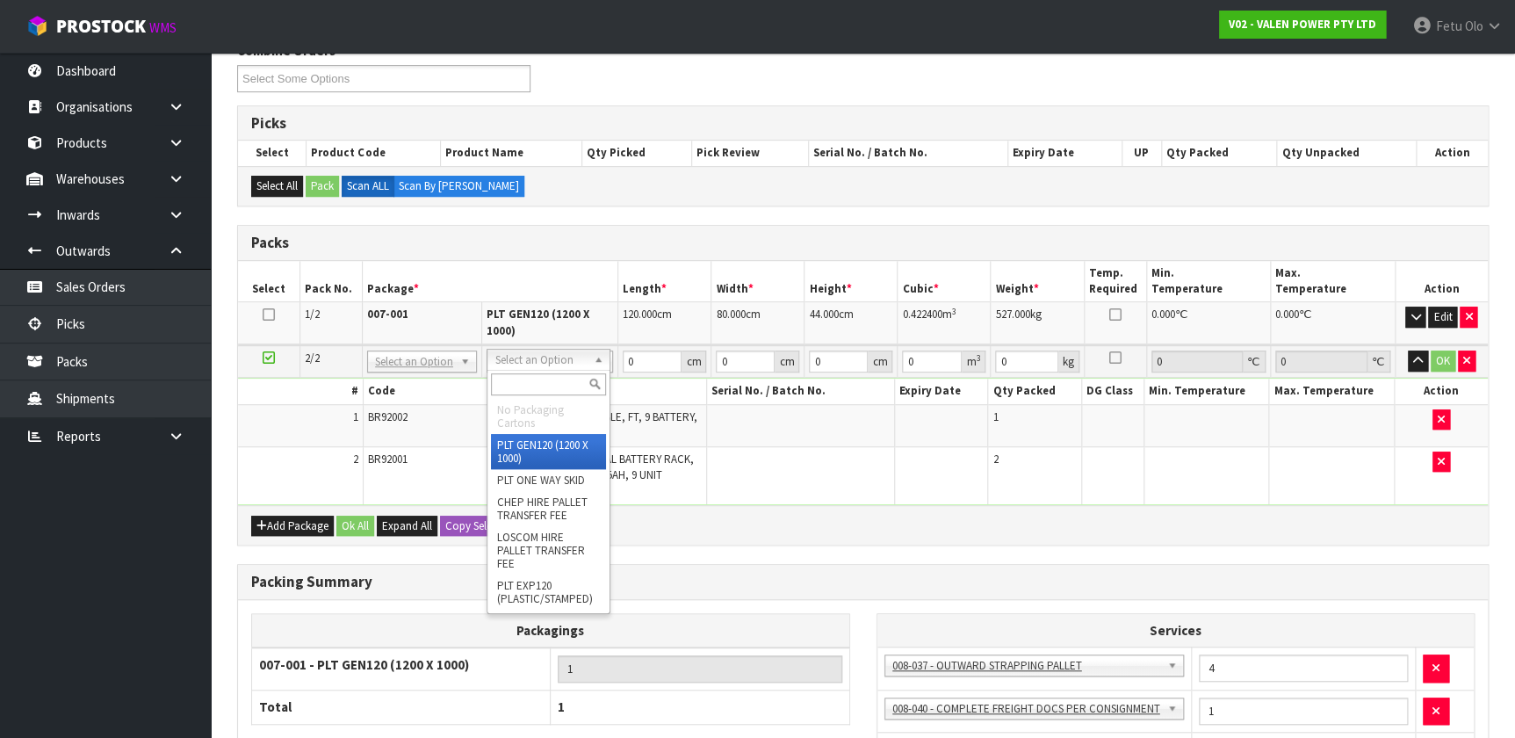
click at [536, 385] on input "text" at bounding box center [548, 384] width 115 height 22
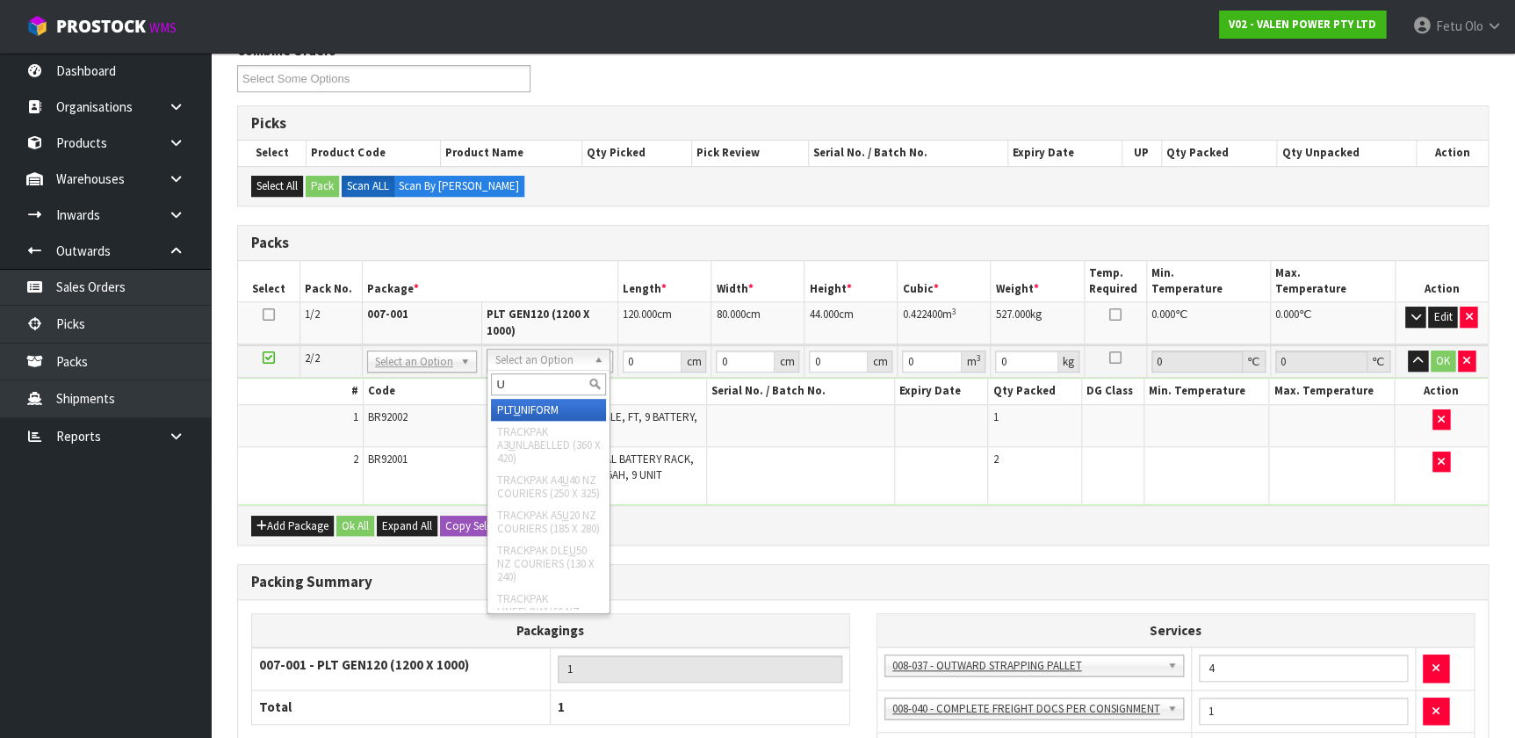
type input "U"
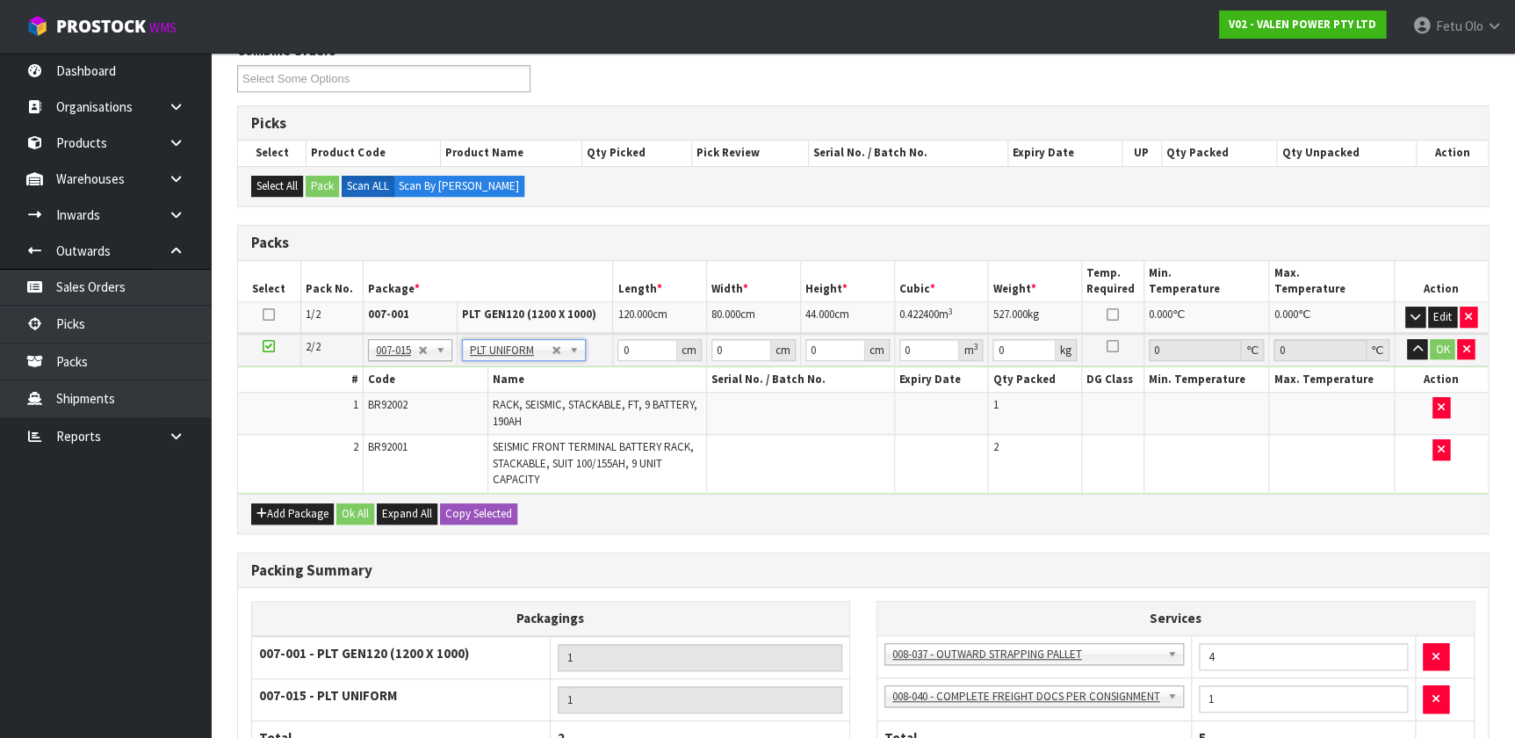
type input "261"
drag, startPoint x: 631, startPoint y: 349, endPoint x: 545, endPoint y: 397, distance: 98.7
click at [545, 397] on tbody "2/2 NONE 007-001 007-002 007-004 007-009 007-013 007-014 007-015 007-017 007-01…" at bounding box center [863, 414] width 1250 height 160
type input "131"
type input "80"
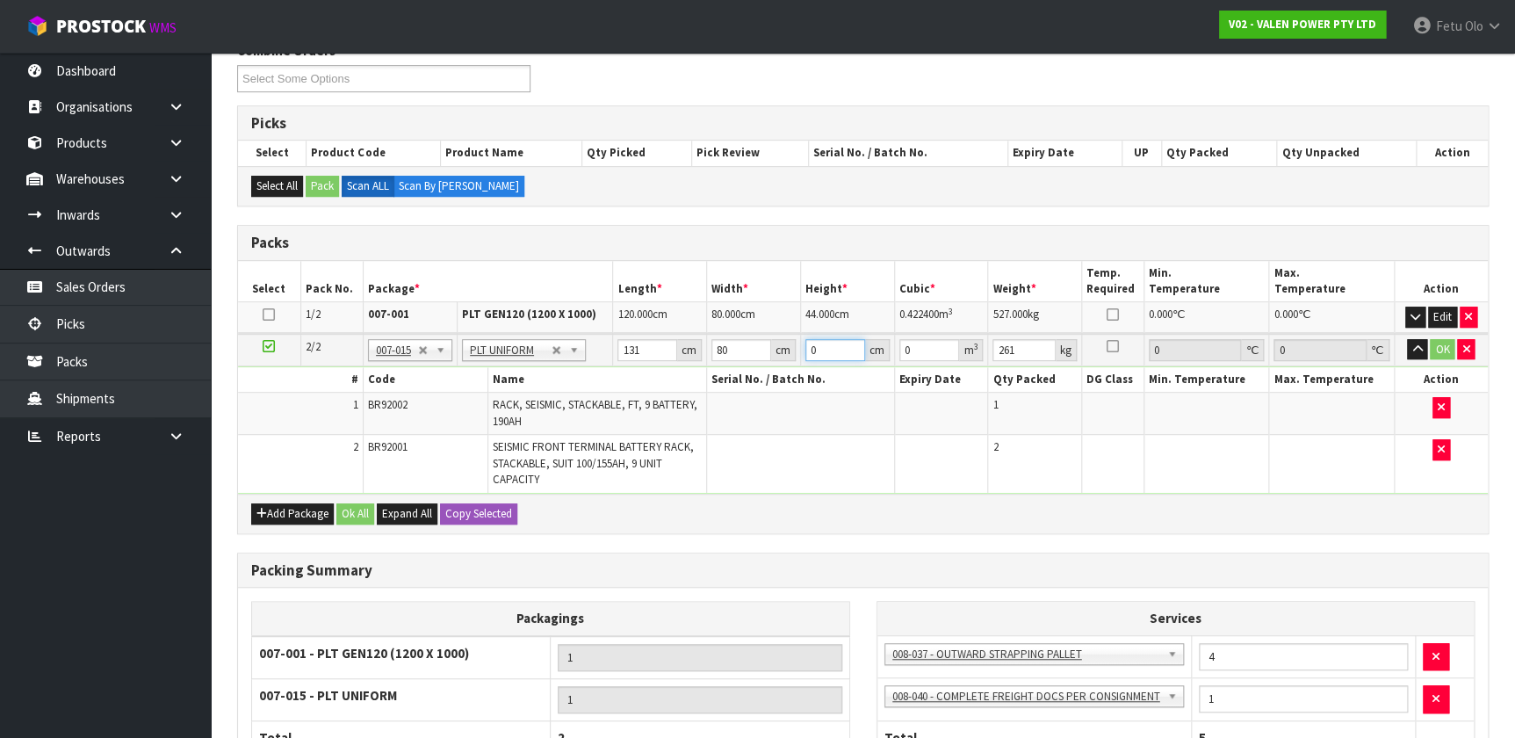
type input "8"
type input "0.08384"
type input "89"
type input "0.93272"
type input "89"
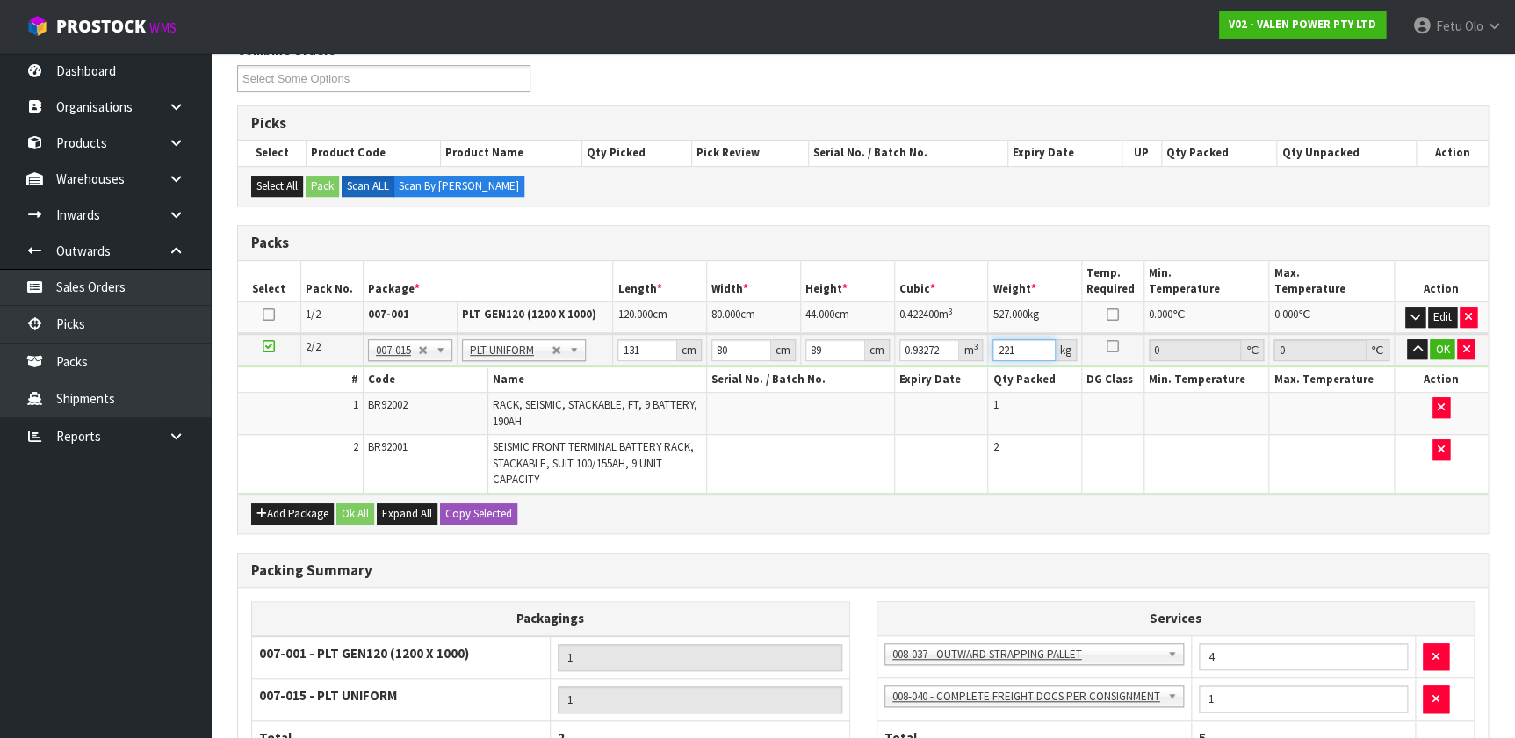
type input "221"
click button "OK" at bounding box center [1442, 349] width 25 height 21
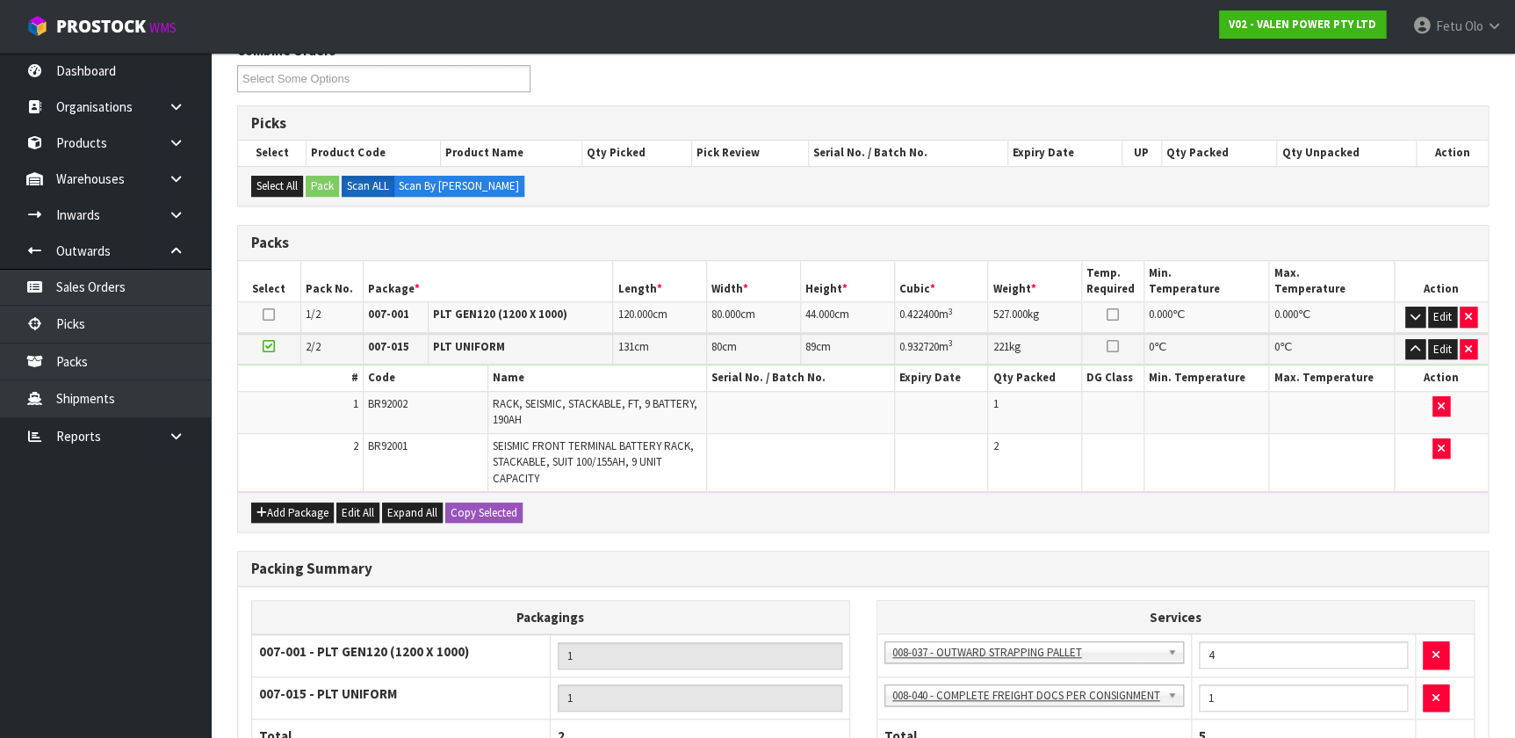
scroll to position [467, 0]
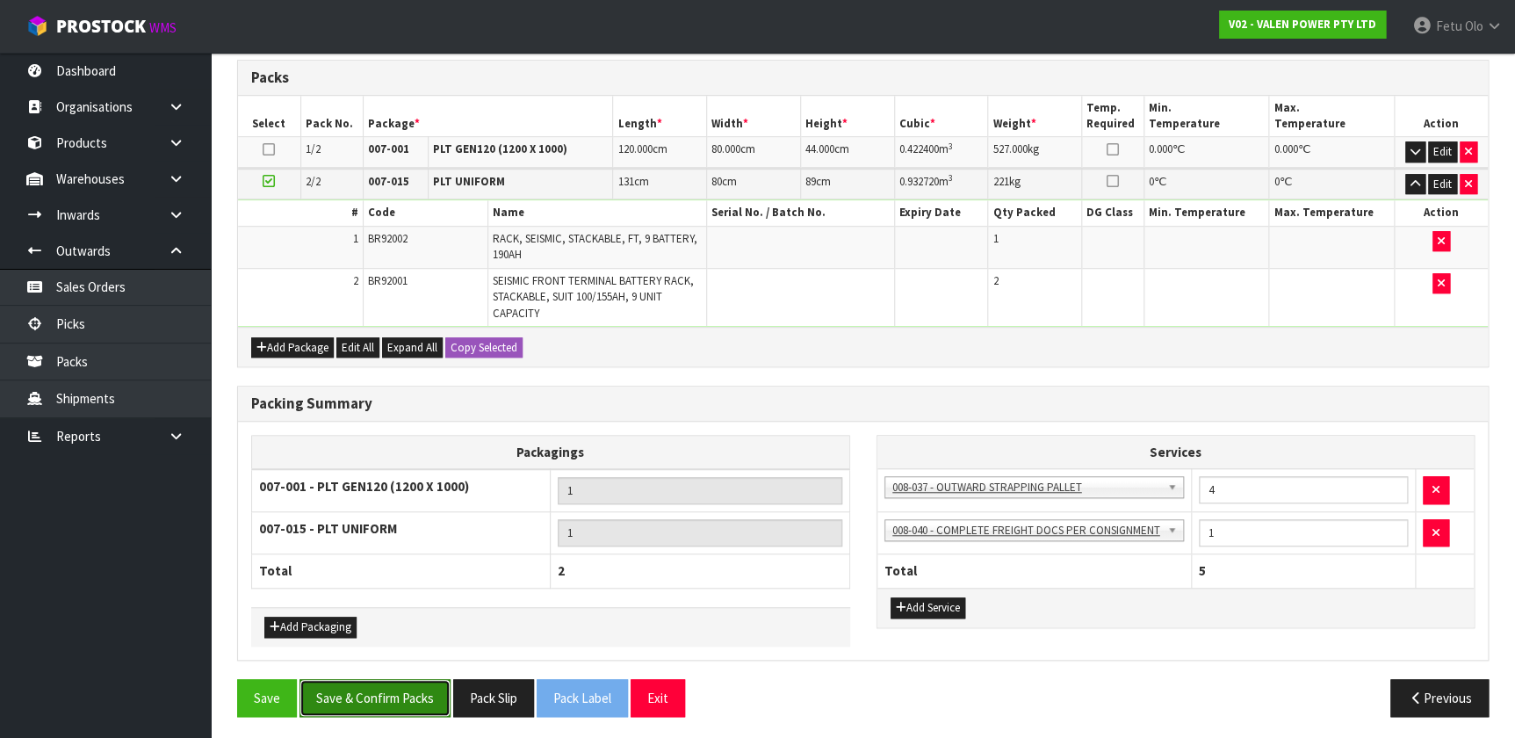
click at [377, 488] on button "Save & Confirm Packs" at bounding box center [375, 698] width 151 height 38
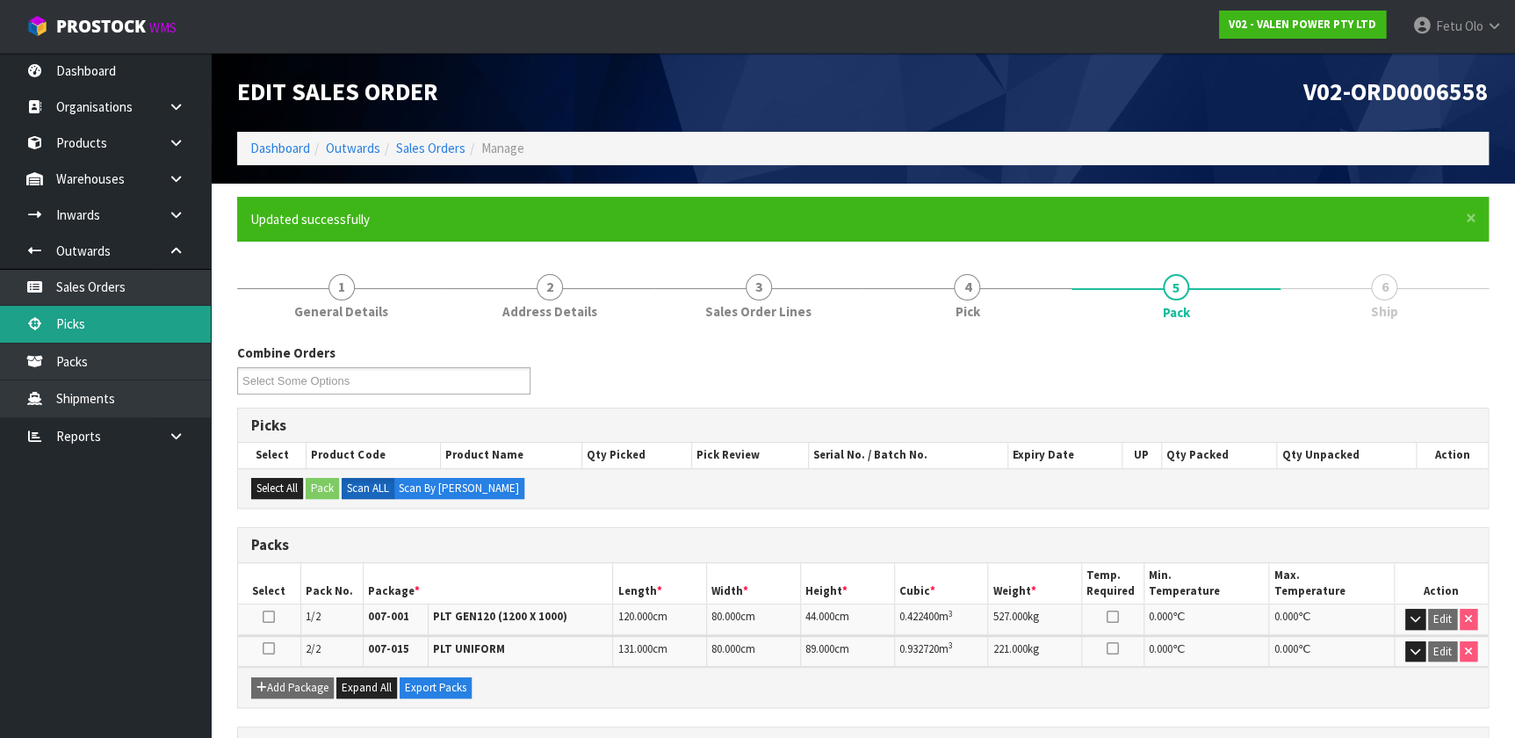
click at [90, 318] on link "Picks" at bounding box center [105, 324] width 211 height 36
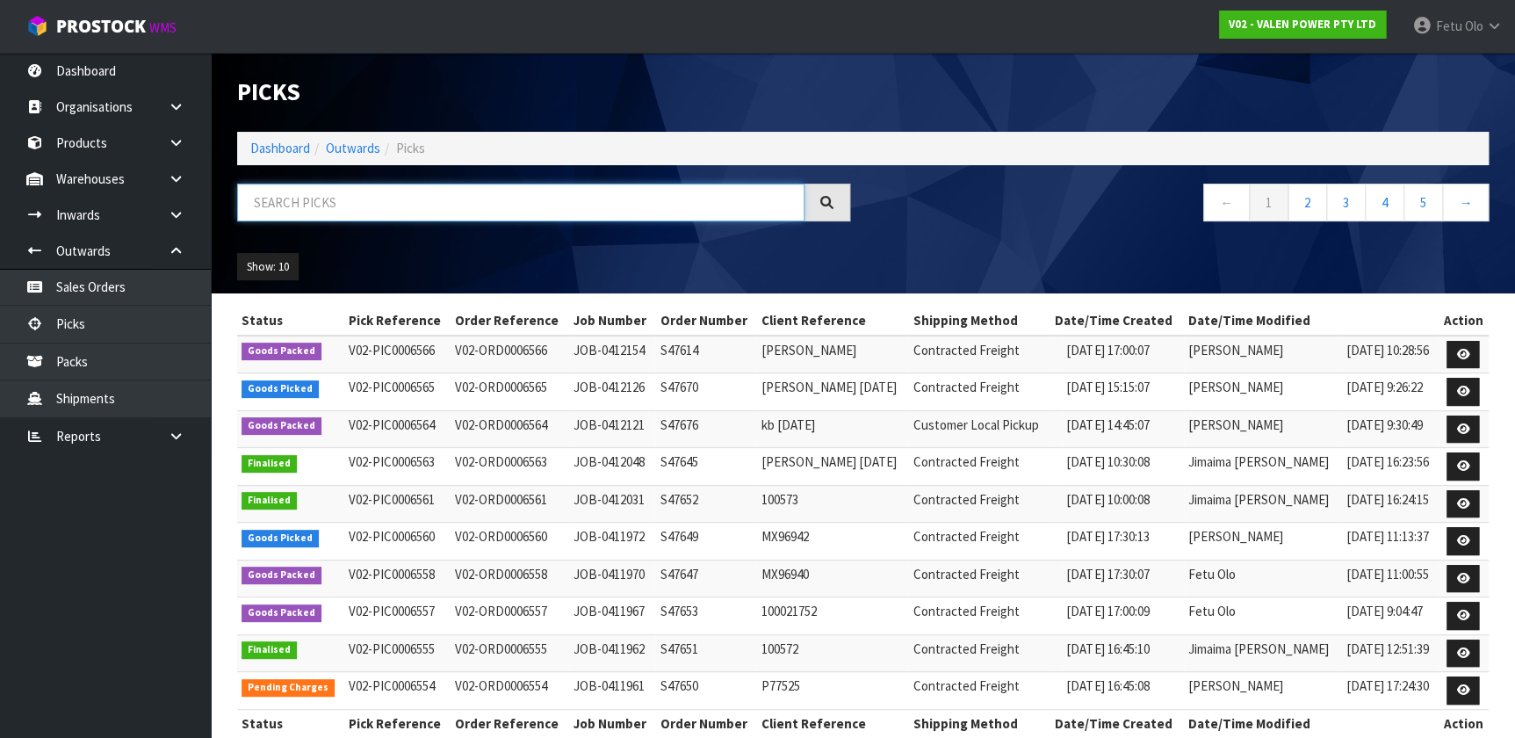
click at [527, 206] on input "text" at bounding box center [520, 203] width 567 height 38
click at [519, 220] on input "text" at bounding box center [520, 203] width 567 height 38
type input "0006560"
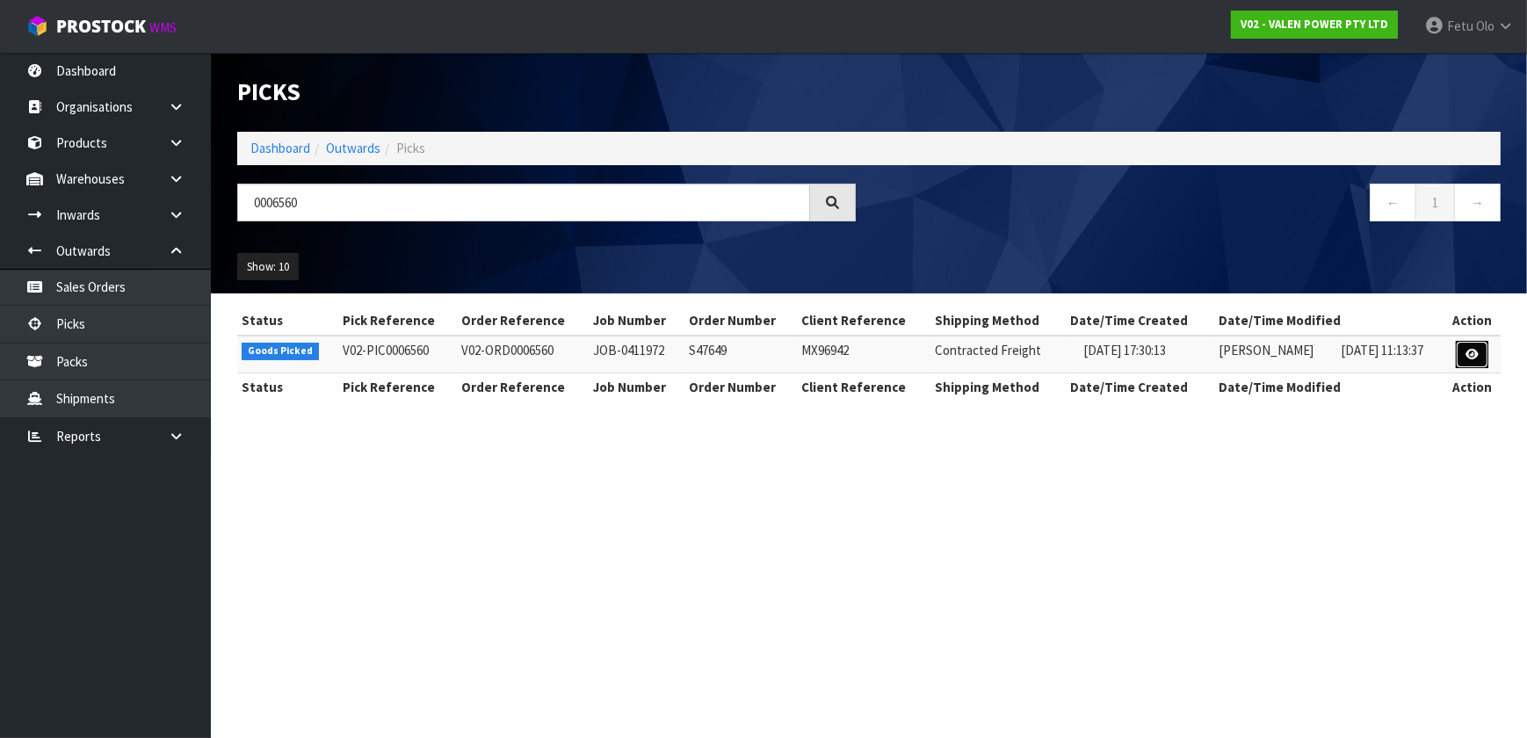
click at [799, 357] on icon at bounding box center [1471, 354] width 13 height 11
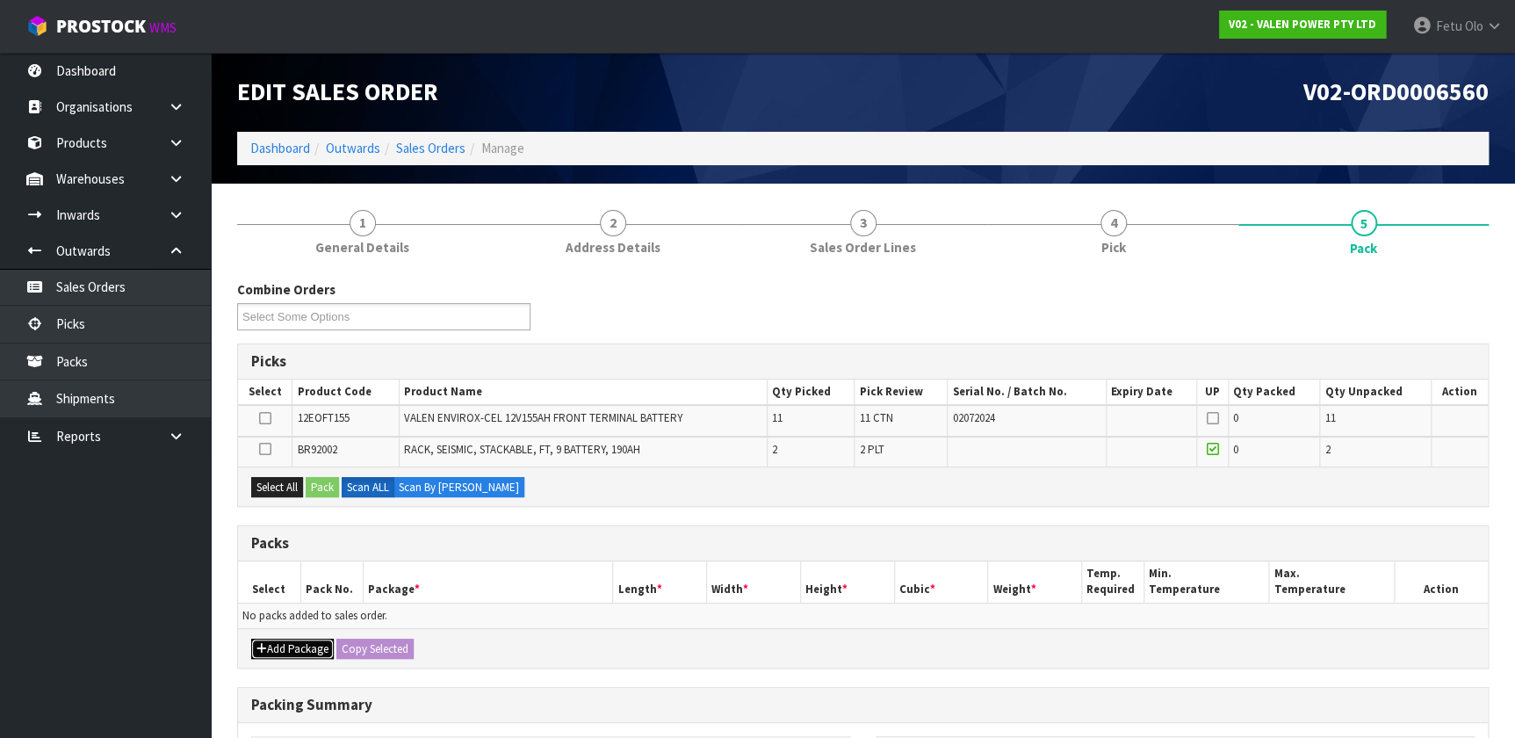
click at [272, 488] on button "Add Package" at bounding box center [292, 649] width 83 height 21
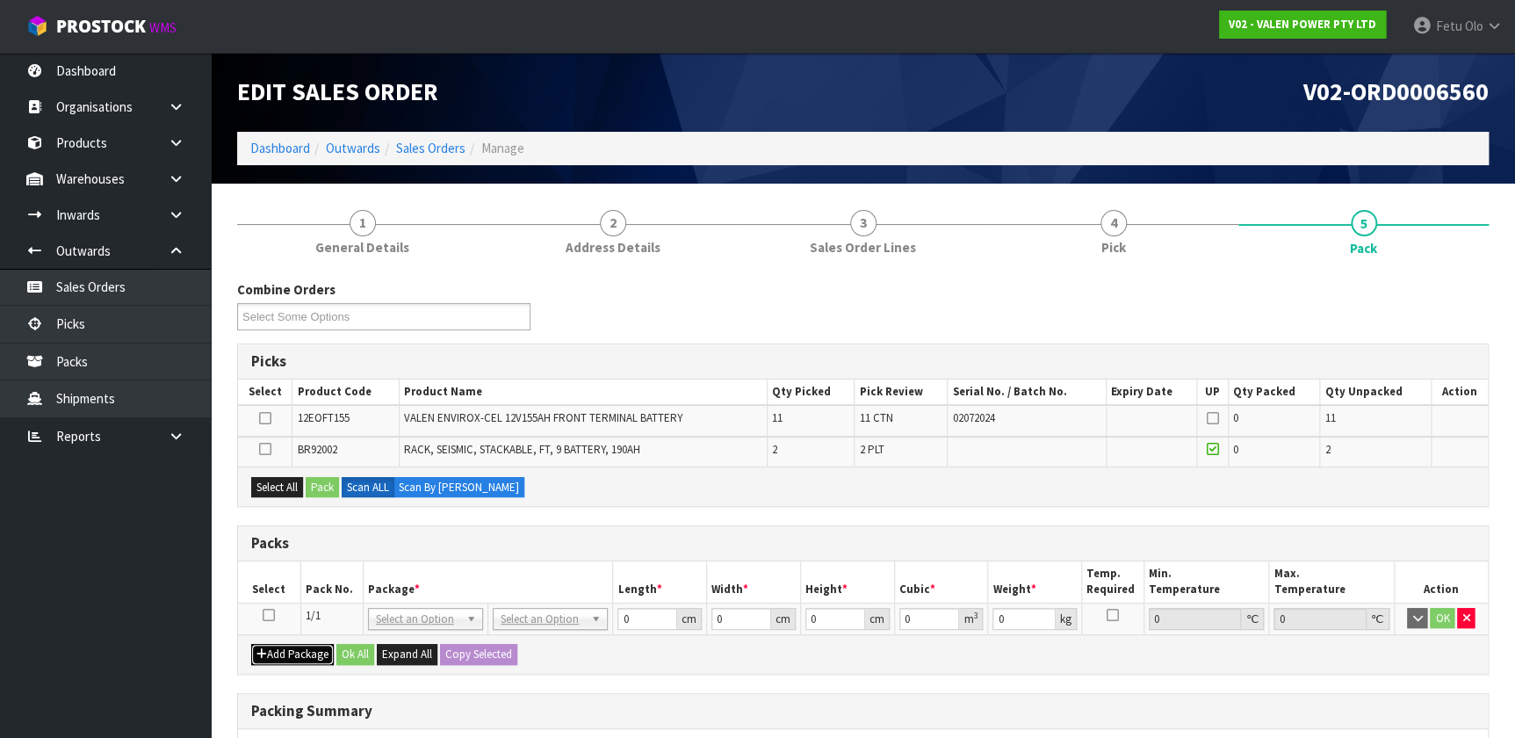
click at [277, 488] on button "Add Package" at bounding box center [292, 654] width 83 height 21
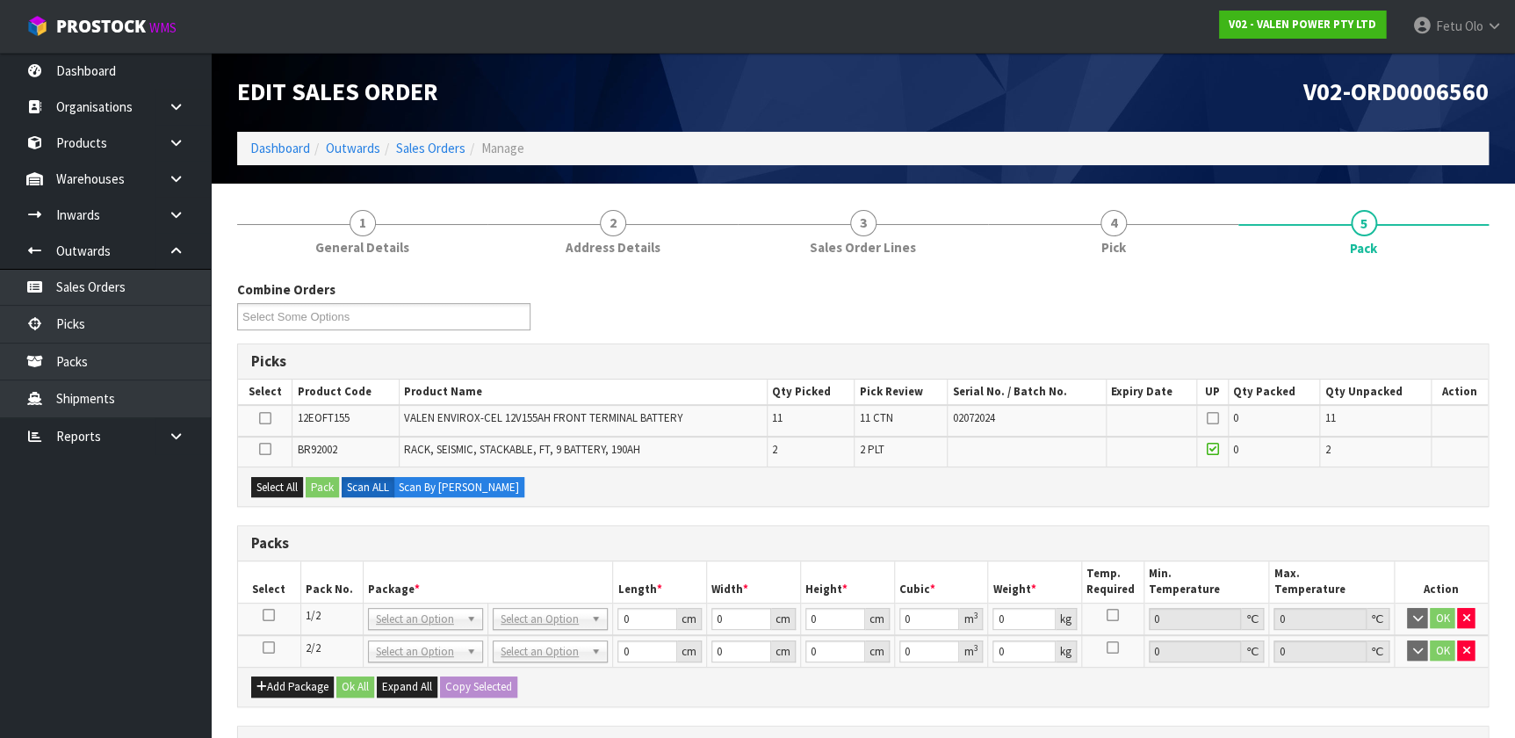
click at [261, 449] on icon at bounding box center [265, 449] width 12 height 1
click at [0, 0] on input "checkbox" at bounding box center [0, 0] width 0 height 0
click at [315, 483] on button "Pack" at bounding box center [322, 487] width 33 height 21
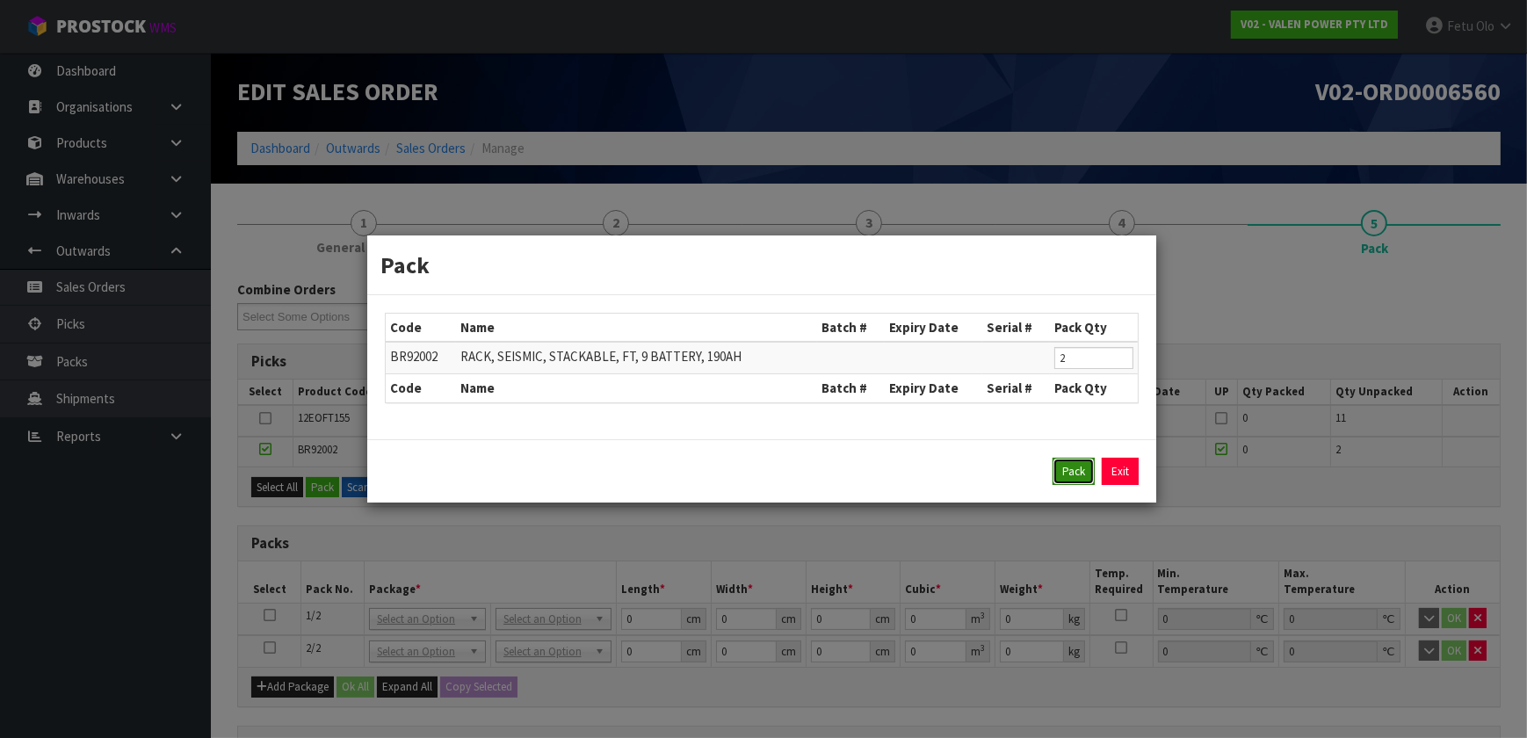
drag, startPoint x: 1080, startPoint y: 466, endPoint x: 754, endPoint y: 569, distance: 341.7
click at [799, 466] on button "Pack" at bounding box center [1073, 472] width 42 height 28
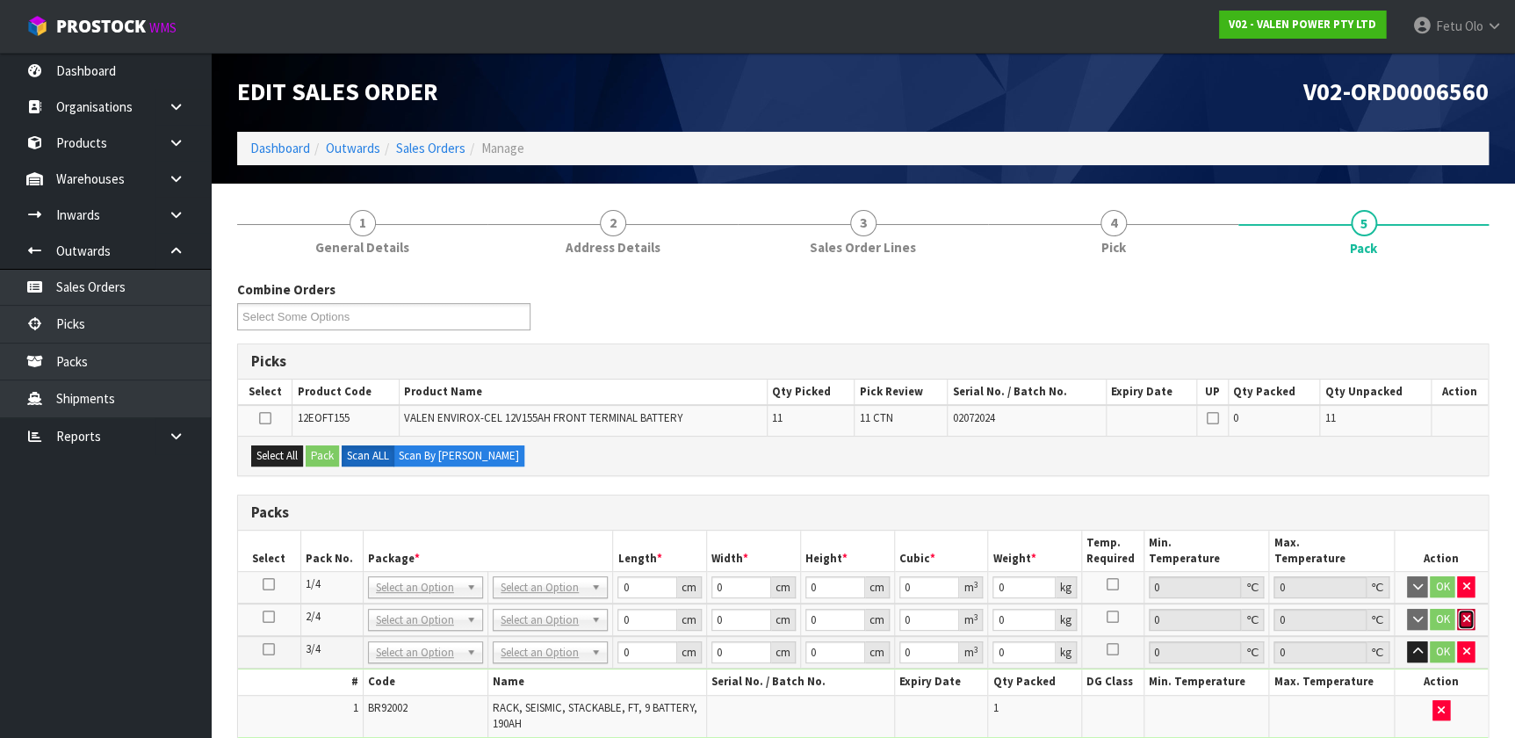
click at [799, 488] on button "button" at bounding box center [1466, 619] width 18 height 21
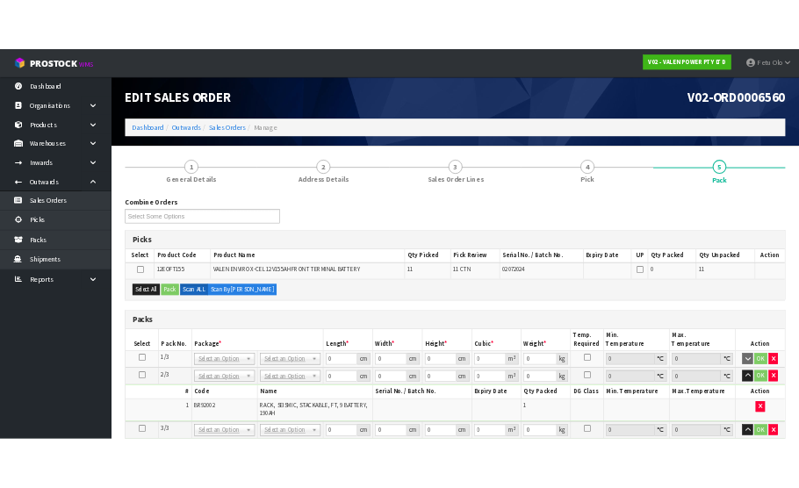
scroll to position [319, 0]
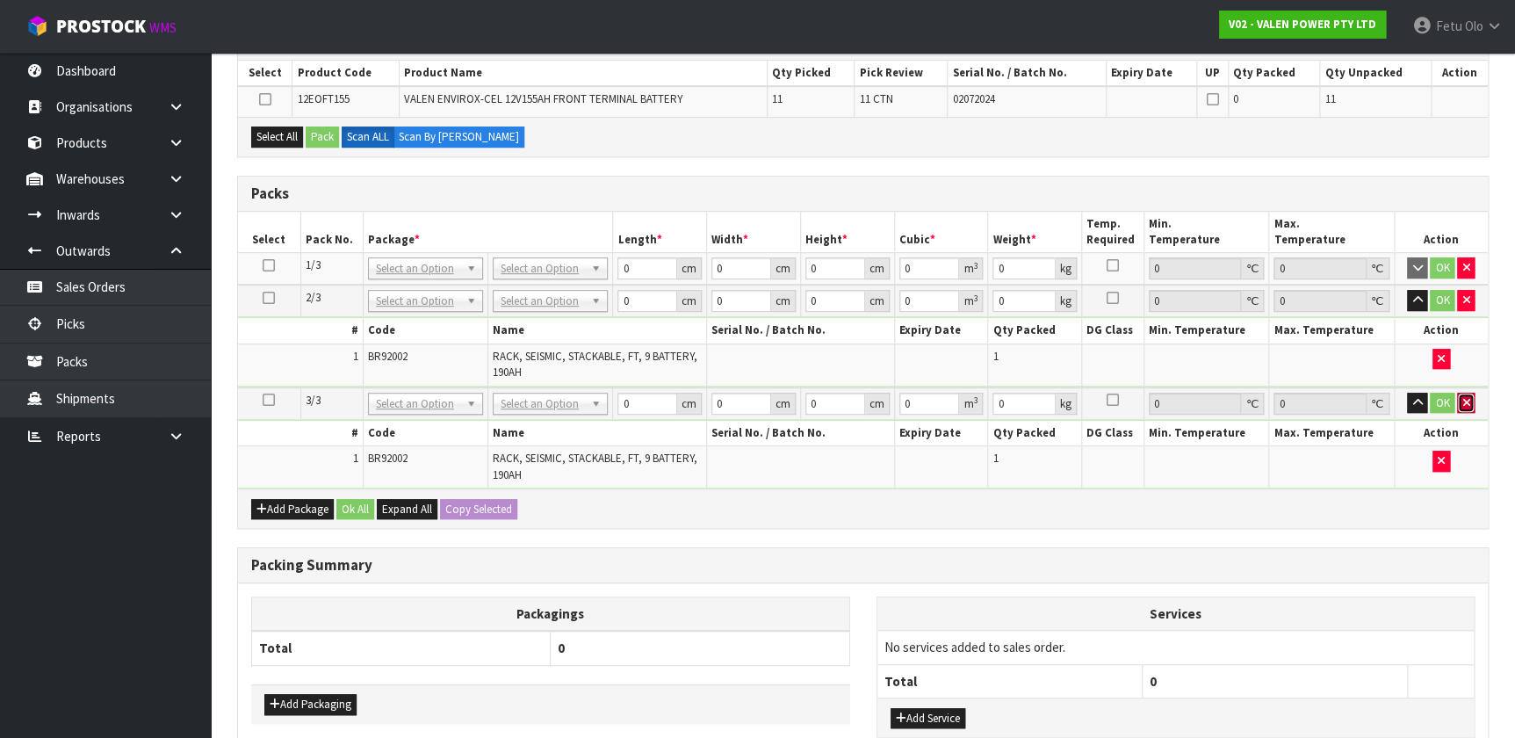
click at [799, 404] on button "button" at bounding box center [1466, 403] width 18 height 21
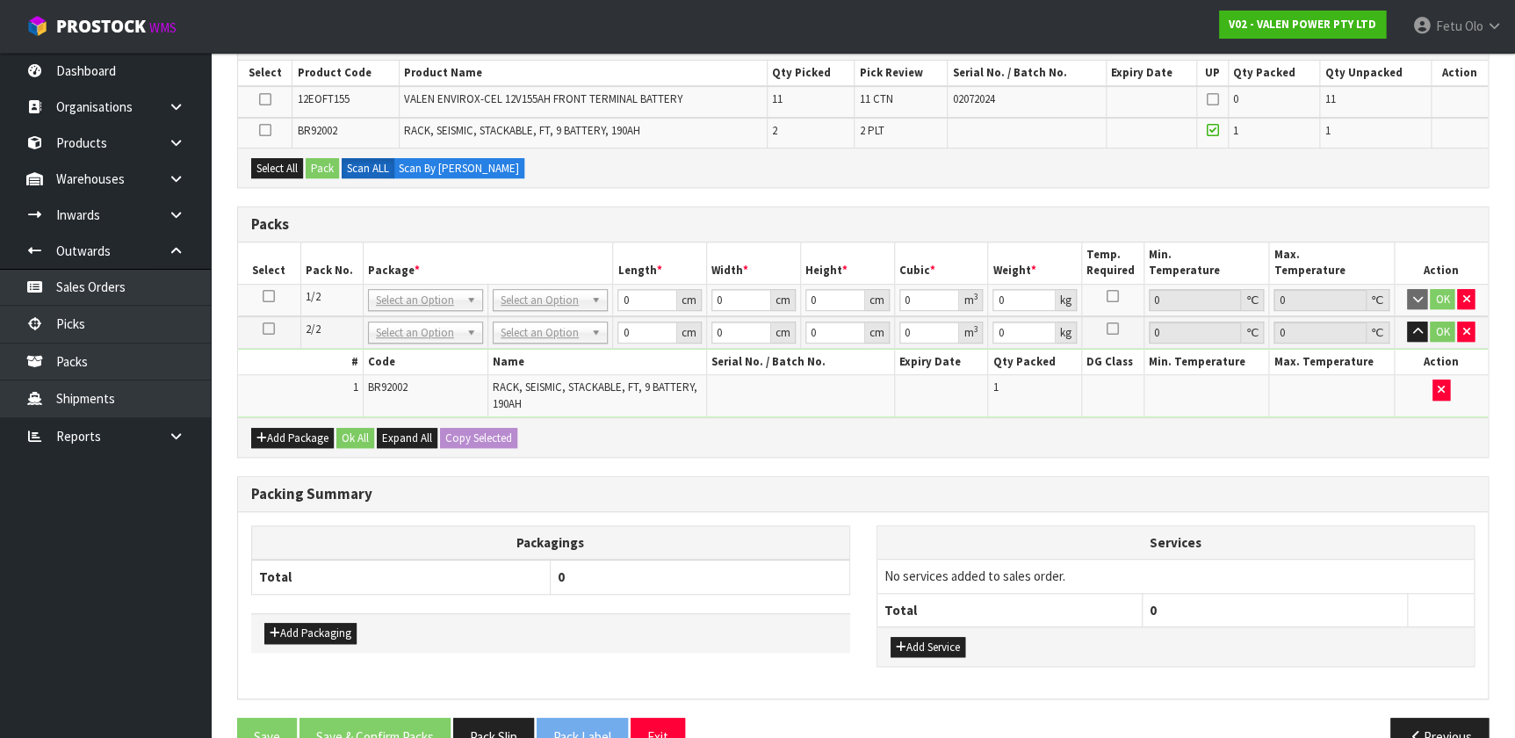
click at [272, 329] on icon at bounding box center [269, 329] width 12 height 1
click at [270, 130] on icon at bounding box center [265, 130] width 12 height 1
click at [0, 0] on input "checkbox" at bounding box center [0, 0] width 0 height 0
click at [317, 162] on button "Pack" at bounding box center [322, 168] width 33 height 21
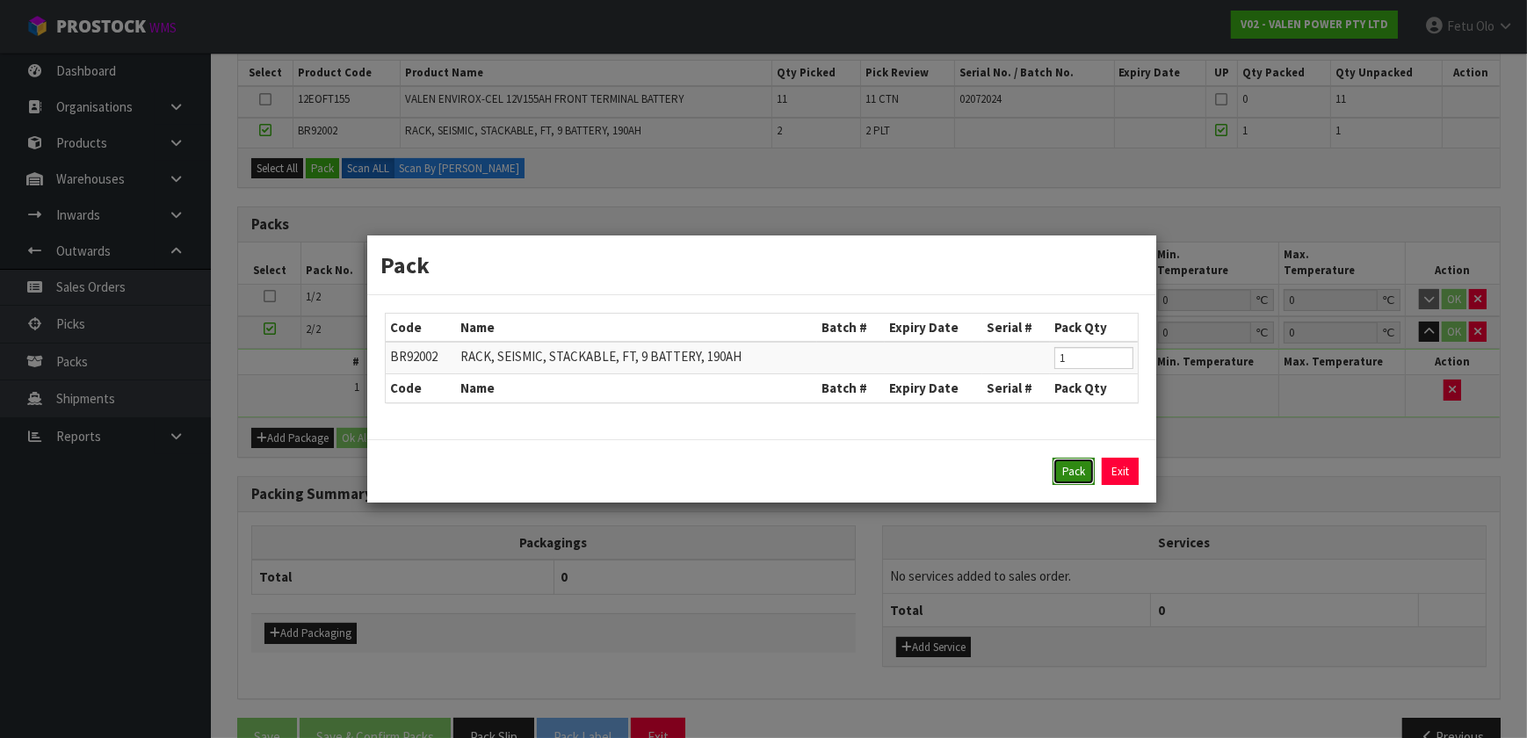
click at [799, 465] on button "Pack" at bounding box center [1073, 472] width 42 height 28
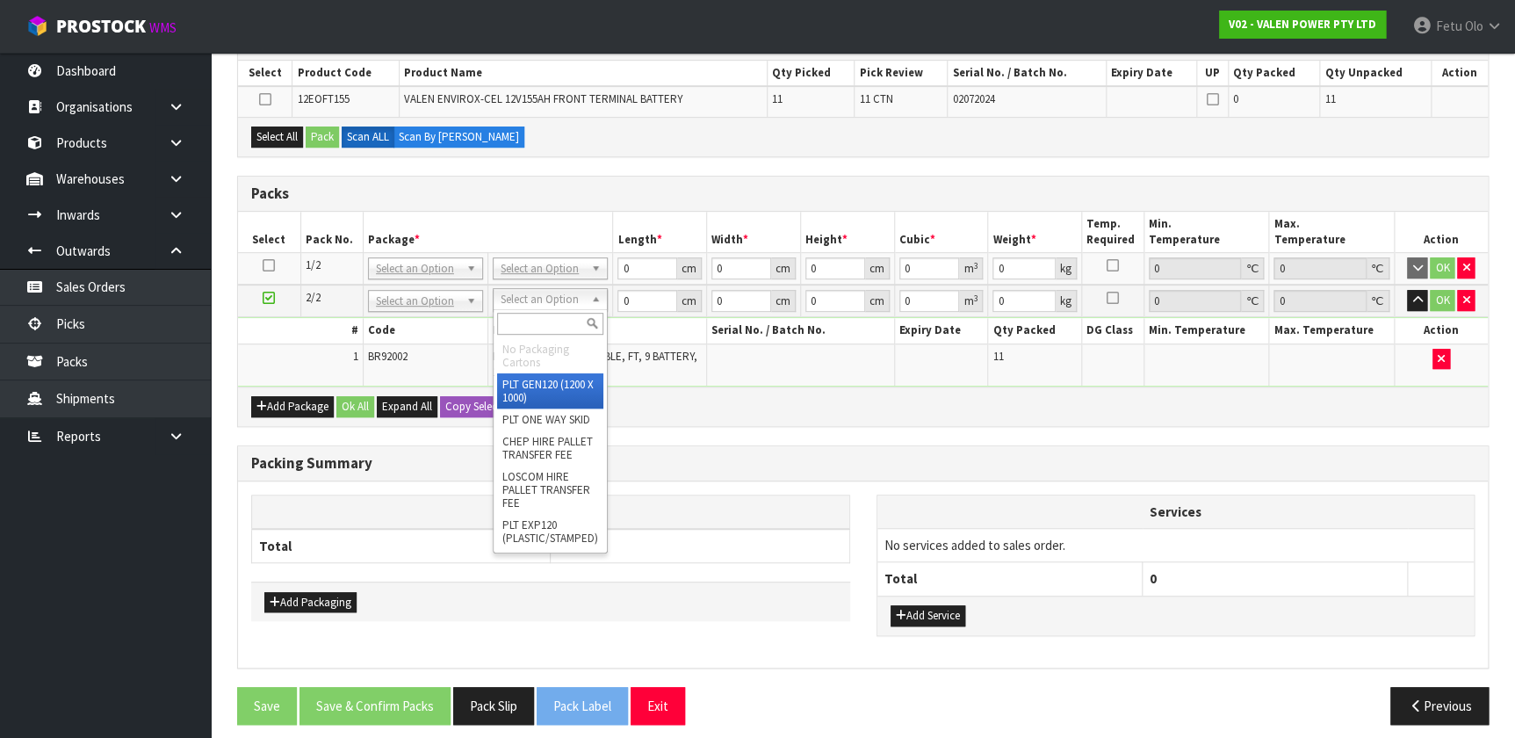
drag, startPoint x: 502, startPoint y: 295, endPoint x: 505, endPoint y: 309, distance: 14.3
click at [505, 309] on div at bounding box center [550, 323] width 113 height 29
click at [511, 323] on input "text" at bounding box center [550, 324] width 106 height 22
click at [517, 321] on input "text" at bounding box center [550, 324] width 106 height 22
type input "U"
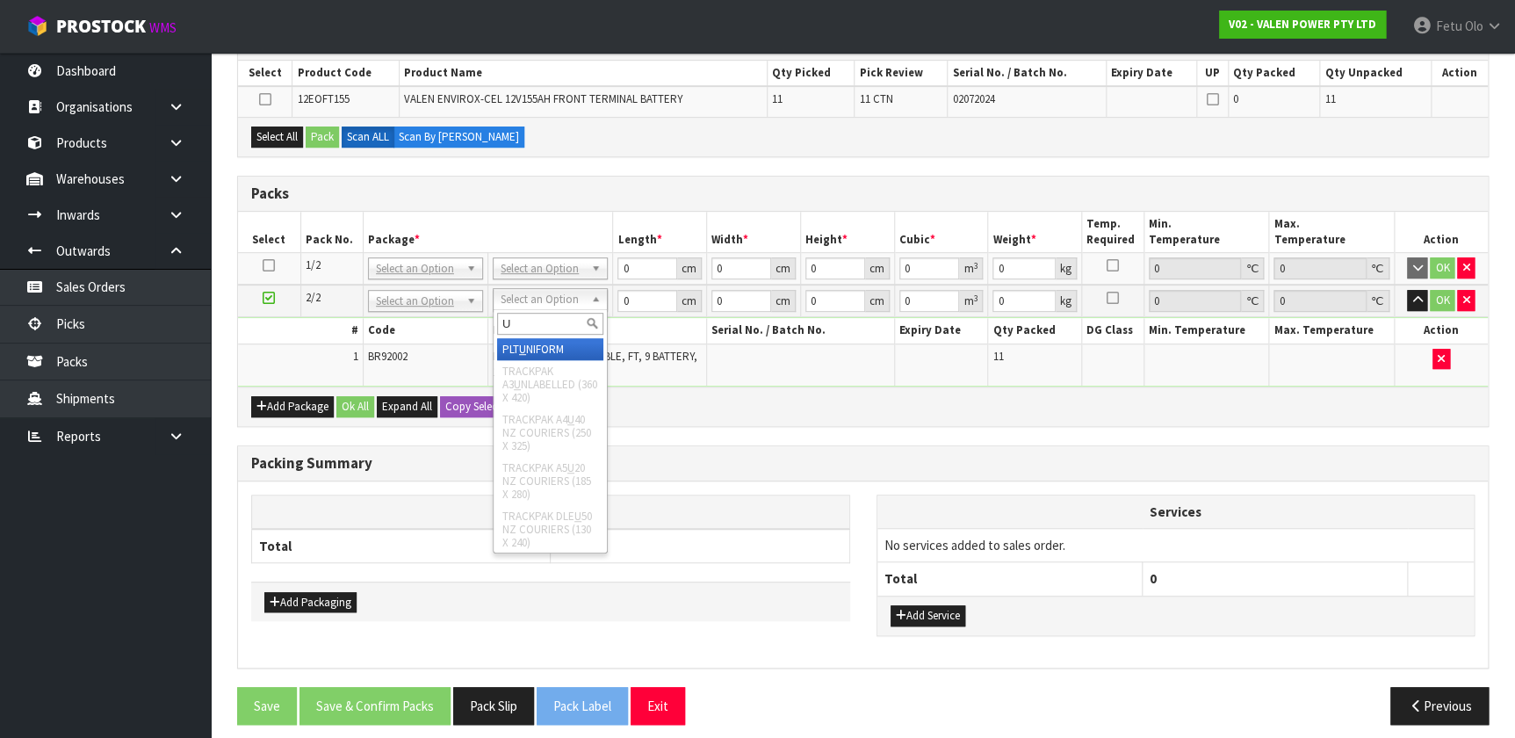
drag, startPoint x: 557, startPoint y: 349, endPoint x: 660, endPoint y: 301, distance: 113.2
type input "957"
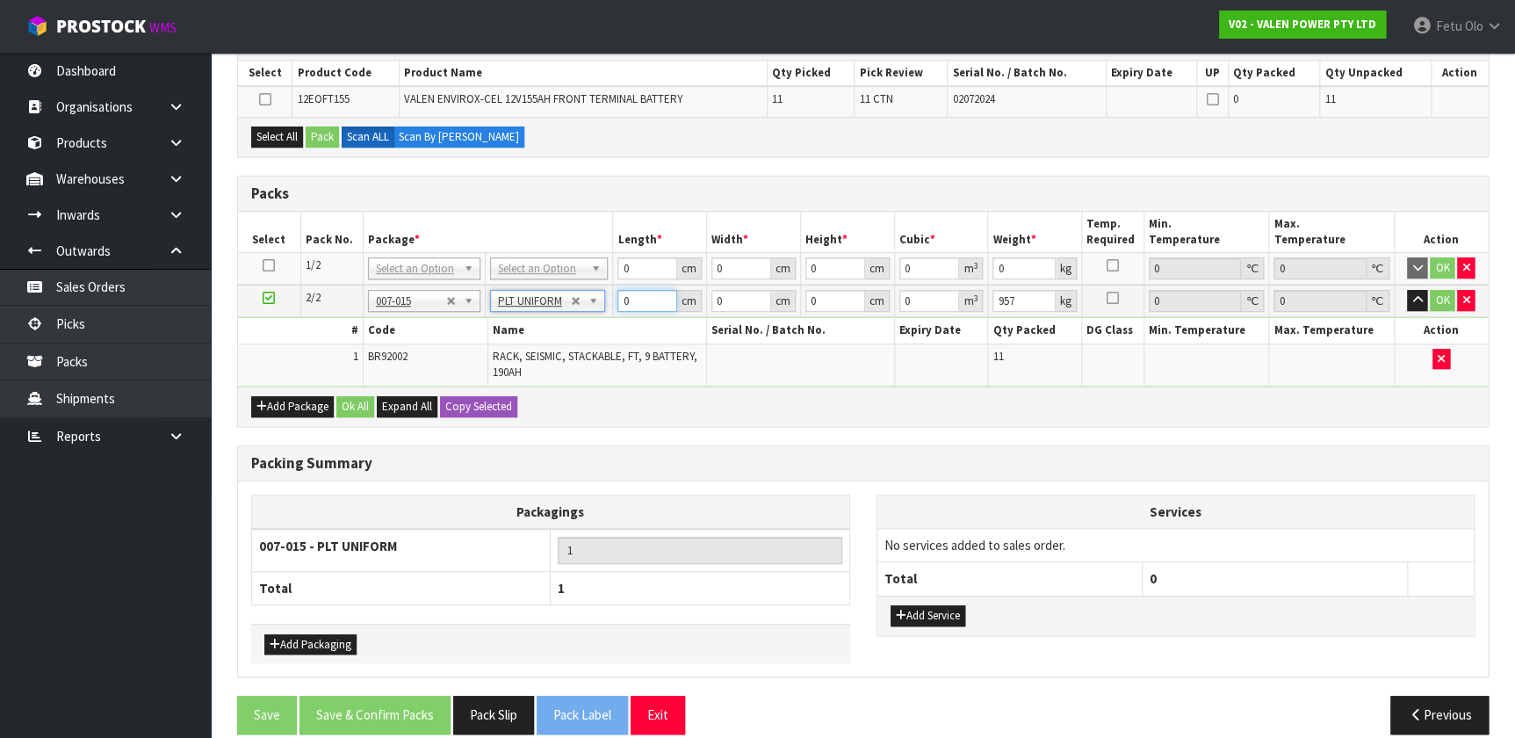
drag, startPoint x: 648, startPoint y: 299, endPoint x: 306, endPoint y: 343, distance: 345.4
click at [322, 348] on tbody "2/2 NONE 007-001 007-002 007-004 007-009 007-013 007-014 007-015 007-017 007-01…" at bounding box center [863, 335] width 1250 height 101
type input "116"
type input "80"
type input "6"
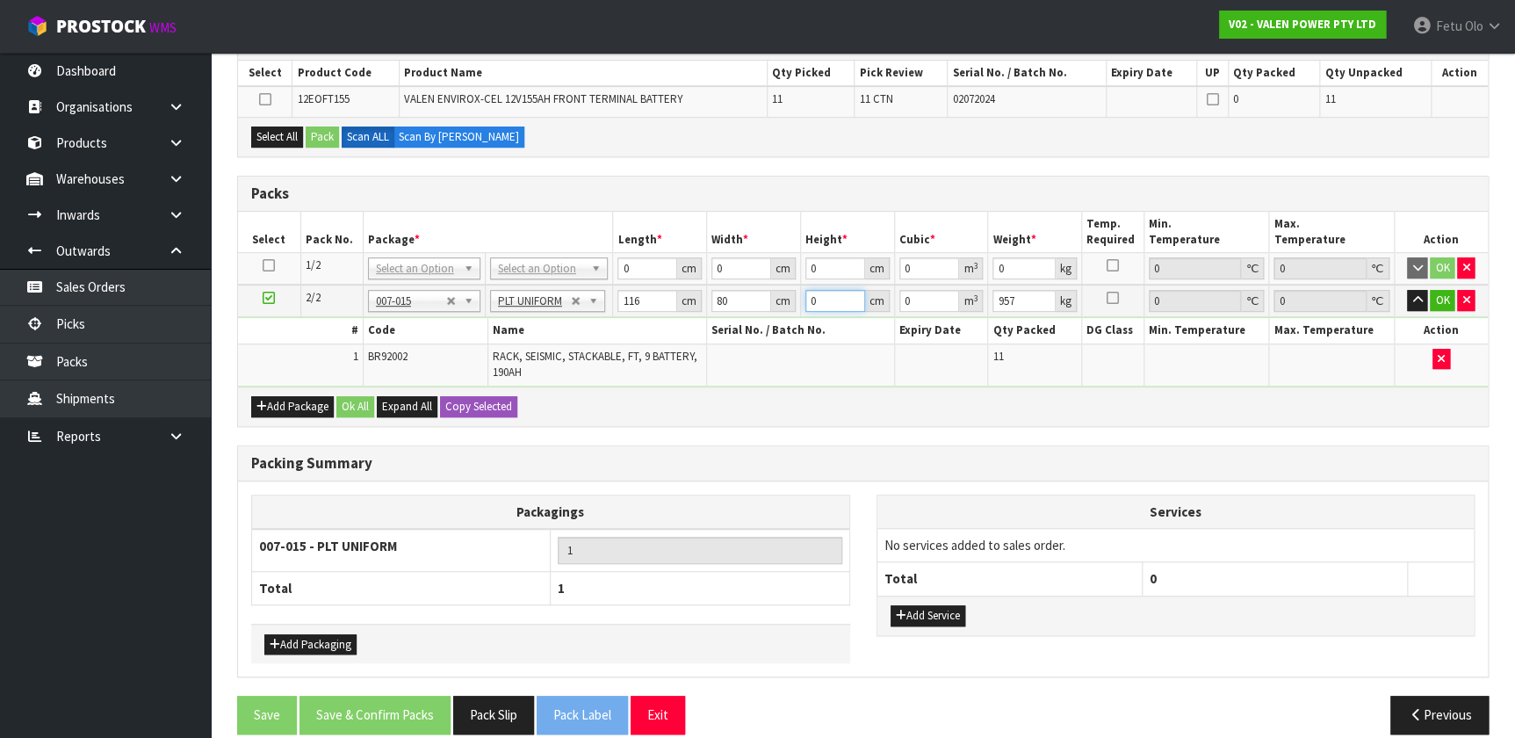
type input "0.05568"
type input "61"
type input "0.56608"
type input "61"
type input "158"
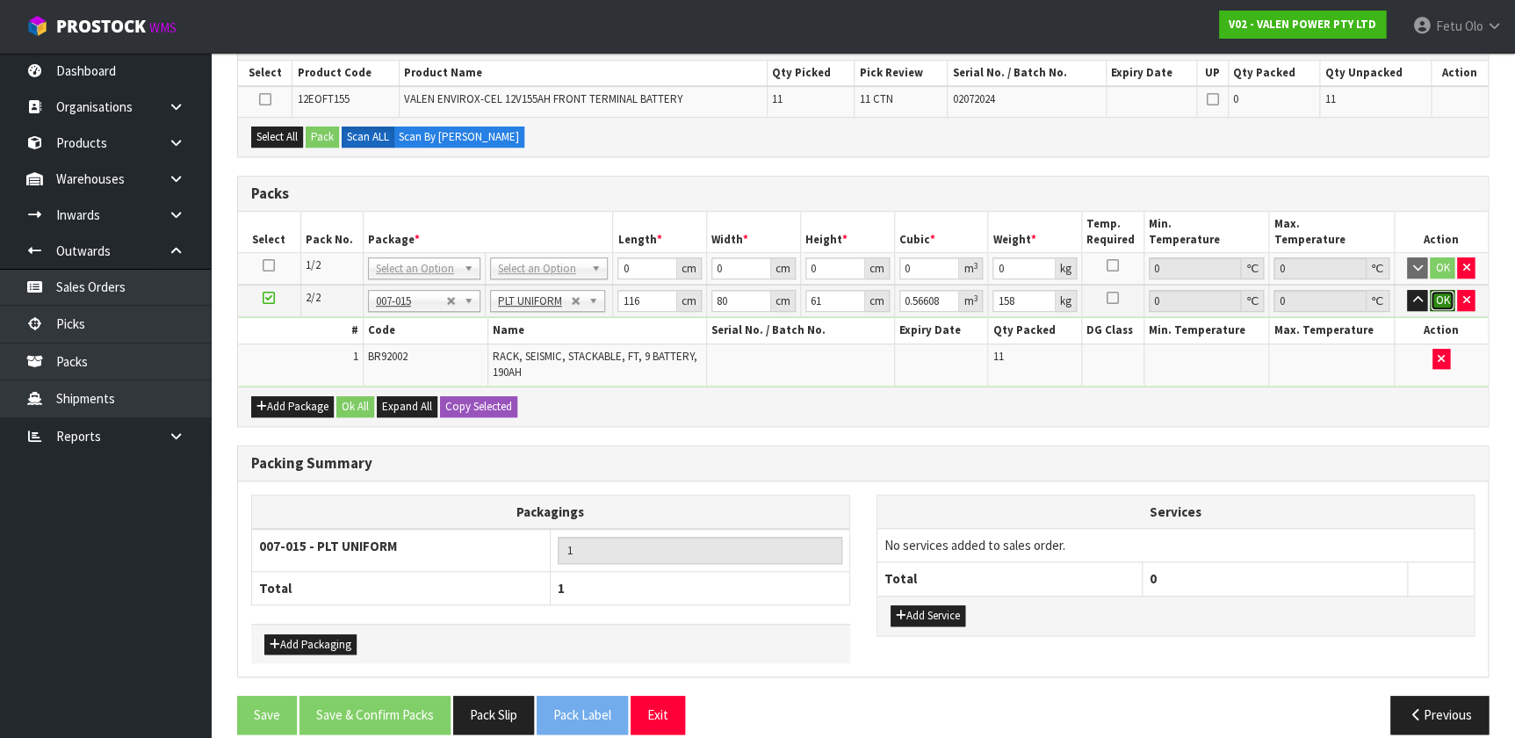
click button "OK" at bounding box center [1442, 300] width 25 height 21
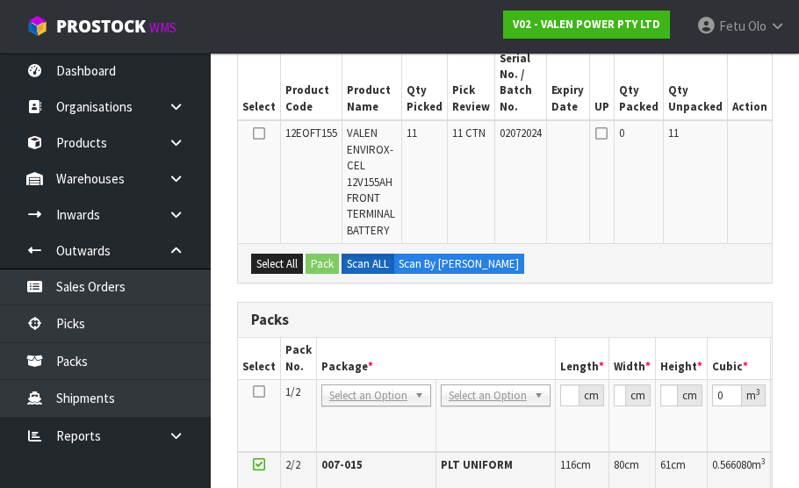
click at [742, 241] on td at bounding box center [749, 181] width 45 height 123
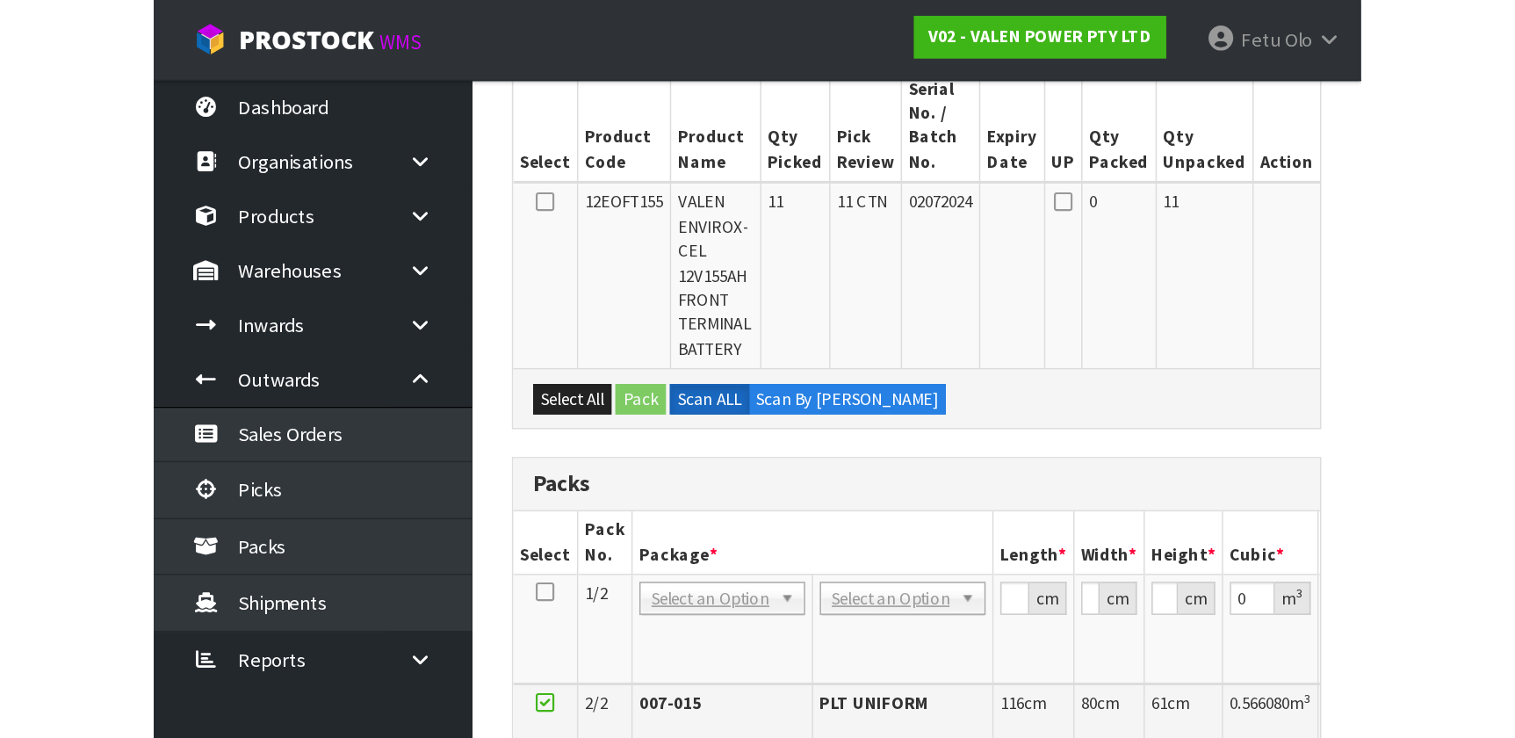
scroll to position [318, 0]
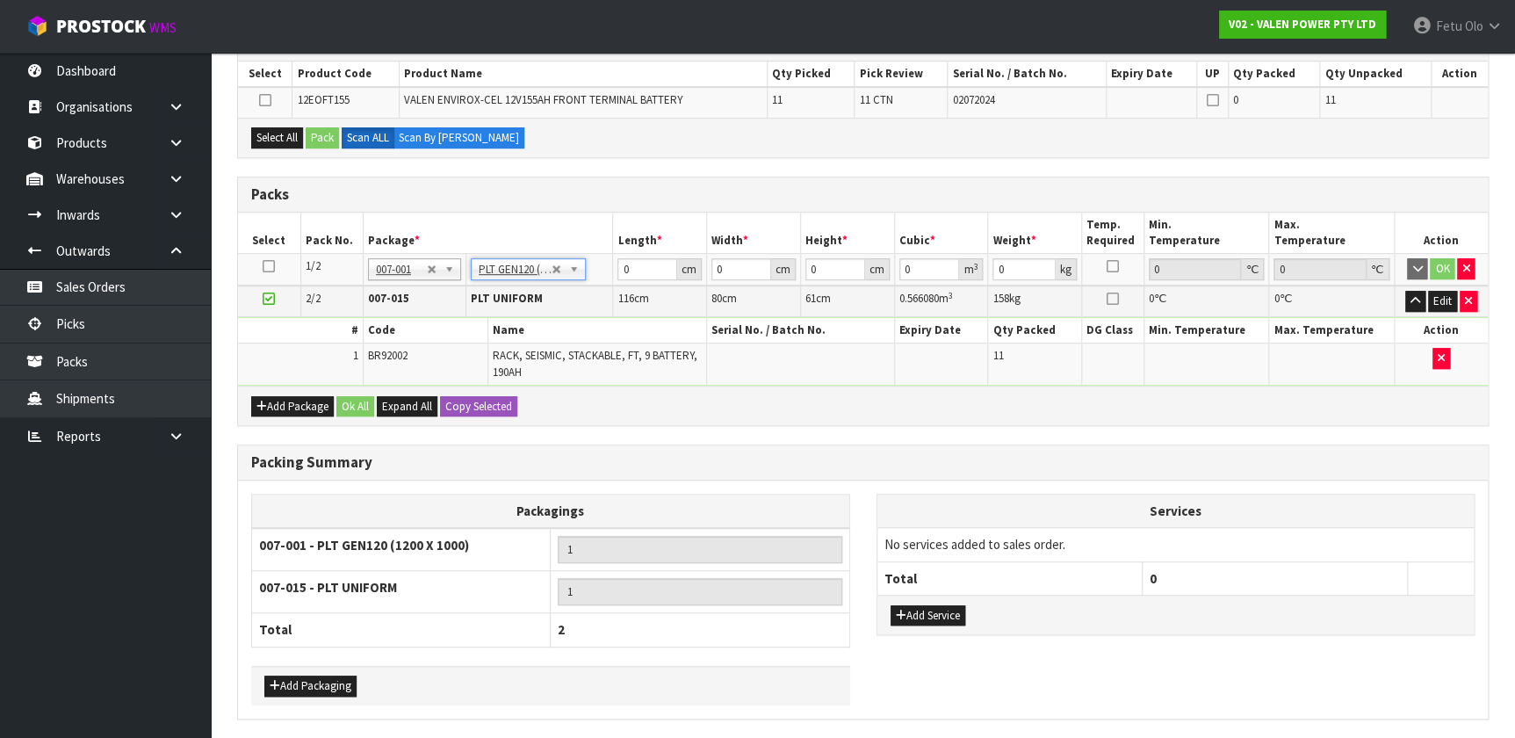
type input "120"
type input "100"
drag, startPoint x: 647, startPoint y: 265, endPoint x: 585, endPoint y: 276, distance: 63.3
click at [585, 276] on tr "1/2 NONE 007-001 007-002 007-004 007-009 007-013 007-014 007-015 007-017 007-01…" at bounding box center [863, 270] width 1250 height 33
type input "120"
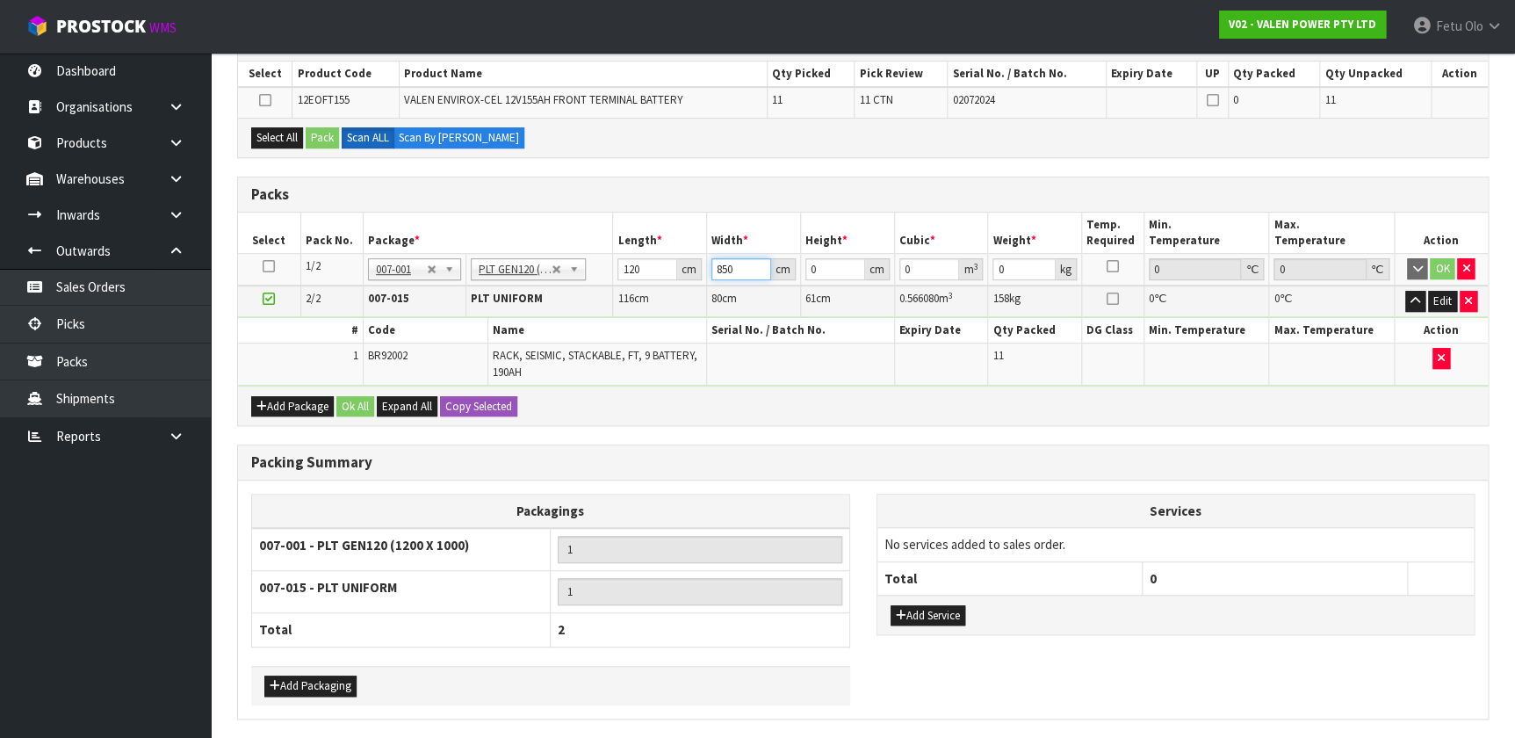
type input "850"
type input "4"
type input "0.408"
type input "44"
type input "4.488"
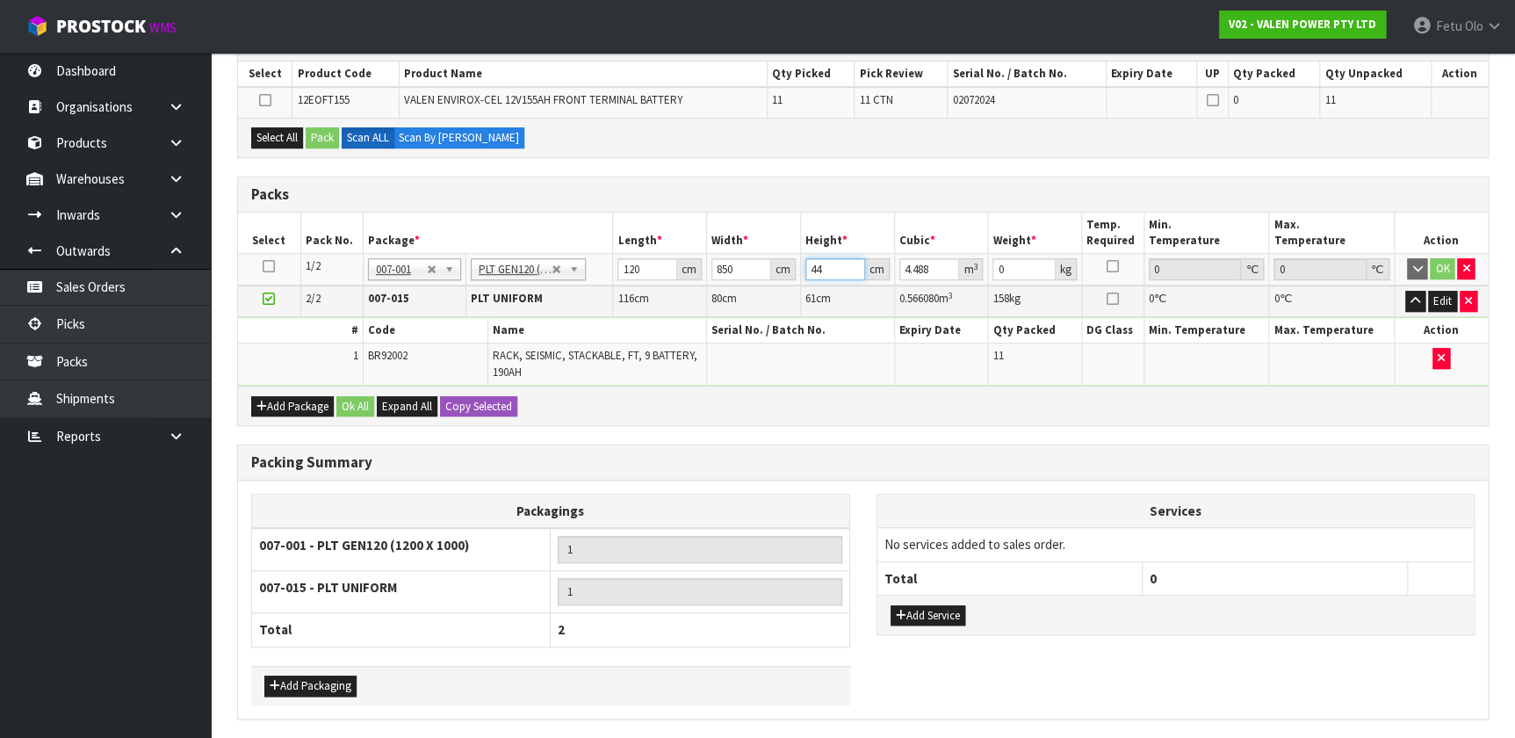
type input "44"
click at [633, 258] on input "120" at bounding box center [648, 269] width 60 height 22
click at [729, 386] on div "Add Package Ok All Expand All Copy Selected" at bounding box center [863, 406] width 1250 height 40
click at [269, 266] on icon at bounding box center [269, 266] width 12 height 1
click at [655, 192] on h3 "Packs" at bounding box center [863, 194] width 1224 height 17
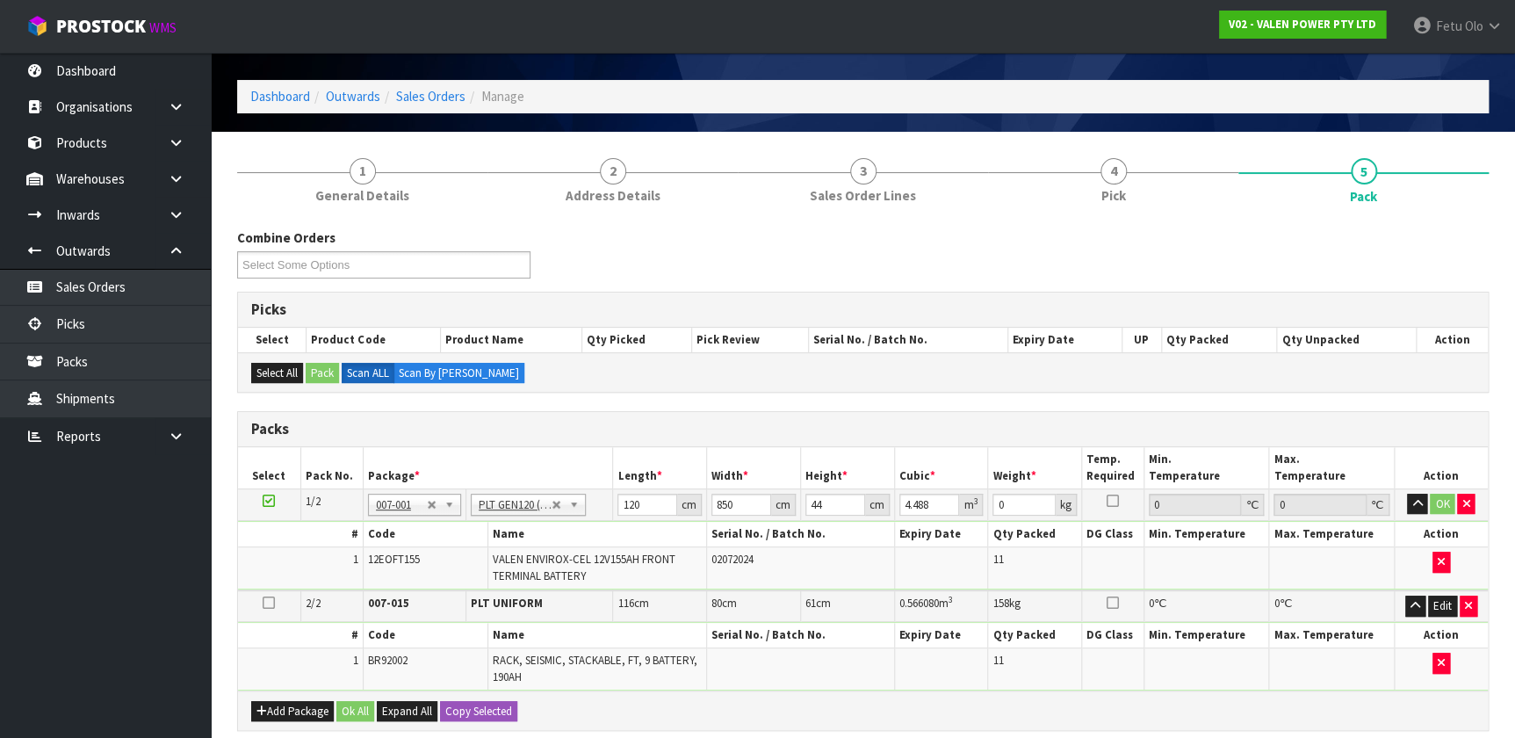
scroll to position [79, 0]
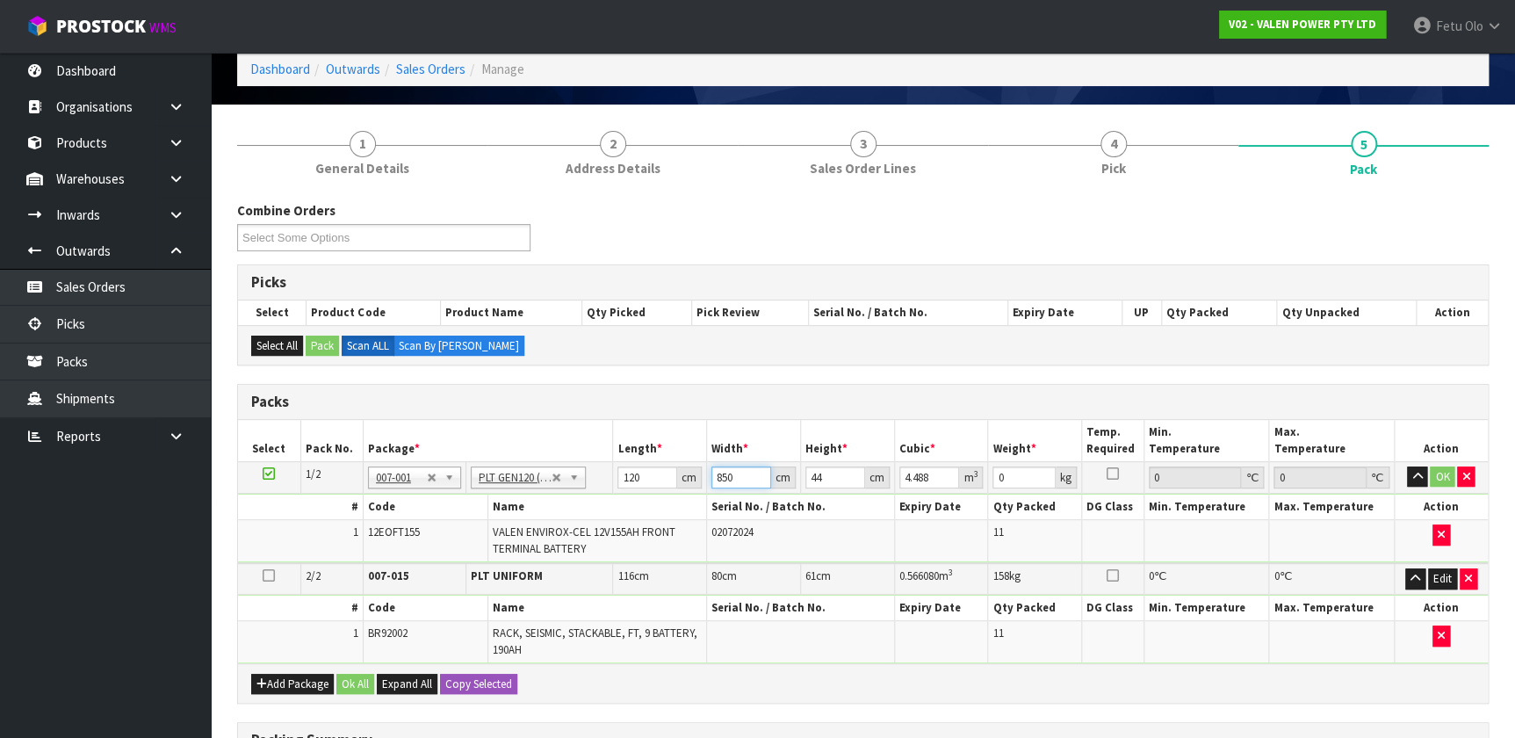
drag, startPoint x: 750, startPoint y: 477, endPoint x: 611, endPoint y: 496, distance: 140.1
click at [611, 488] on tbody "1/2 NONE 007-001 007-002 007-004 007-009 007-013 007-014 007-015 007-017 007-01…" at bounding box center [863, 512] width 1250 height 102
type input "8"
type input "0.04224"
type input "80"
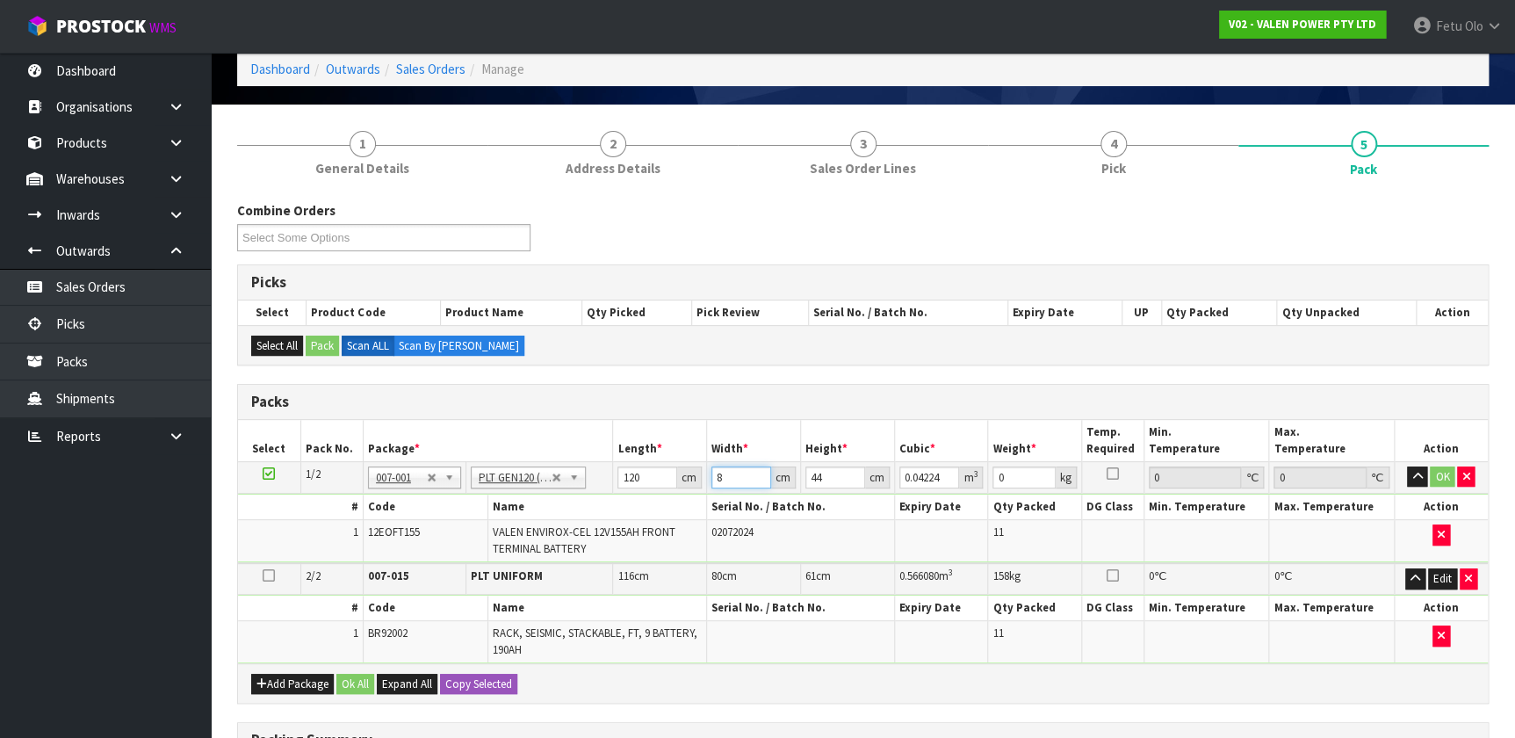
type input "0.4224"
type input "80"
type input "4"
type input "0.0384"
type input "44"
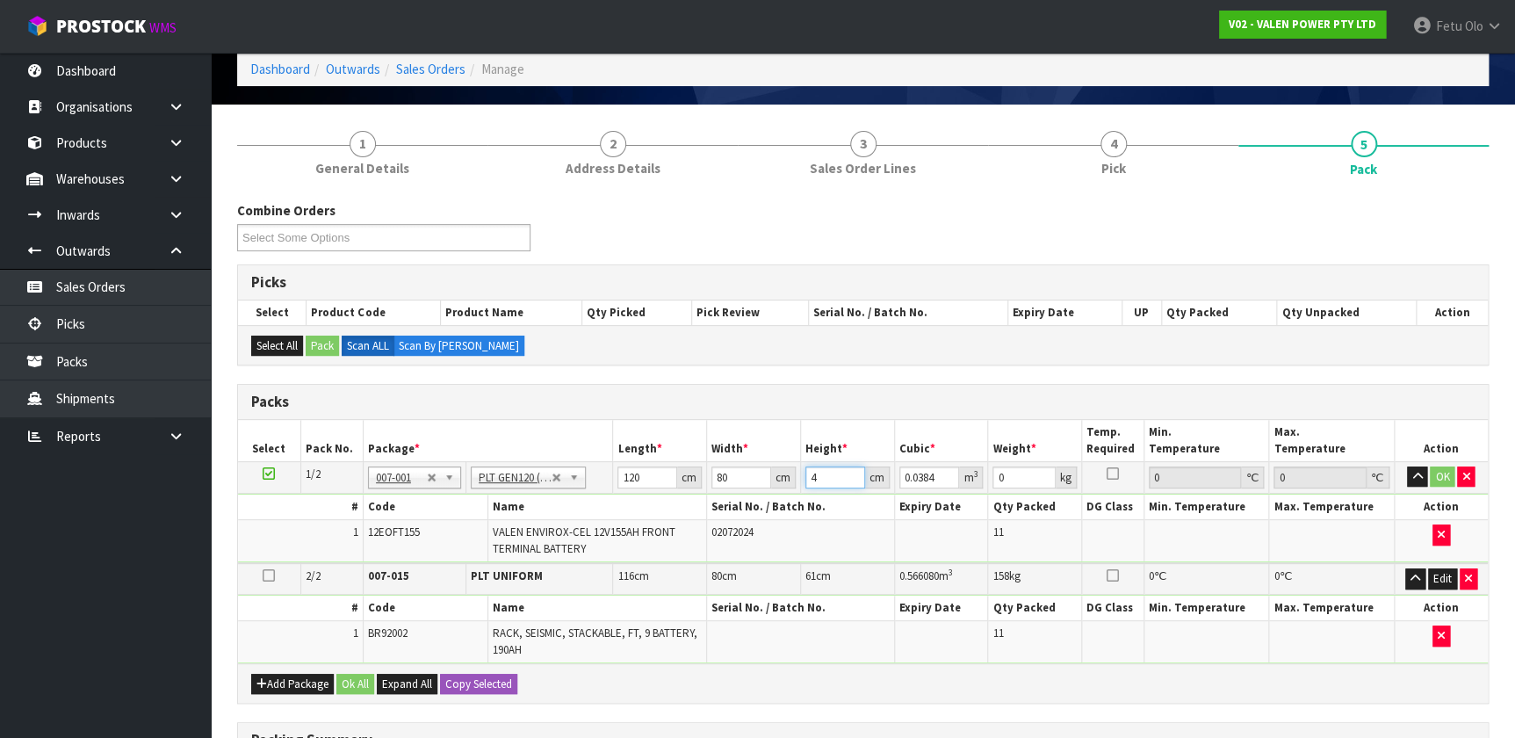
type input "0.4224"
type input "531"
click button "OK" at bounding box center [1442, 476] width 25 height 21
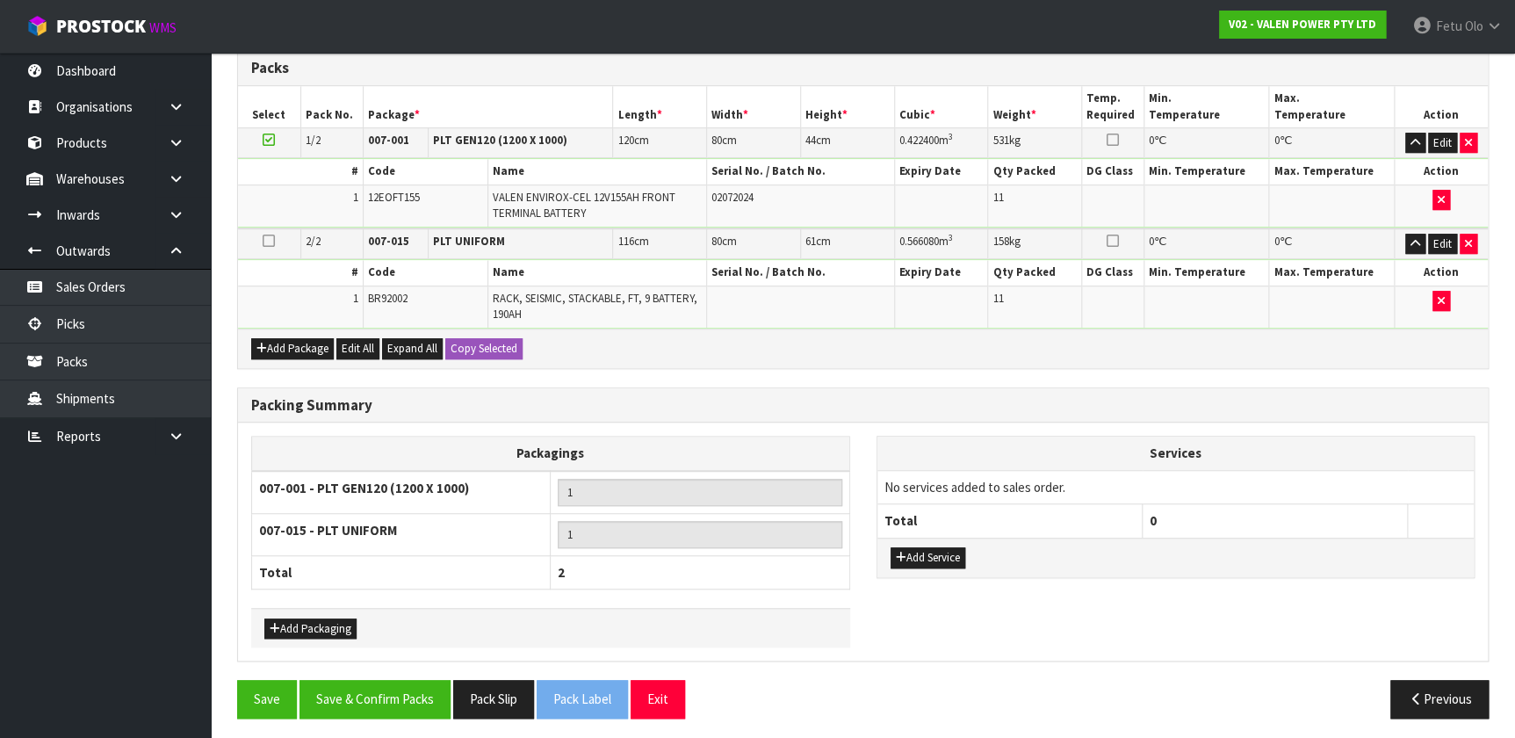
scroll to position [414, 0]
click at [799, 488] on button "Add Service" at bounding box center [928, 556] width 75 height 21
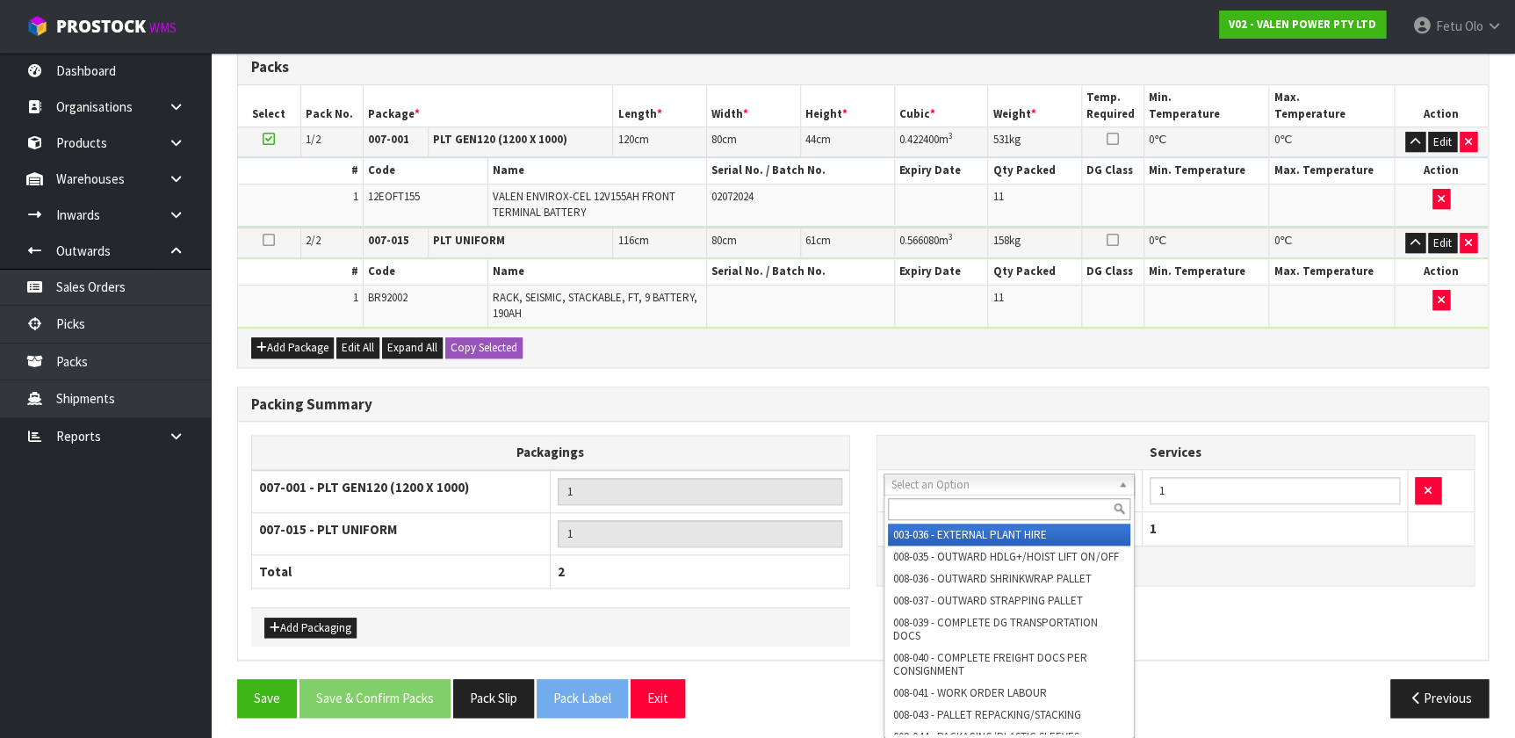
click at [799, 488] on input "text" at bounding box center [1009, 509] width 242 height 22
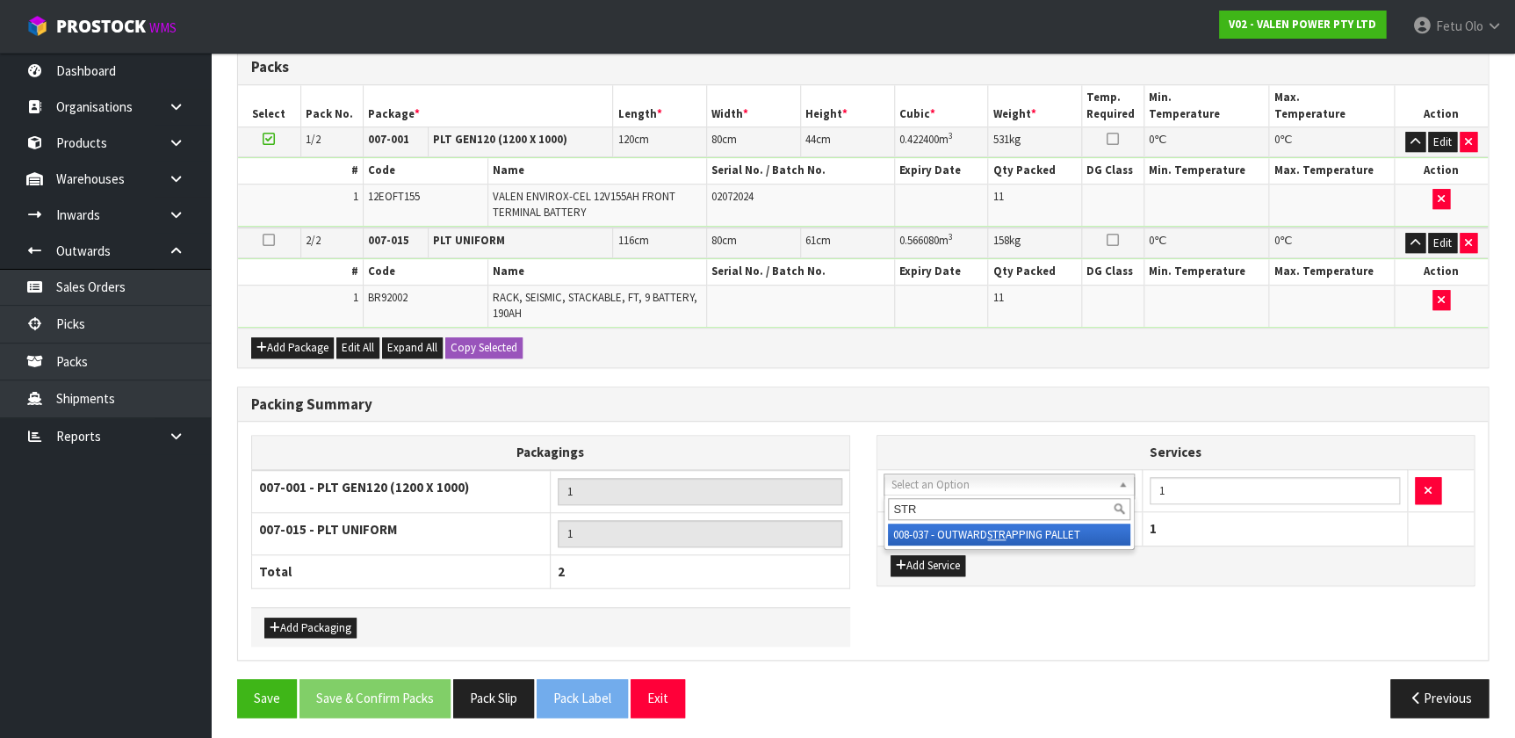
type input "STR"
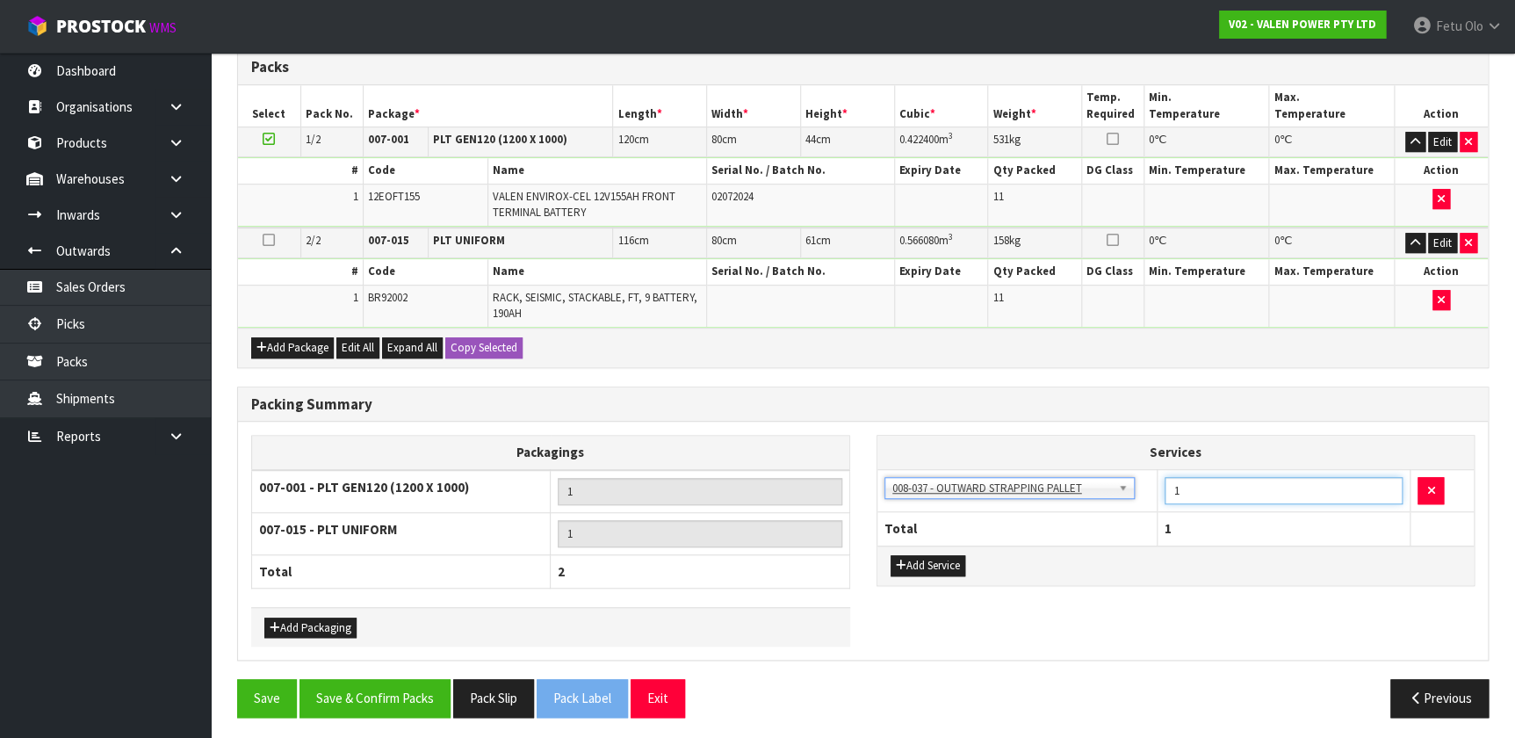
drag, startPoint x: 1113, startPoint y: 511, endPoint x: 1081, endPoint y: 516, distance: 31.9
click at [799, 488] on table "Services 003-036 - EXTERNAL PLANT HIRE 008-035 - OUTWARD HDLG+/HOIST LIFT ON/OF…" at bounding box center [1176, 490] width 597 height 109
type input "4"
click at [799, 488] on button "Add Service" at bounding box center [928, 565] width 75 height 21
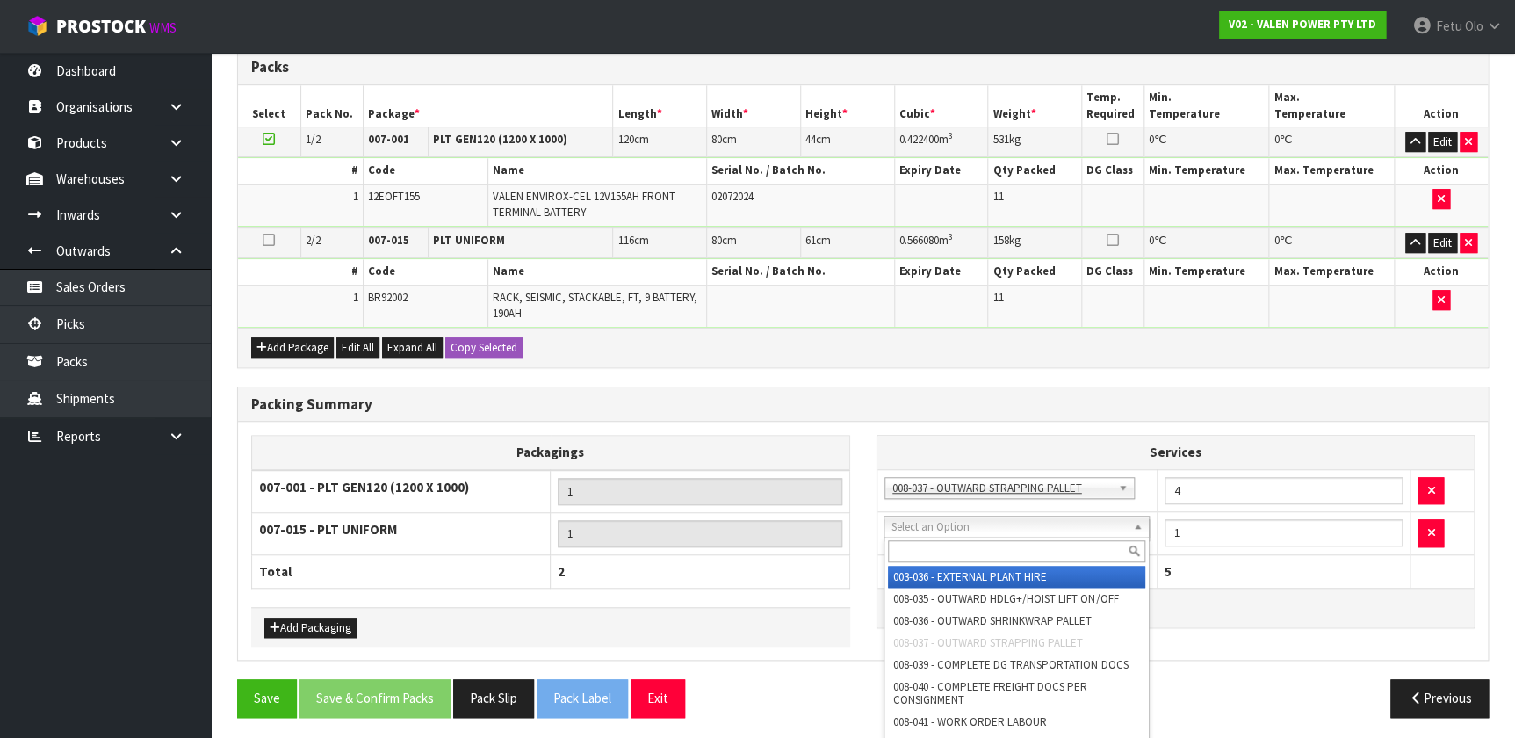
drag, startPoint x: 965, startPoint y: 523, endPoint x: 954, endPoint y: 546, distance: 26.3
click at [799, 488] on input "text" at bounding box center [1016, 551] width 257 height 22
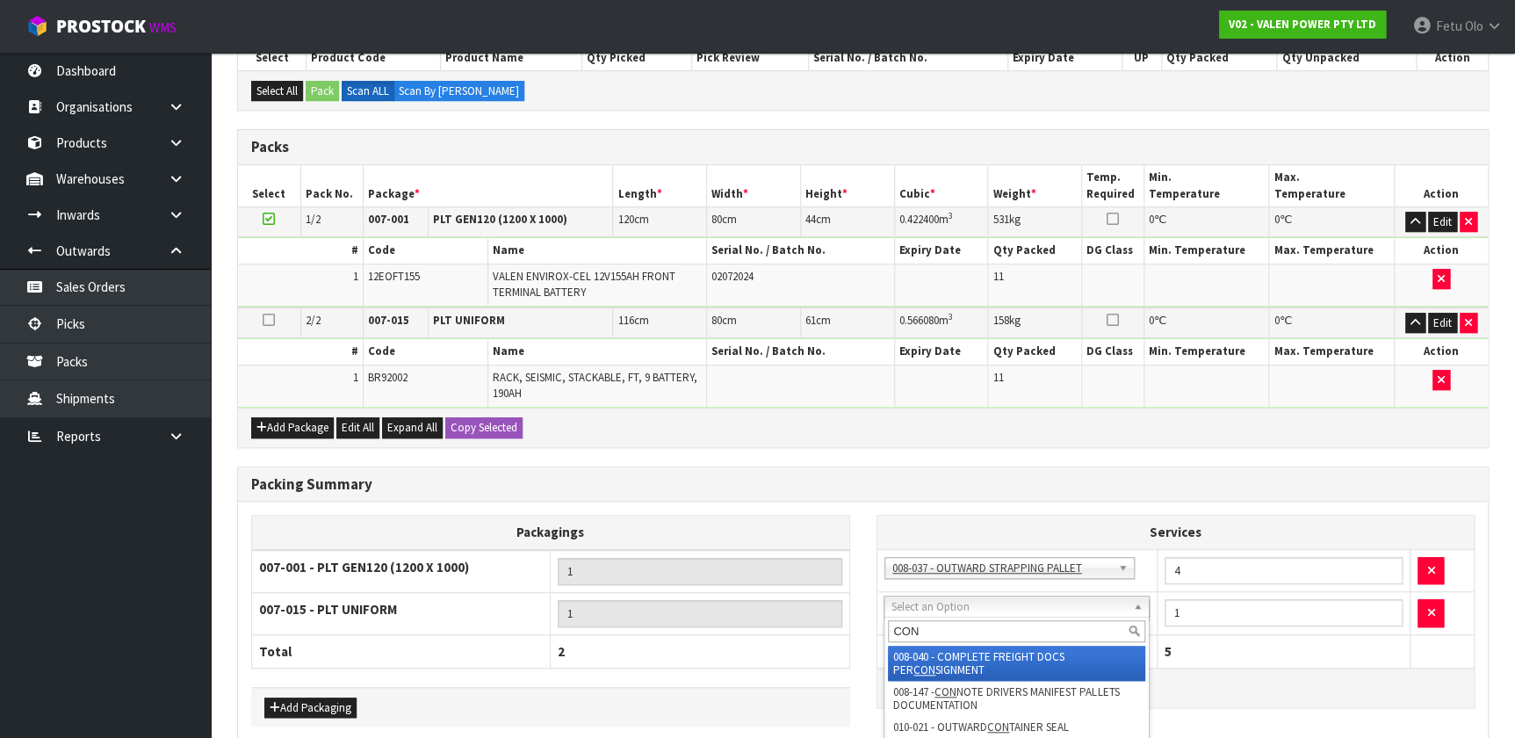
type input "CON"
drag, startPoint x: 936, startPoint y: 670, endPoint x: 922, endPoint y: 669, distance: 13.3
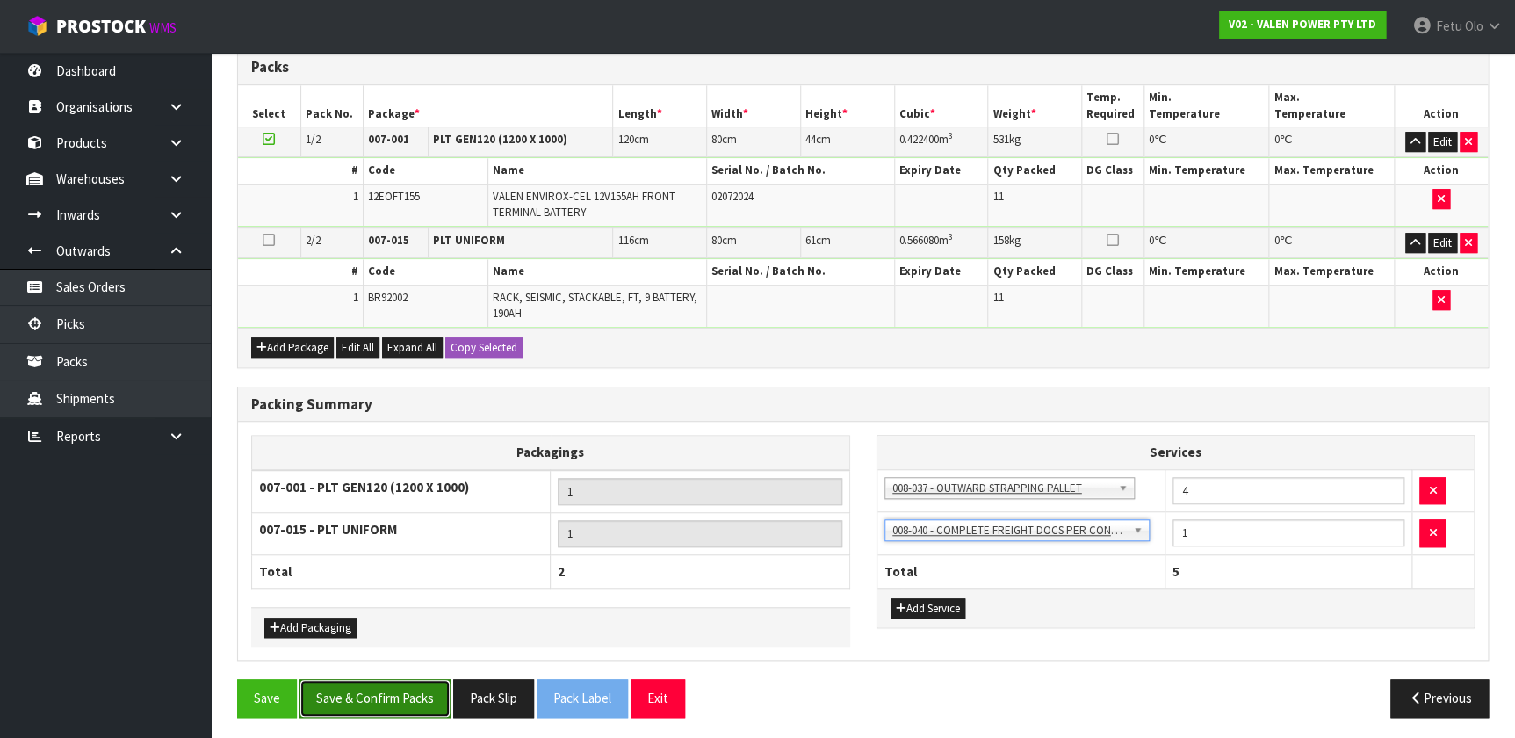
click at [423, 488] on button "Save & Confirm Packs" at bounding box center [375, 698] width 151 height 38
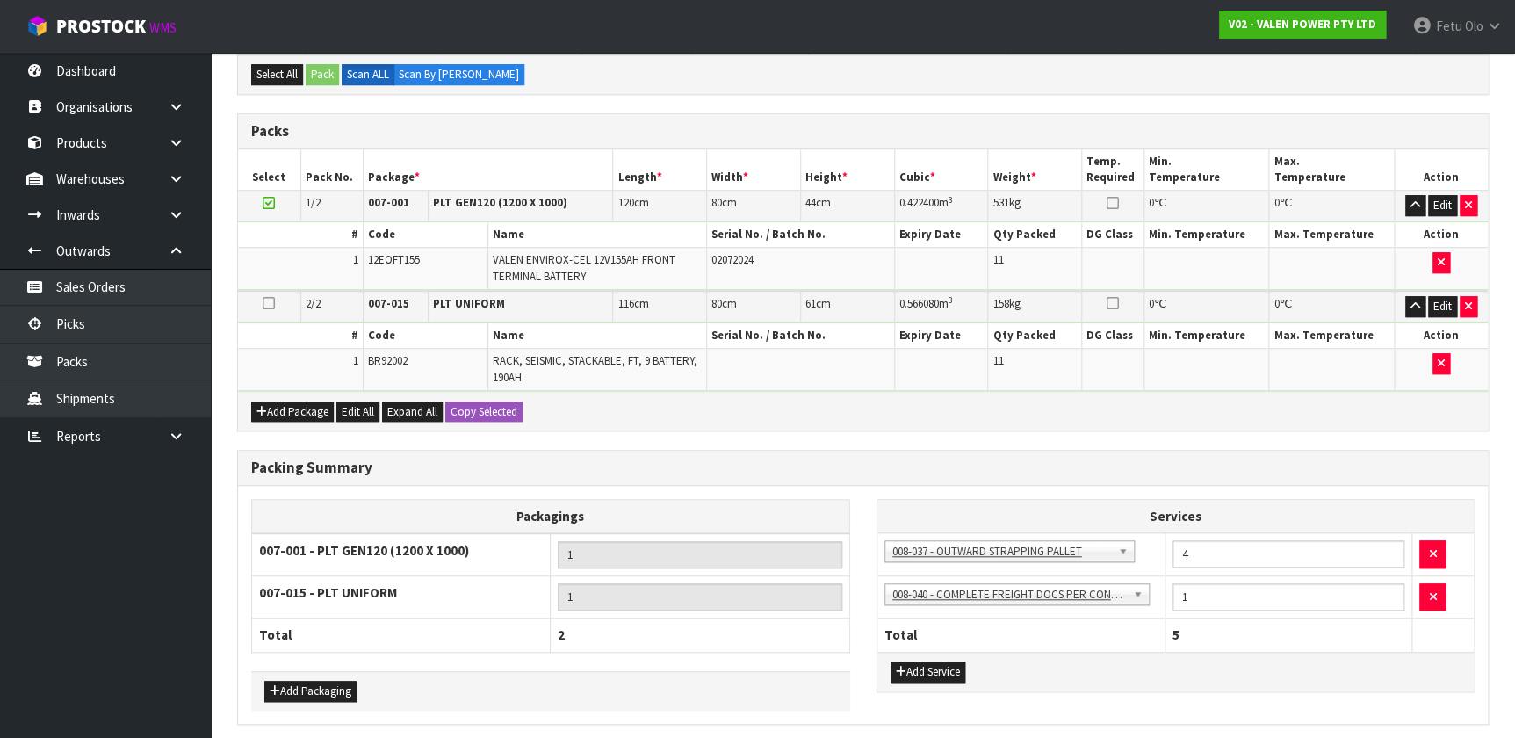
scroll to position [0, 0]
